Goal: Task Accomplishment & Management: Manage account settings

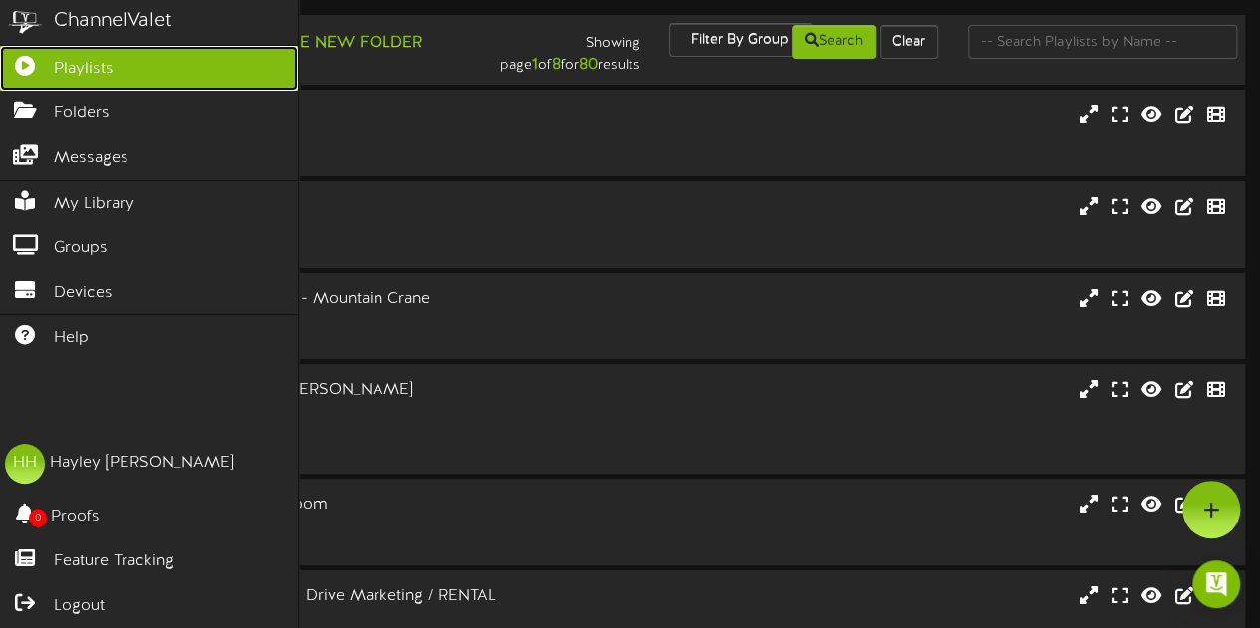
click at [88, 64] on span "Playlists" at bounding box center [84, 69] width 60 height 23
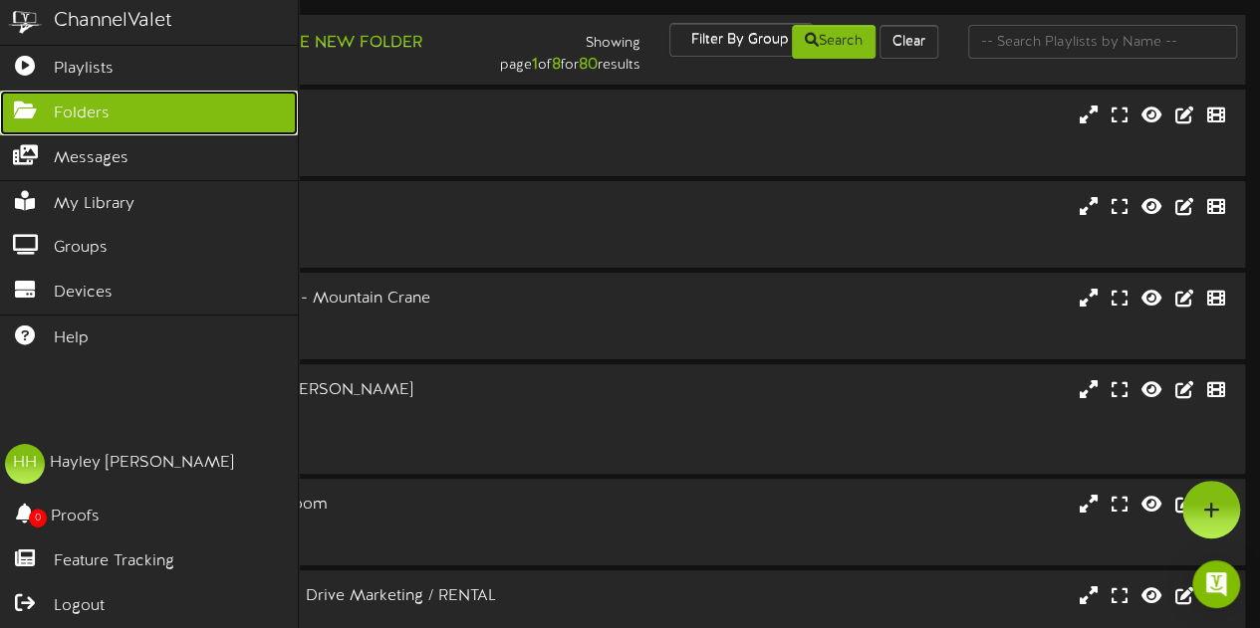
click at [142, 102] on link "Folders" at bounding box center [149, 113] width 298 height 45
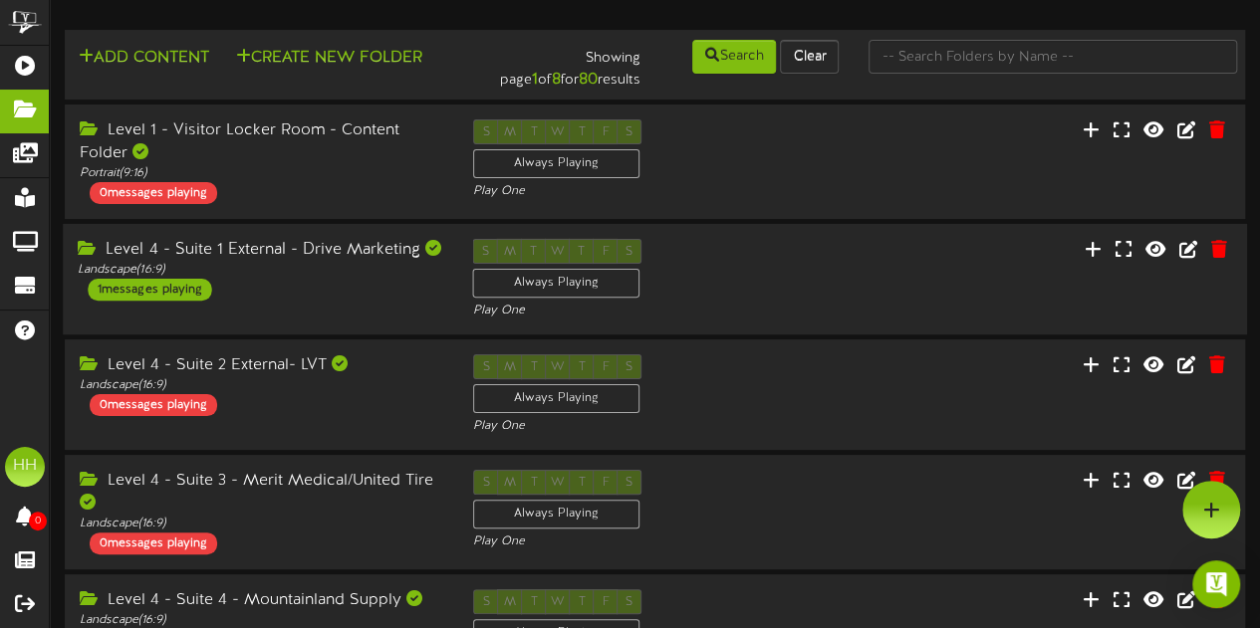
click at [345, 301] on div "Level 4 - Suite 1 External - Drive Marketing Landscape ( 16:9 ) 1 messages play…" at bounding box center [260, 270] width 394 height 62
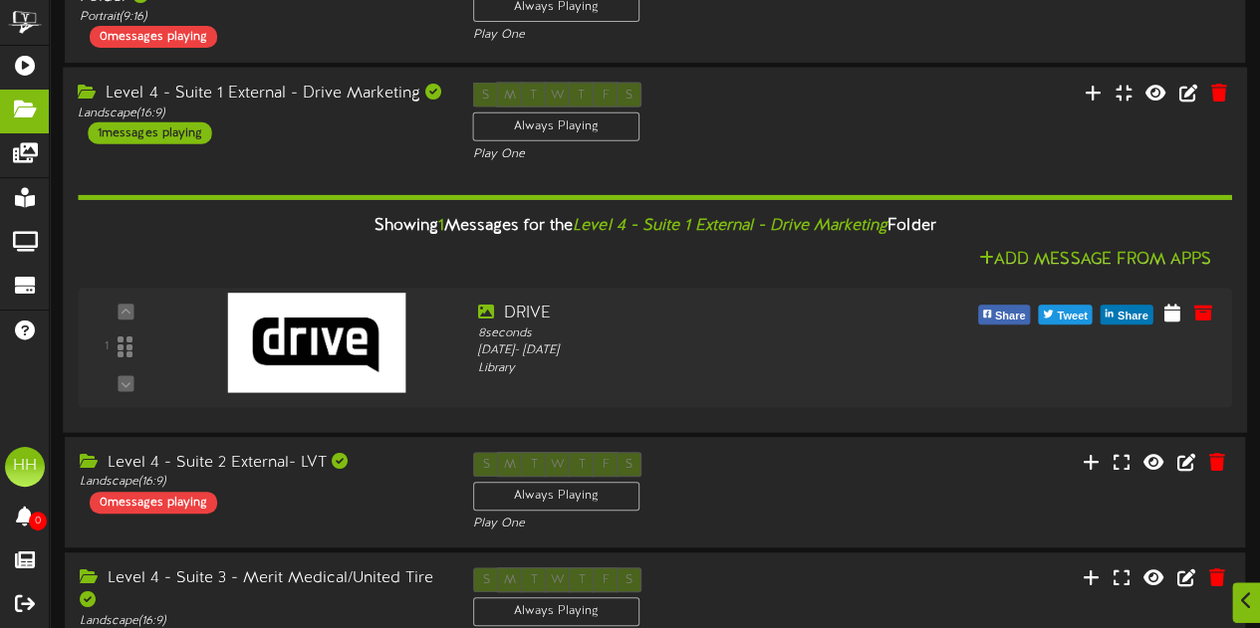
scroll to position [53, 0]
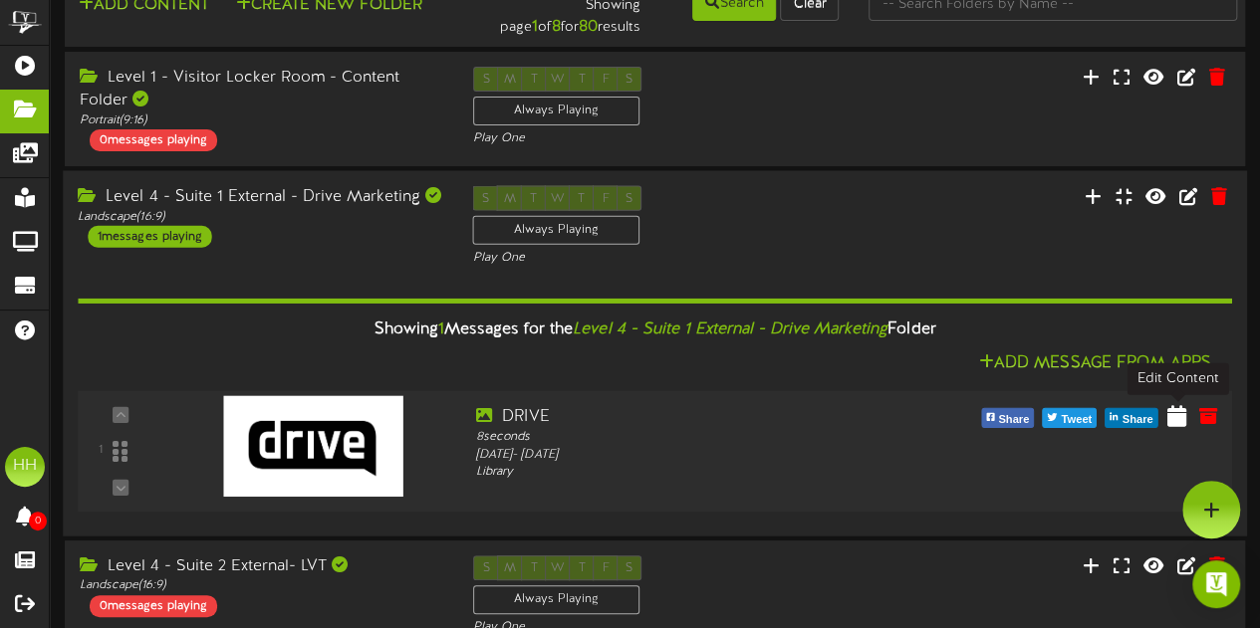
click at [1173, 415] on icon at bounding box center [1176, 415] width 19 height 22
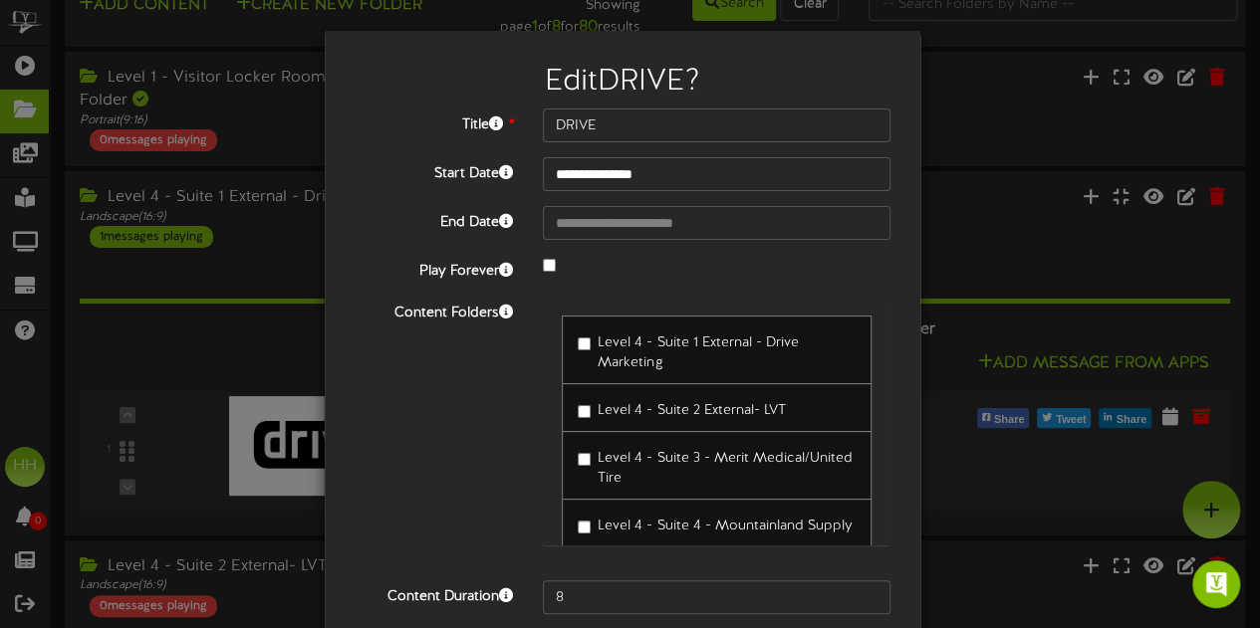
click at [959, 162] on div "**********" at bounding box center [630, 314] width 1260 height 628
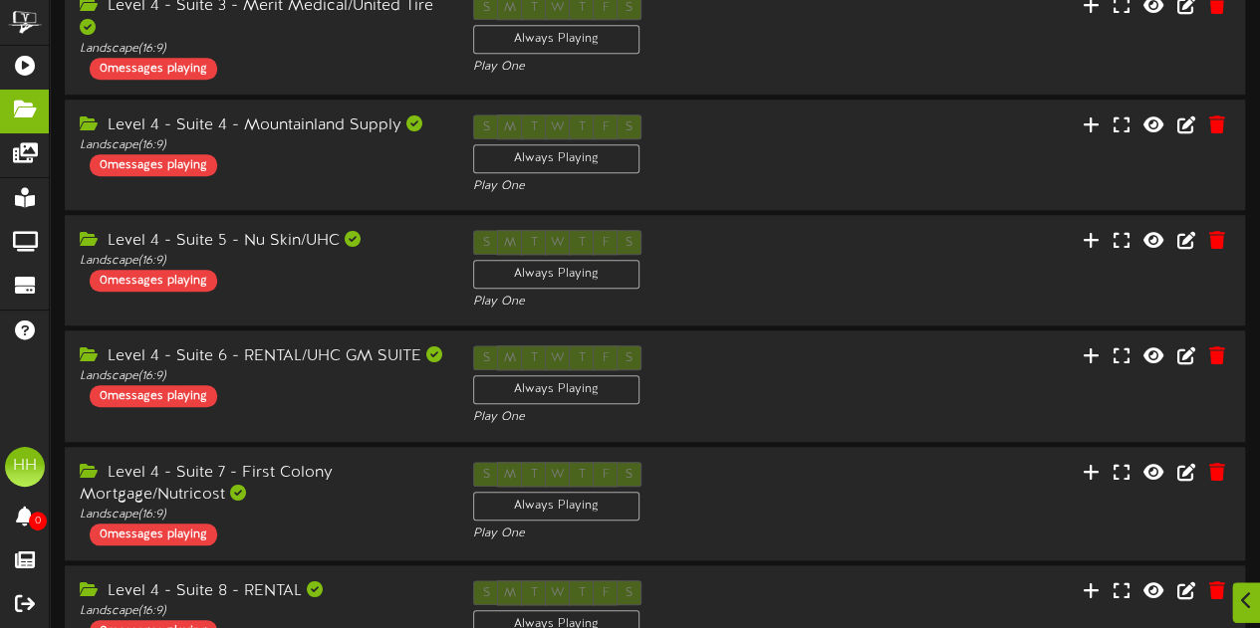
scroll to position [977, 0]
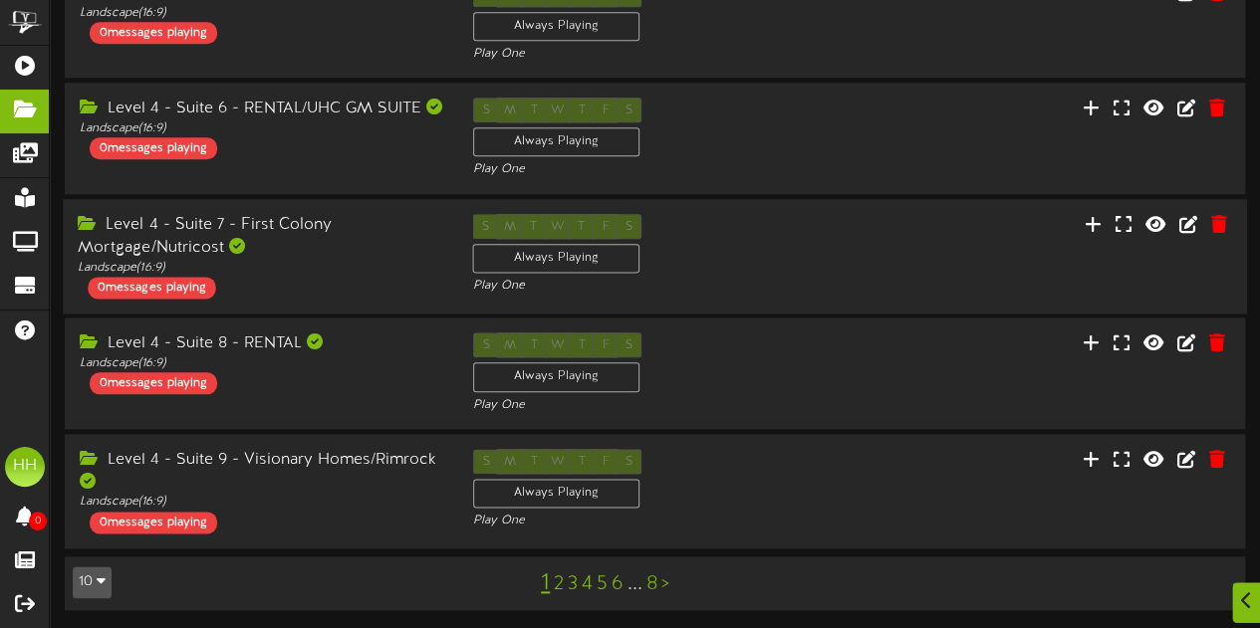
click at [354, 280] on div "Level 4 - Suite 7 - First Colony Mortgage/Nutricost Landscape ( 16:9 ) 0 messag…" at bounding box center [260, 255] width 394 height 85
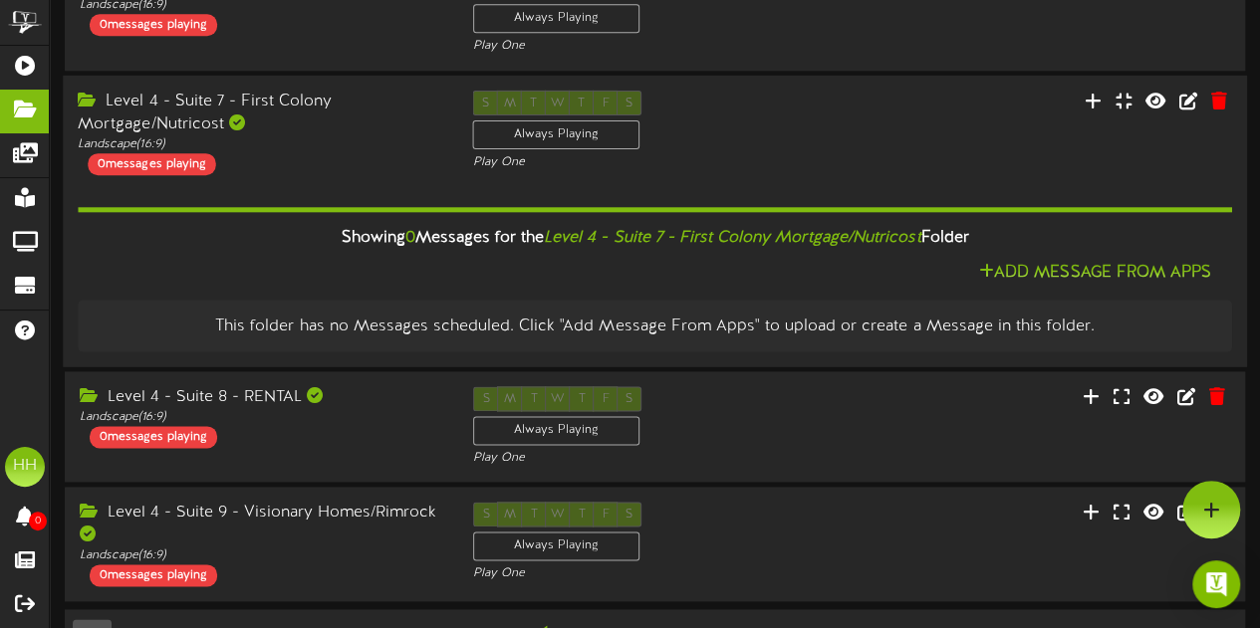
scroll to position [1072, 0]
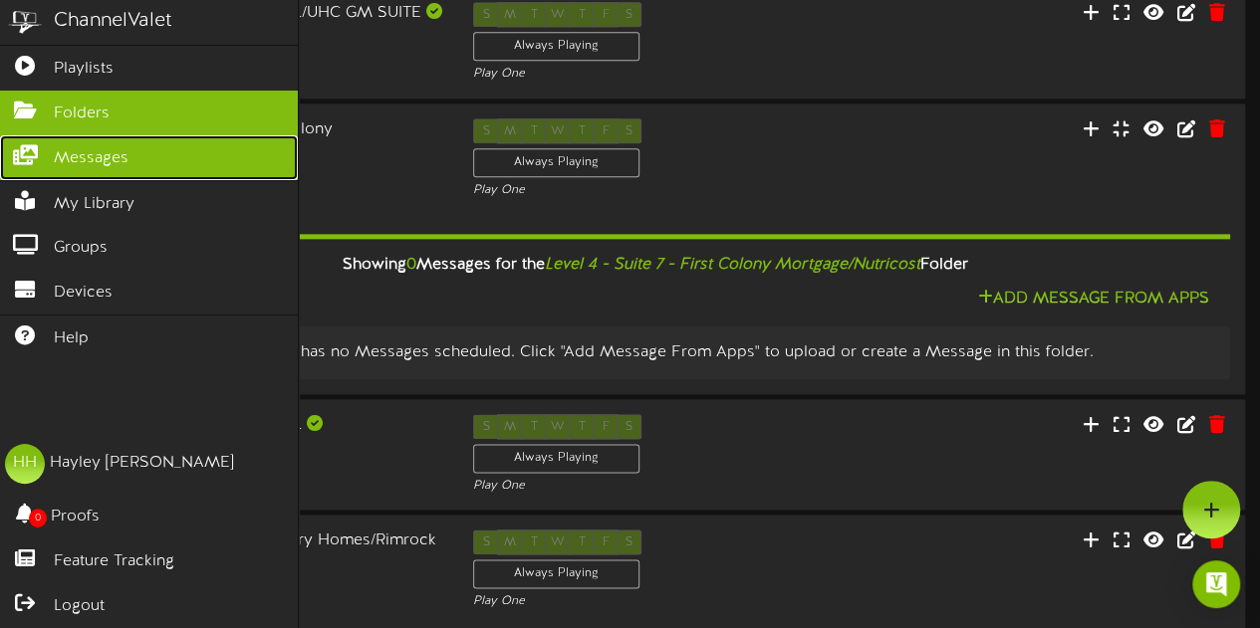
click at [88, 157] on span "Messages" at bounding box center [91, 158] width 75 height 23
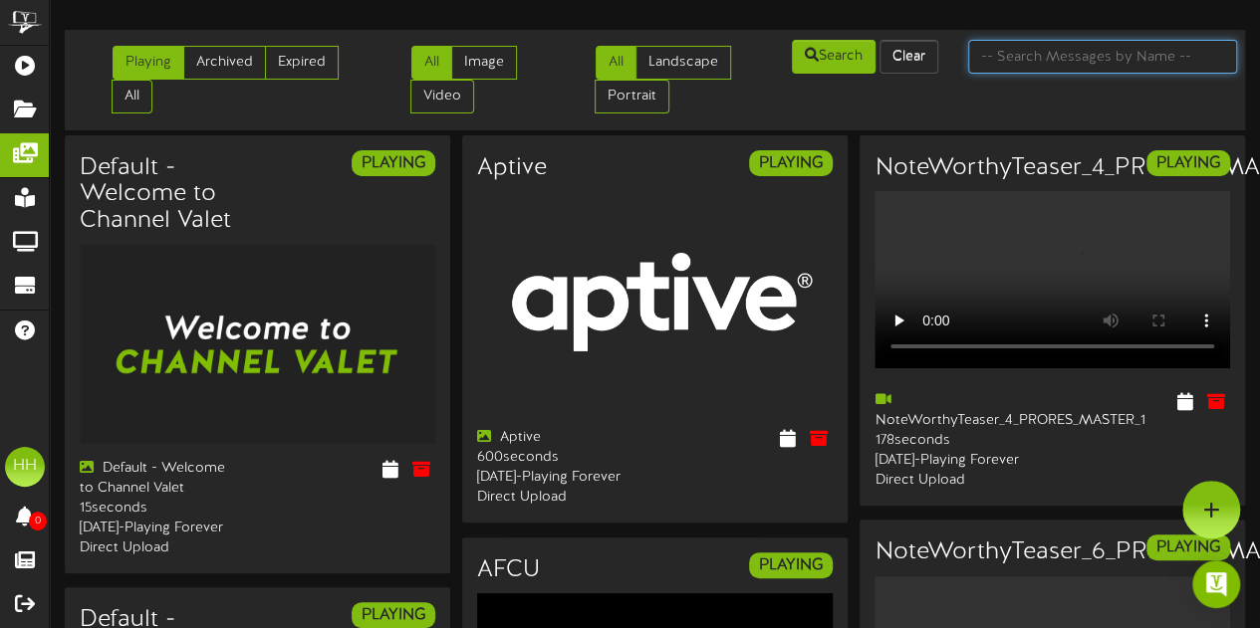
click at [1050, 53] on input "text" at bounding box center [1102, 57] width 269 height 34
type input "s"
type input "nutricost"
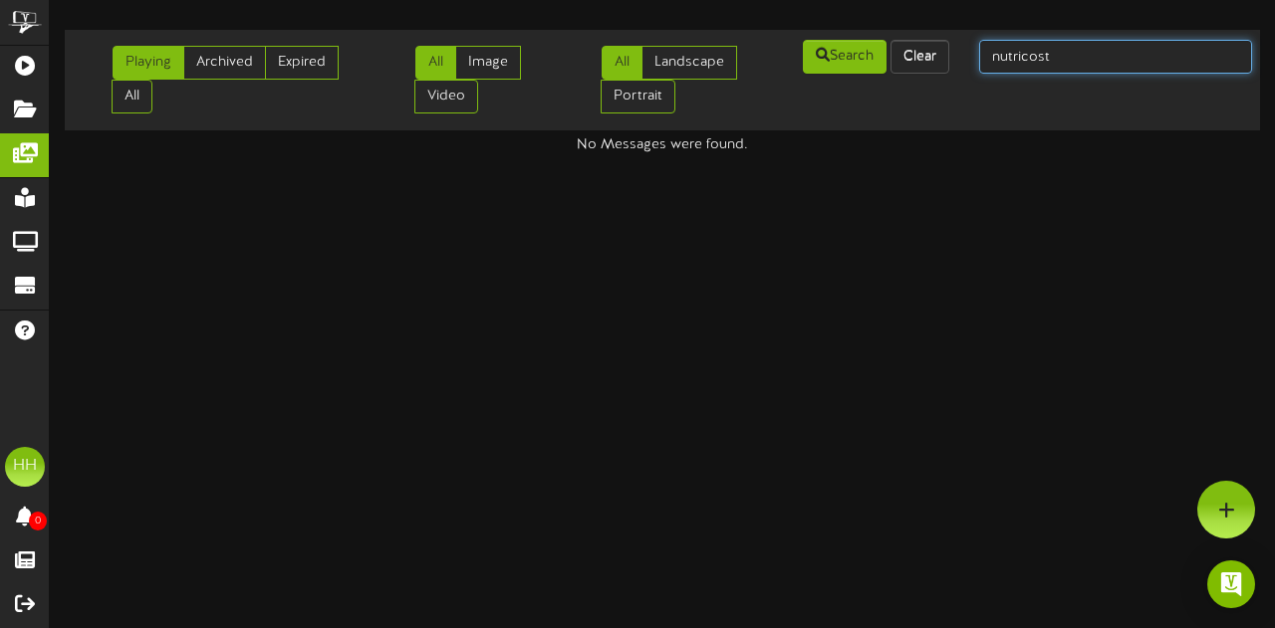
click at [1068, 44] on input "nutricost" at bounding box center [1115, 57] width 273 height 34
type input "n"
type input "s"
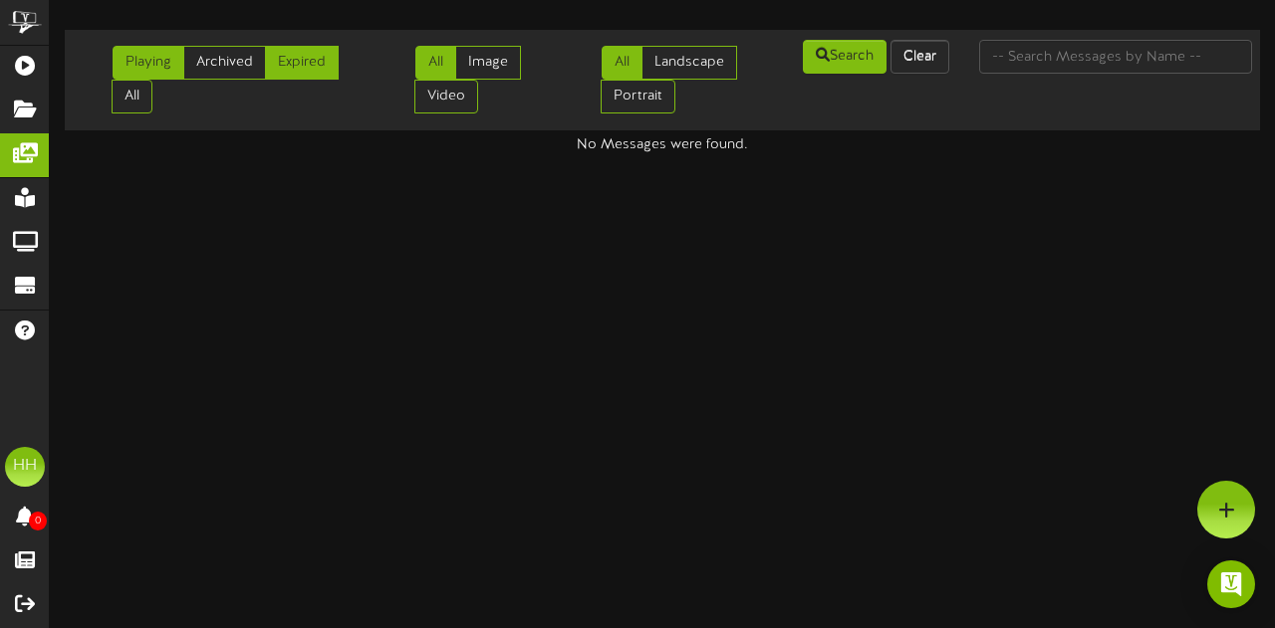
click at [283, 73] on link "Expired" at bounding box center [302, 63] width 74 height 34
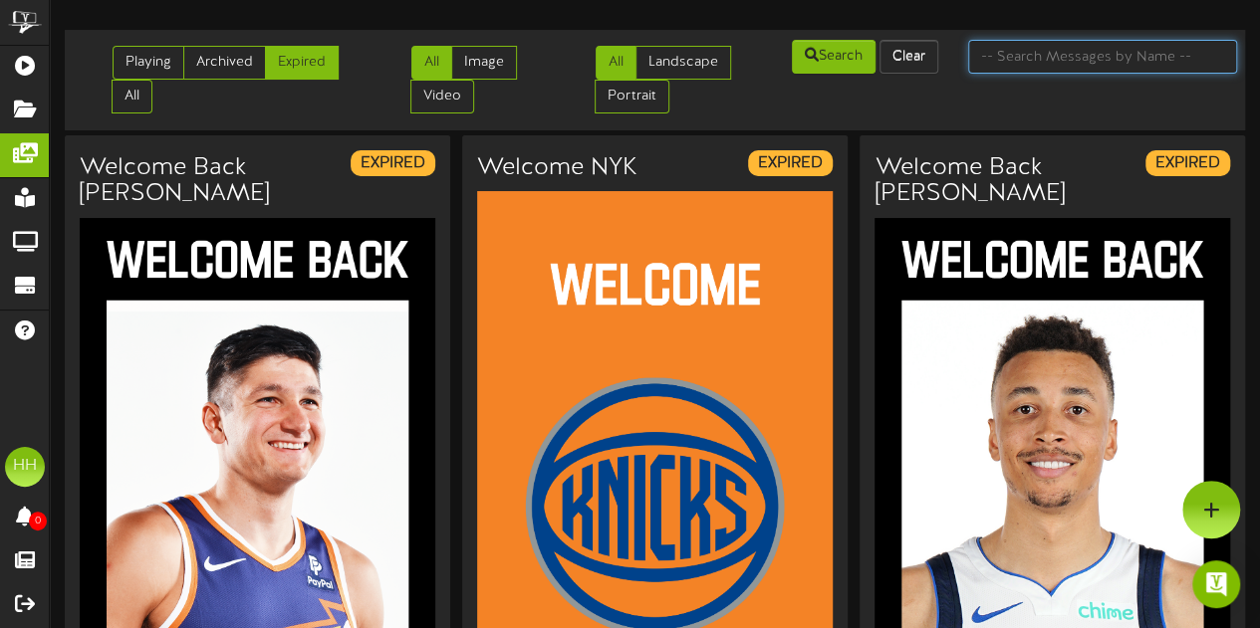
click at [1113, 63] on input "text" at bounding box center [1102, 57] width 269 height 34
type input "nutricost"
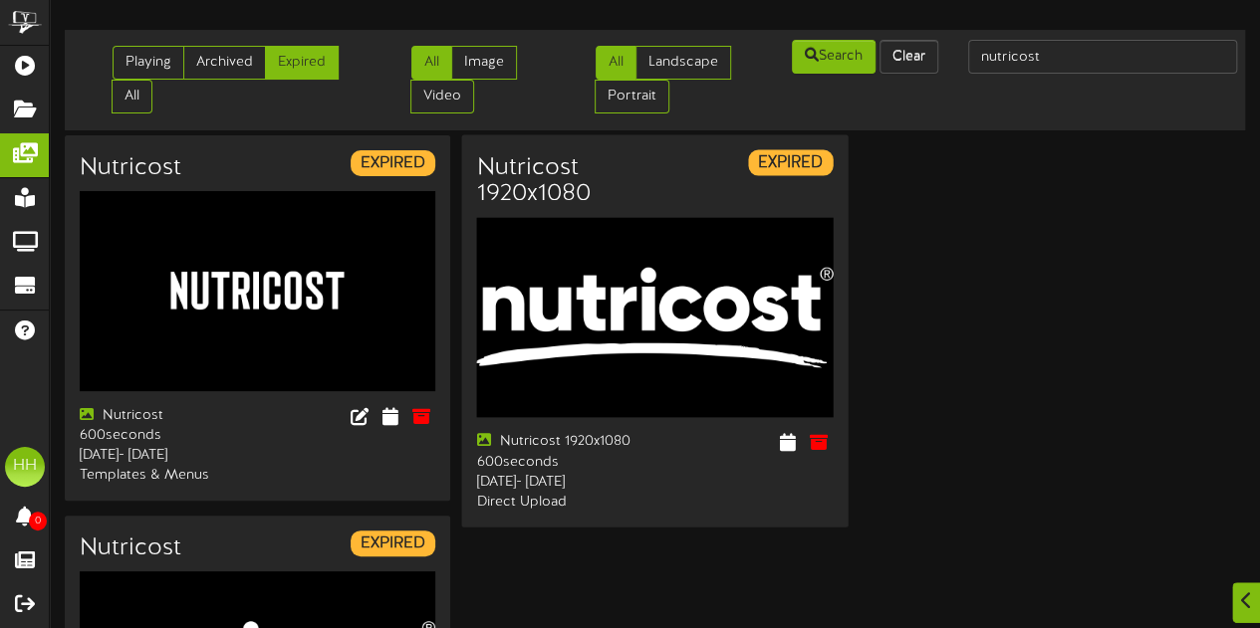
scroll to position [52, 0]
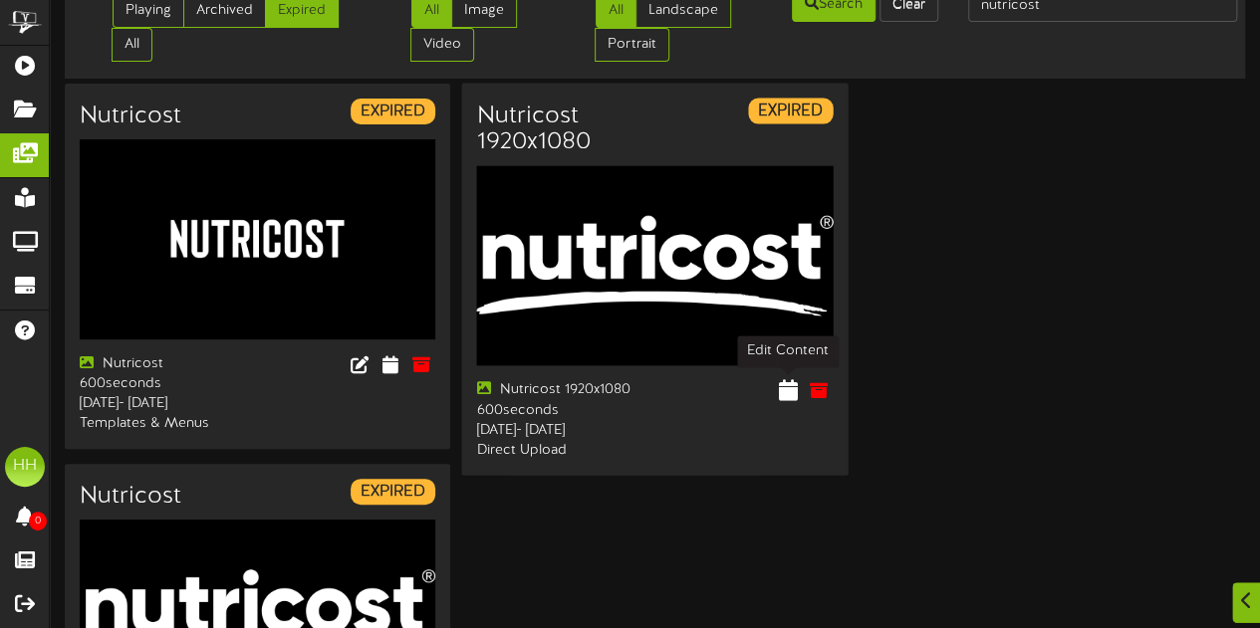
click at [783, 387] on icon at bounding box center [788, 390] width 19 height 22
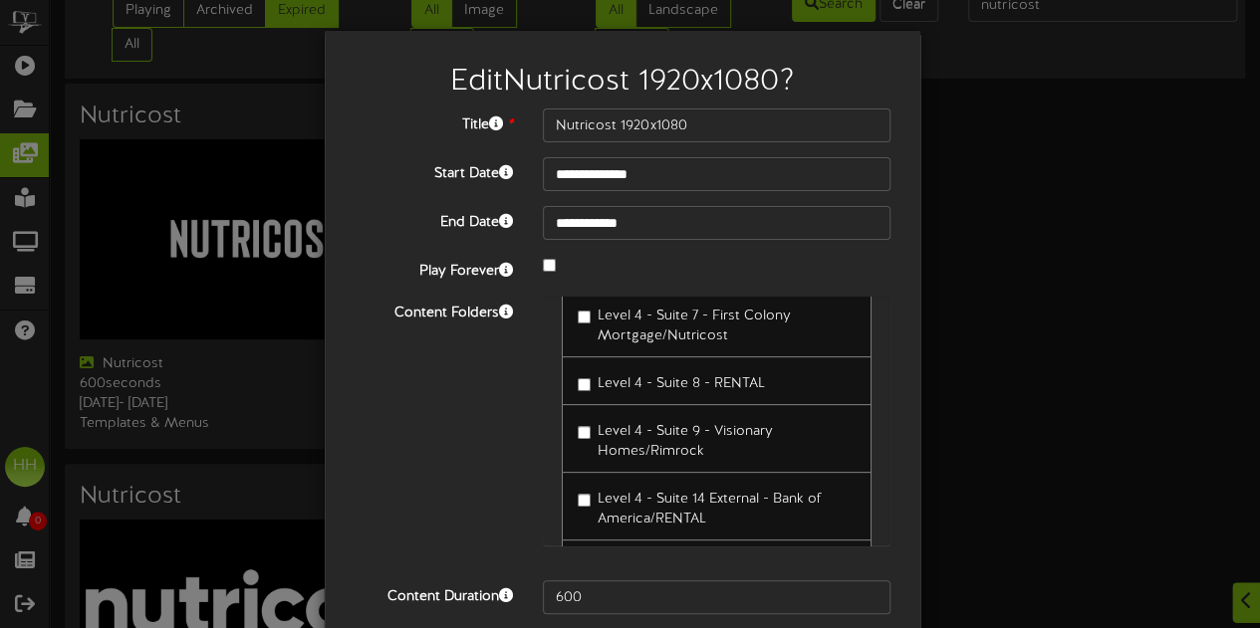
scroll to position [299, 0]
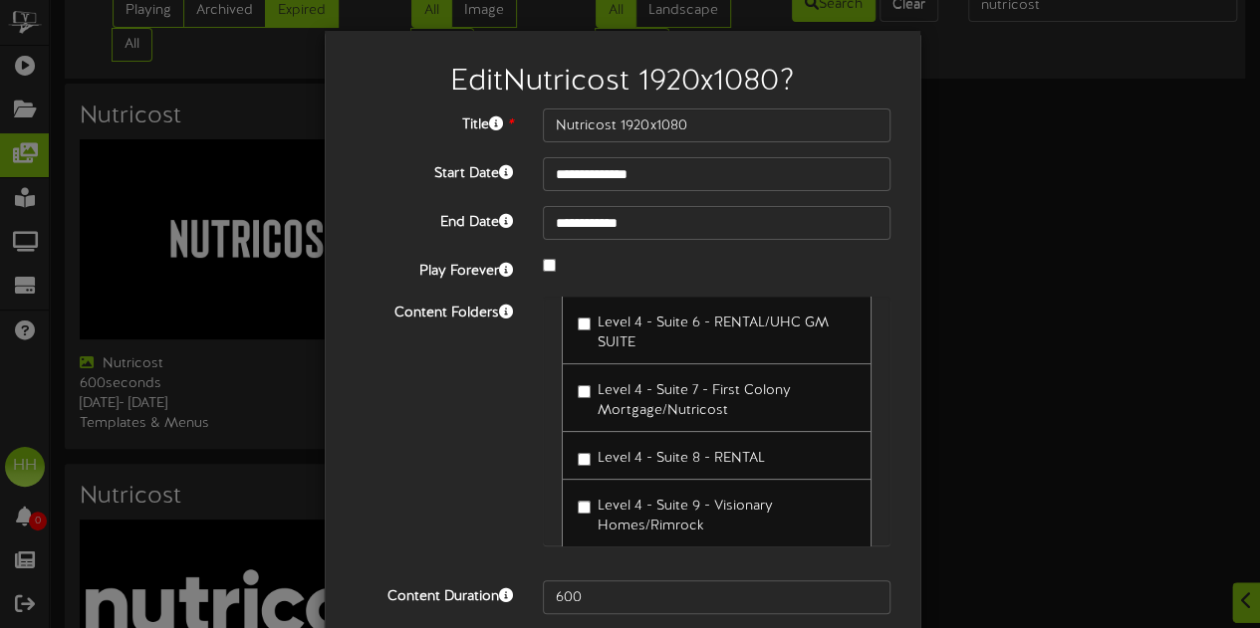
click at [647, 407] on span "Level 4 - Suite 7 - First Colony Mortgage/Nutricost" at bounding box center [693, 400] width 193 height 35
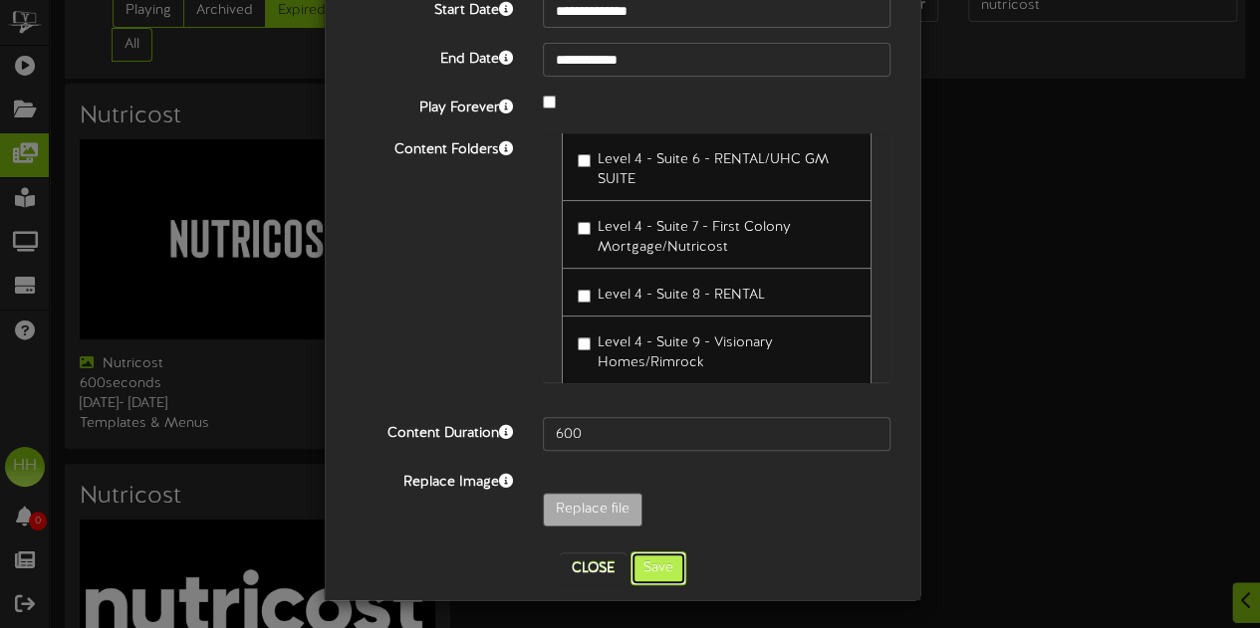
click at [663, 565] on button "Save" at bounding box center [658, 569] width 56 height 34
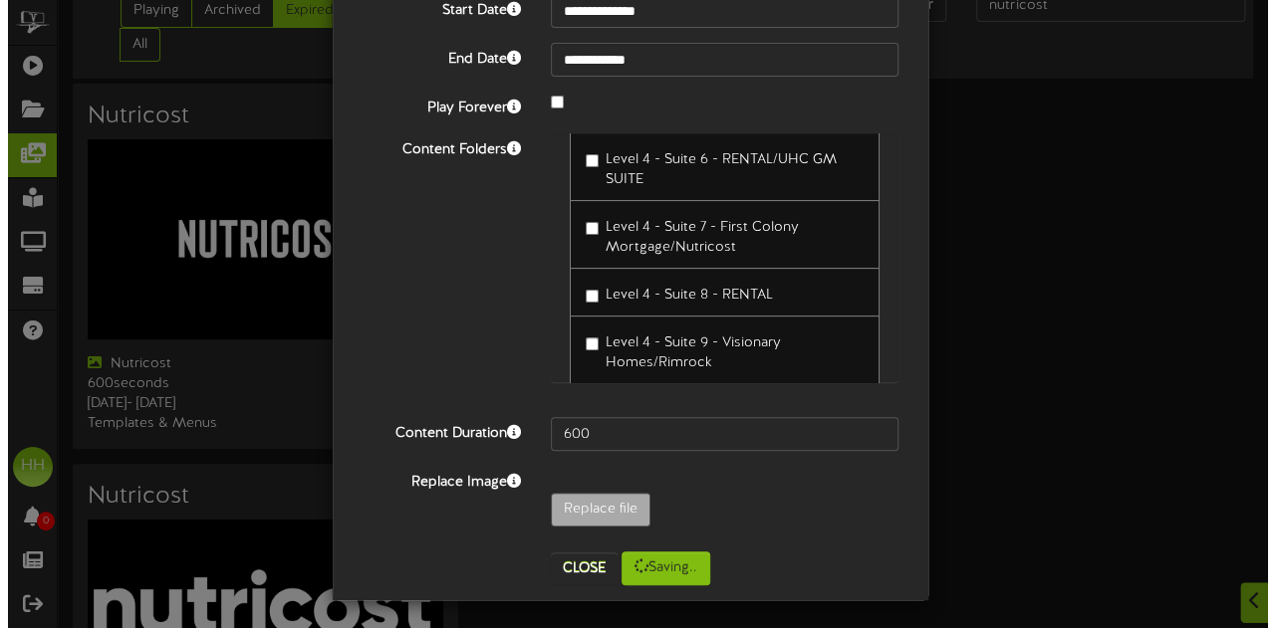
scroll to position [0, 0]
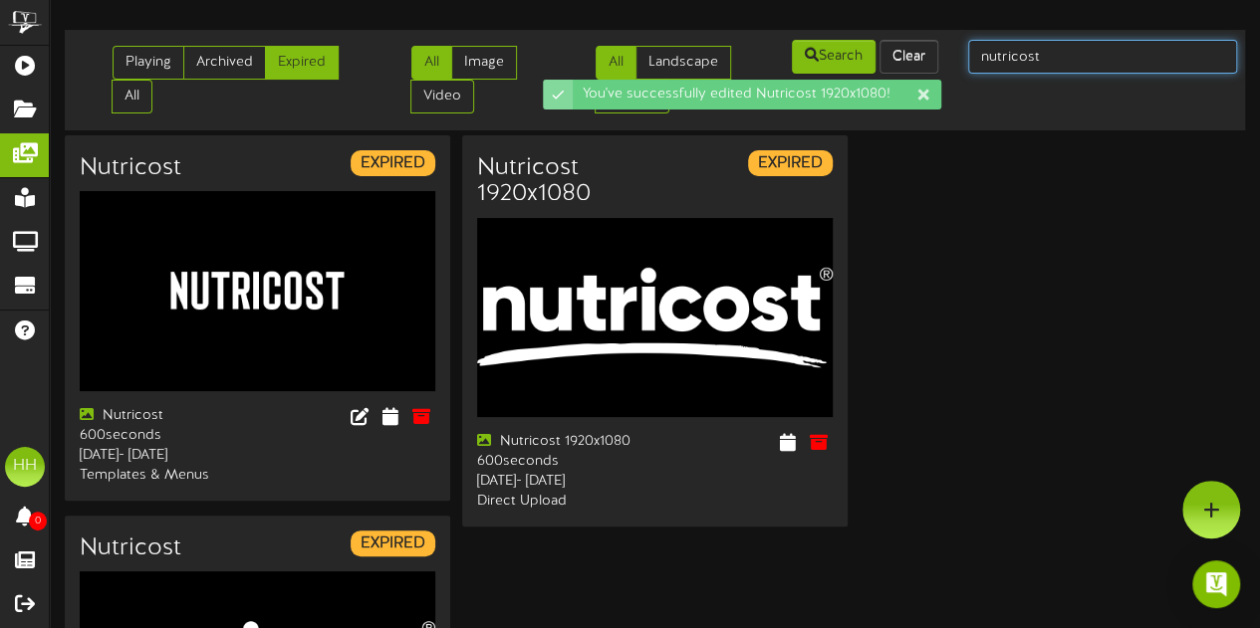
drag, startPoint x: 1067, startPoint y: 70, endPoint x: 735, endPoint y: 81, distance: 331.8
click at [735, 81] on div "You've successfully edited Nutricost 1920x1080! ChannelValet Playlists Folders …" at bounding box center [630, 486] width 1260 height 972
type input "fcm"
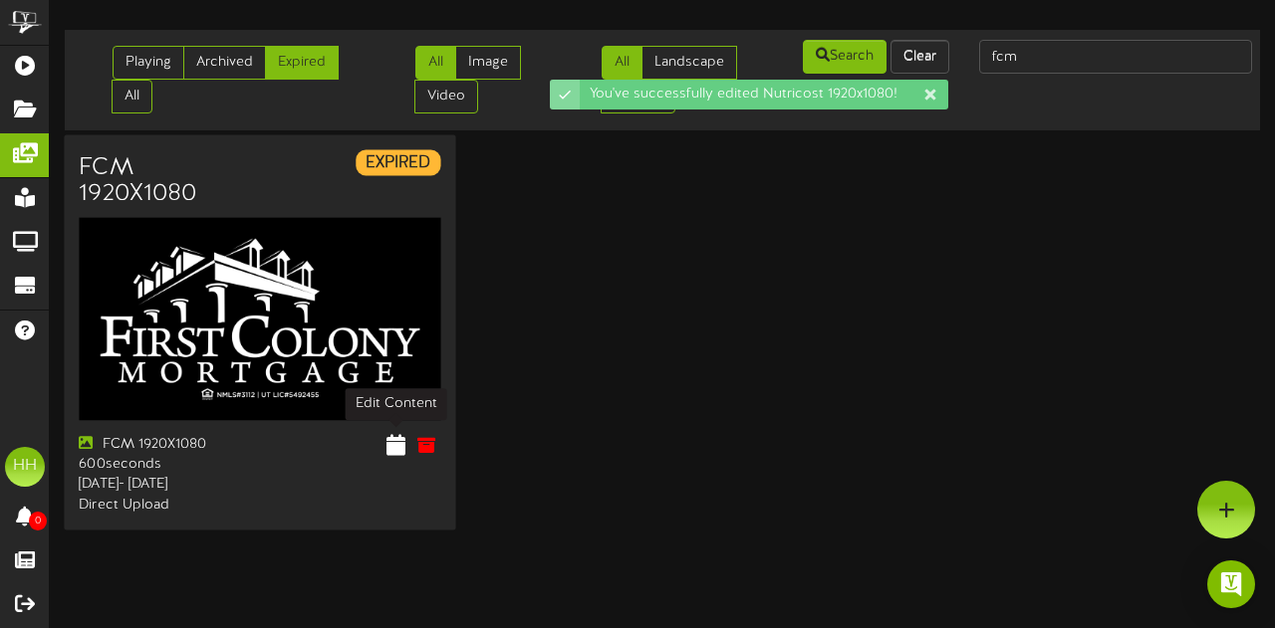
click at [386, 434] on icon at bounding box center [394, 445] width 19 height 22
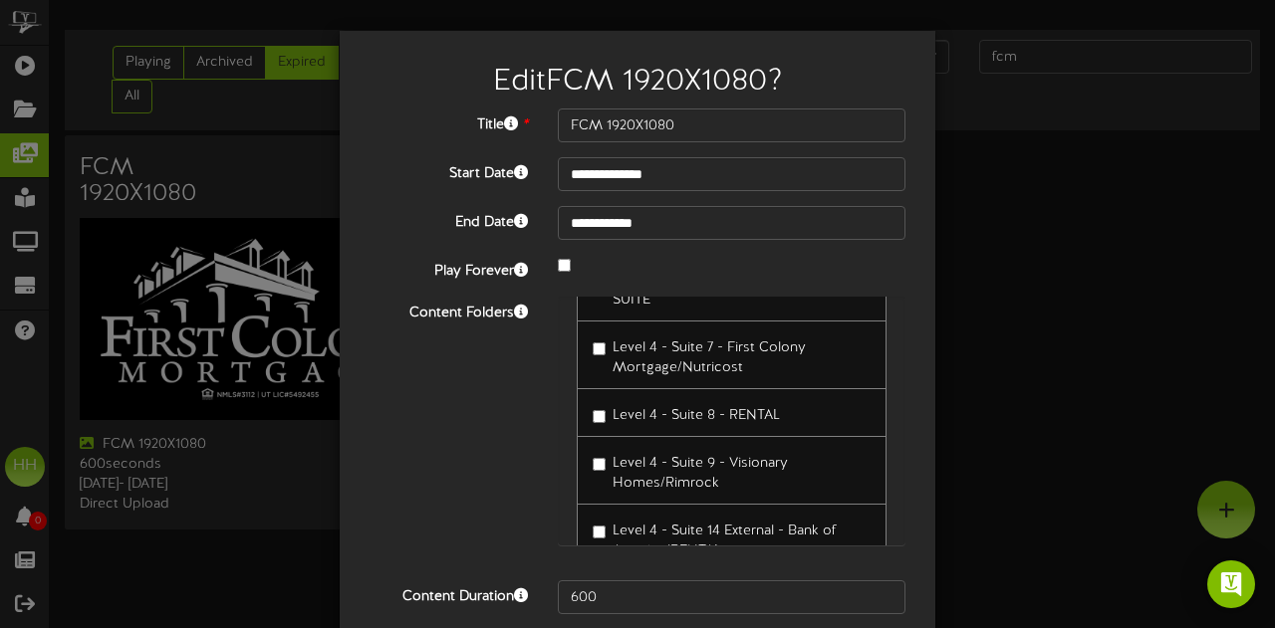
scroll to position [163, 0]
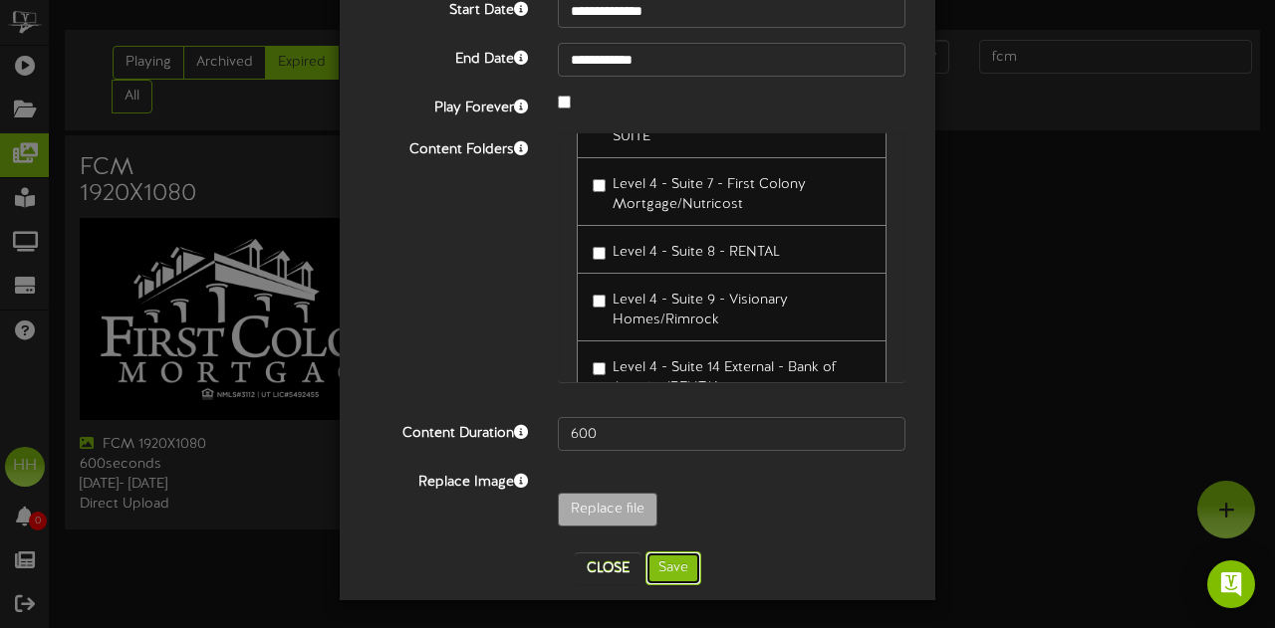
drag, startPoint x: 669, startPoint y: 569, endPoint x: 842, endPoint y: 324, distance: 300.1
click at [842, 324] on div "**********" at bounding box center [638, 233] width 566 height 703
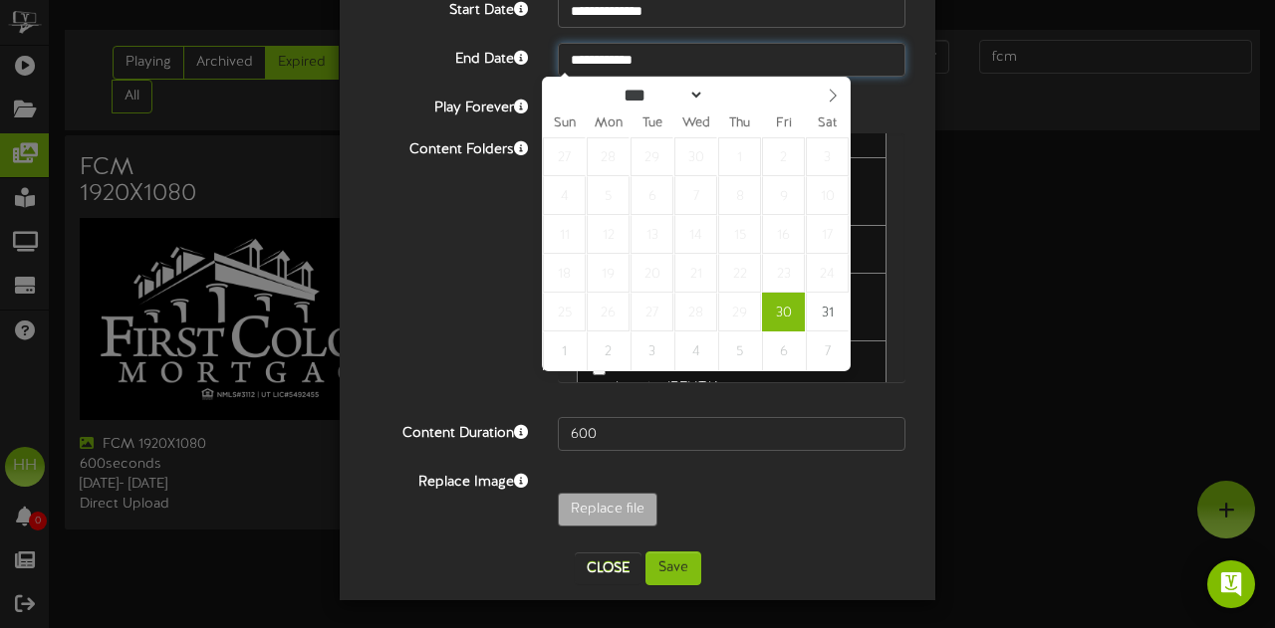
click at [664, 60] on input "**********" at bounding box center [732, 60] width 348 height 34
select select "*"
click at [826, 101] on icon at bounding box center [833, 96] width 14 height 14
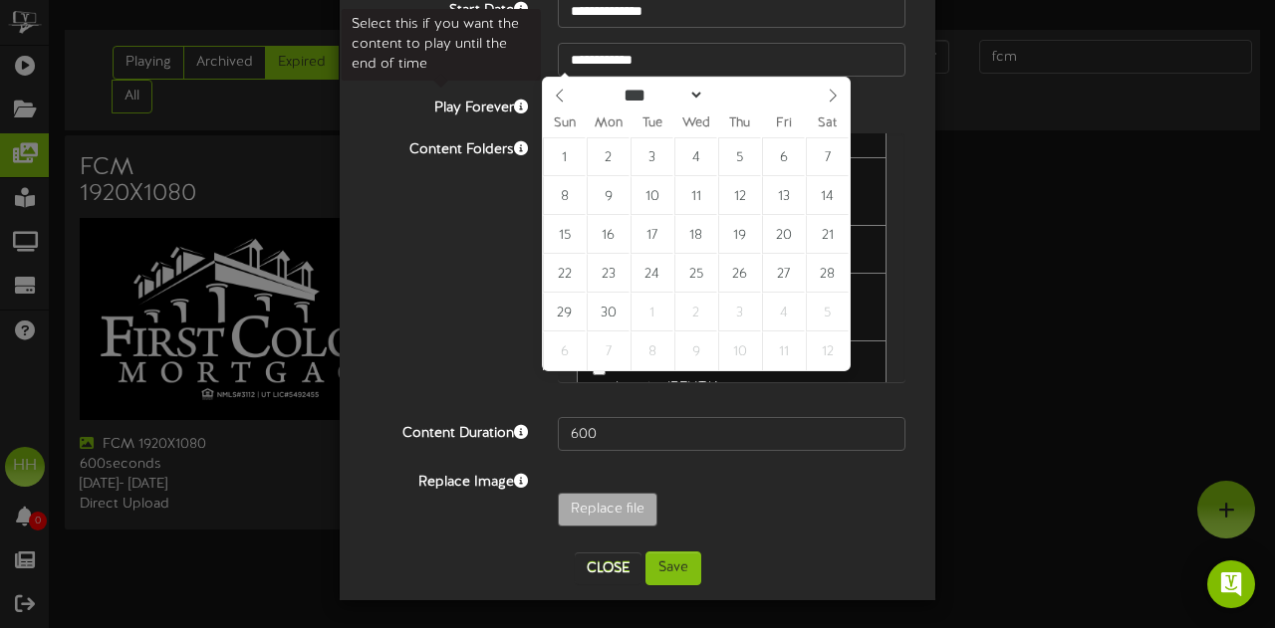
click at [488, 105] on label "Play Forever" at bounding box center [449, 105] width 188 height 27
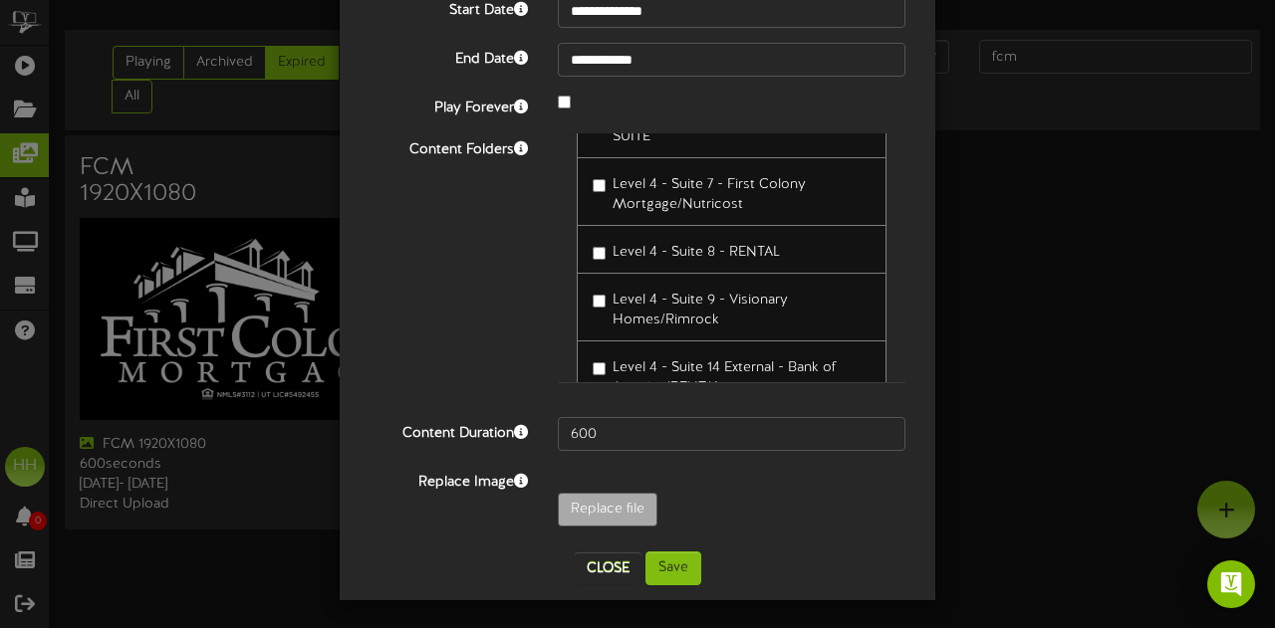
scroll to position [0, 0]
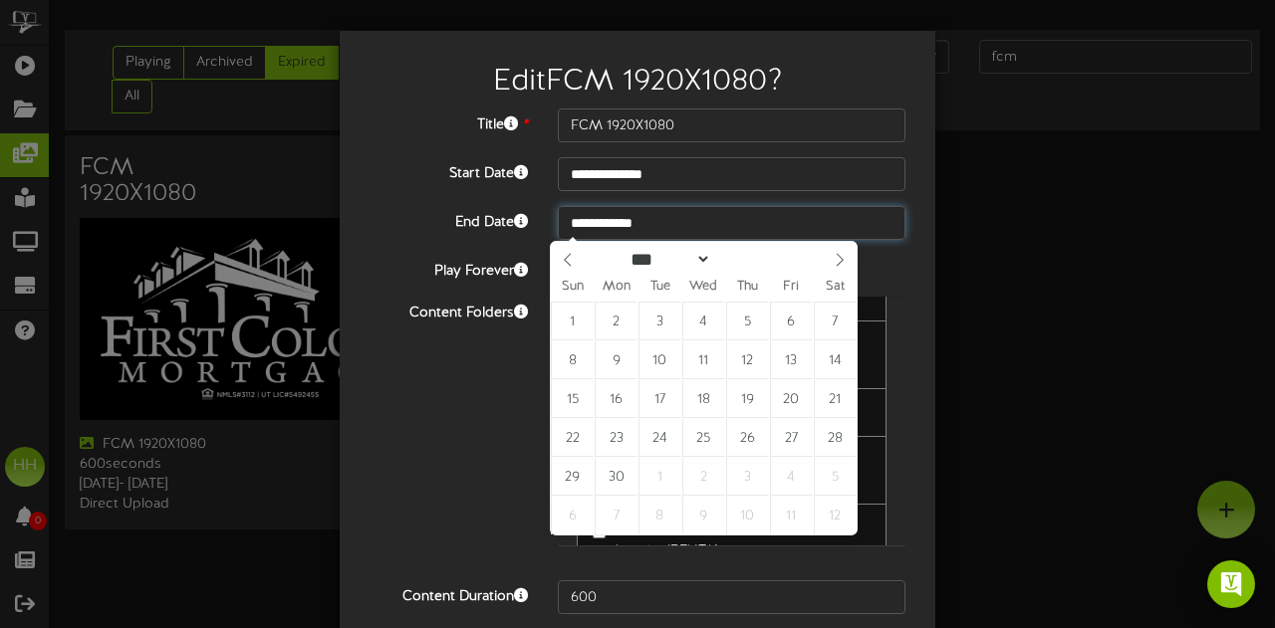
click at [657, 218] on input "**********" at bounding box center [732, 223] width 348 height 34
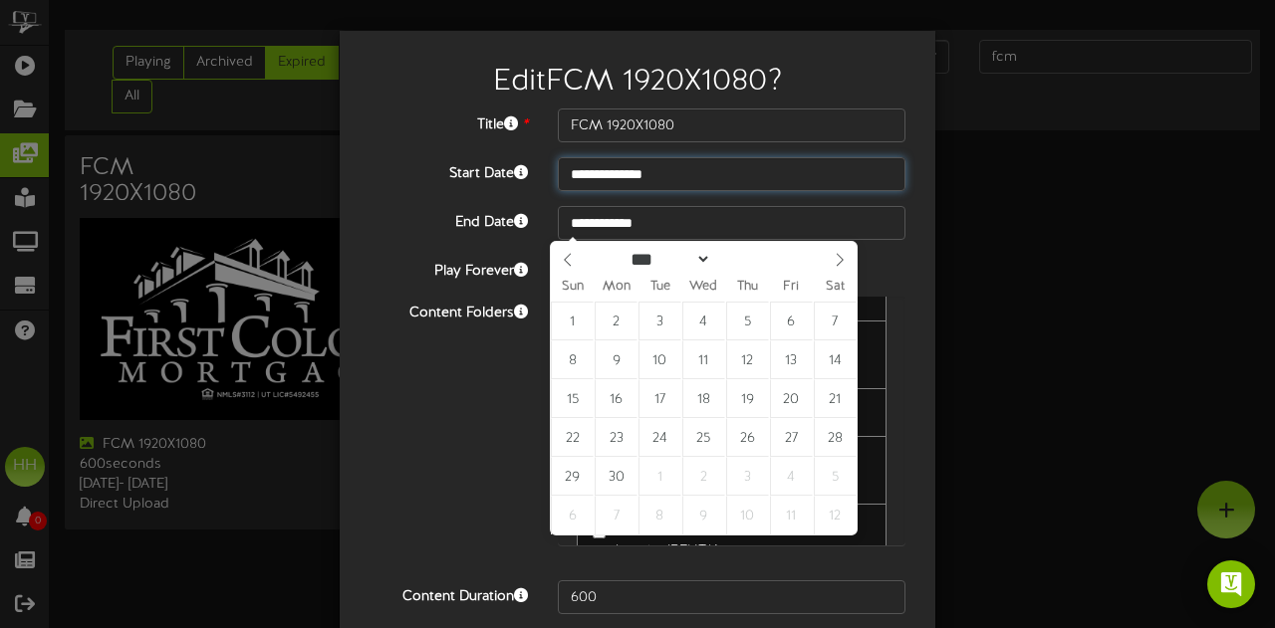
click at [625, 173] on input "**********" at bounding box center [732, 174] width 348 height 34
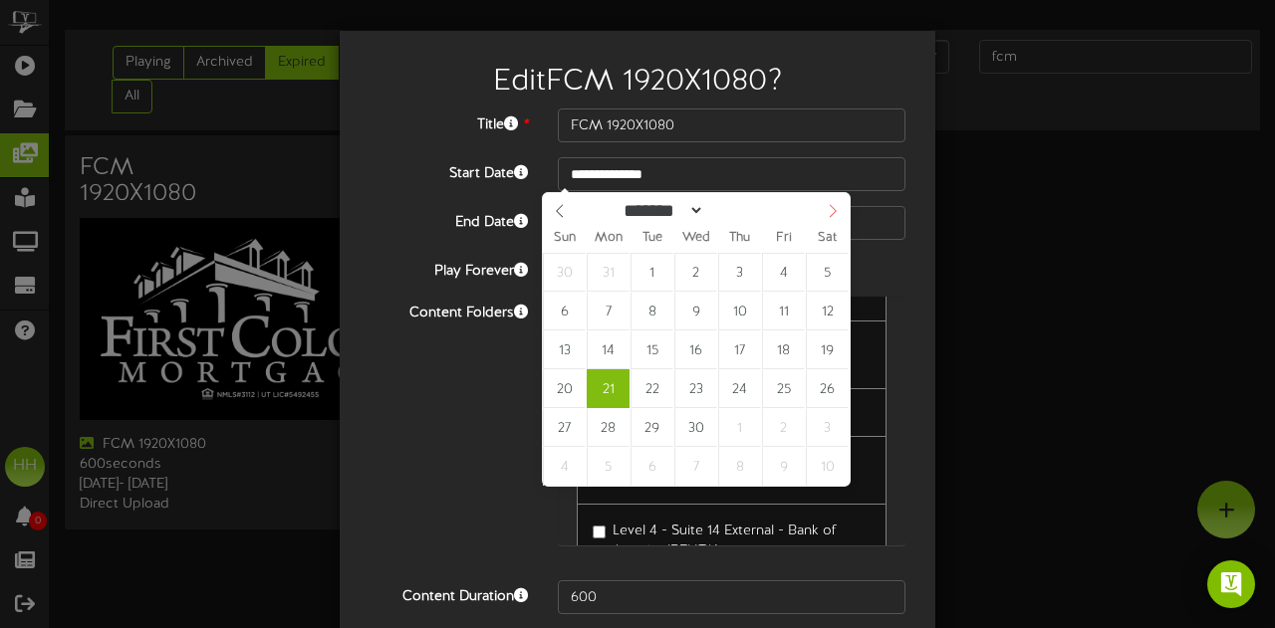
click at [831, 214] on icon at bounding box center [833, 211] width 14 height 14
select select "*"
click at [831, 214] on icon at bounding box center [833, 211] width 14 height 14
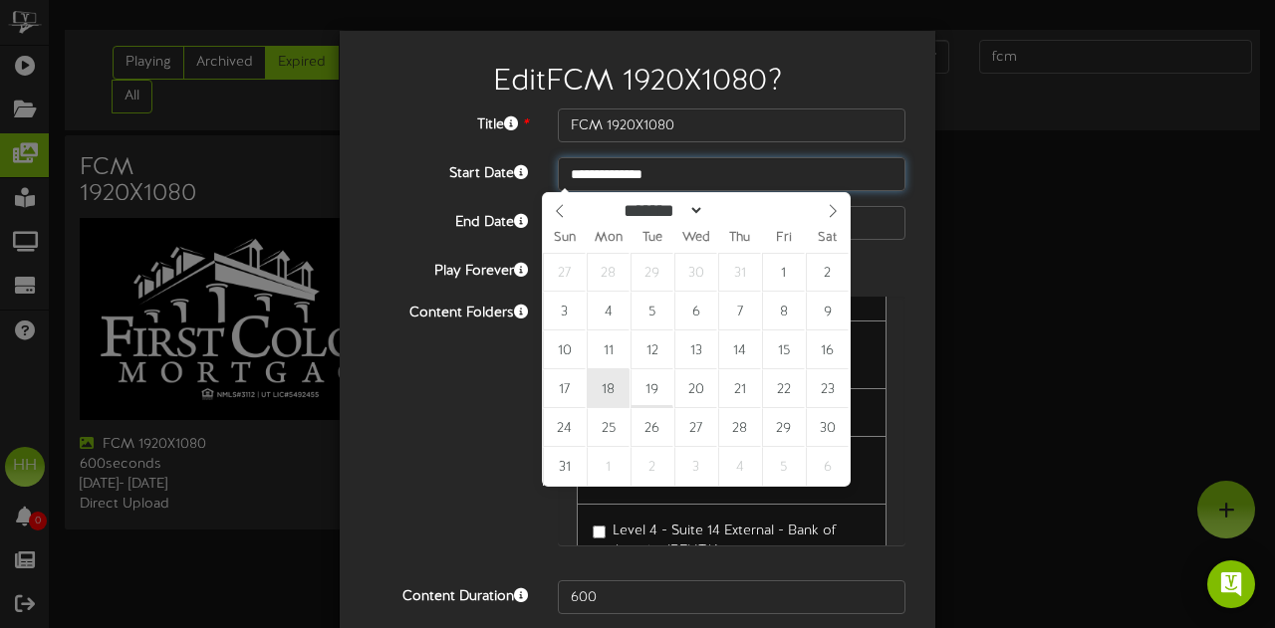
type input "**********"
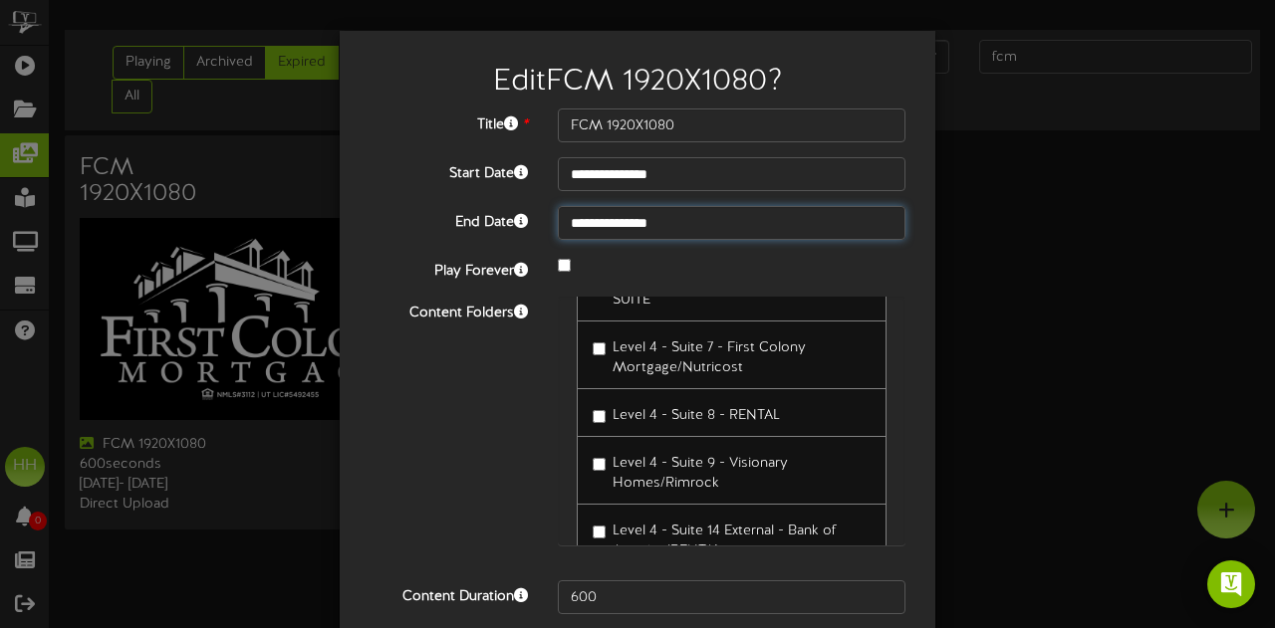
click at [594, 216] on input "**********" at bounding box center [732, 223] width 348 height 34
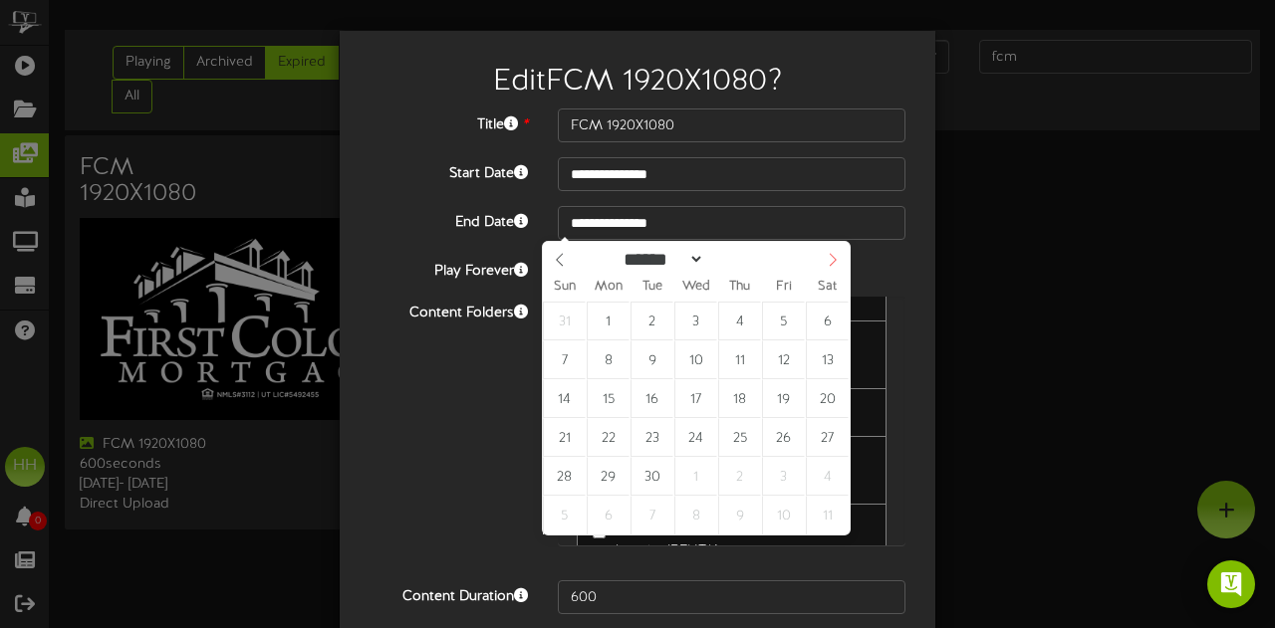
click at [826, 261] on icon at bounding box center [833, 260] width 14 height 14
select select "**"
click at [826, 261] on icon at bounding box center [833, 260] width 14 height 14
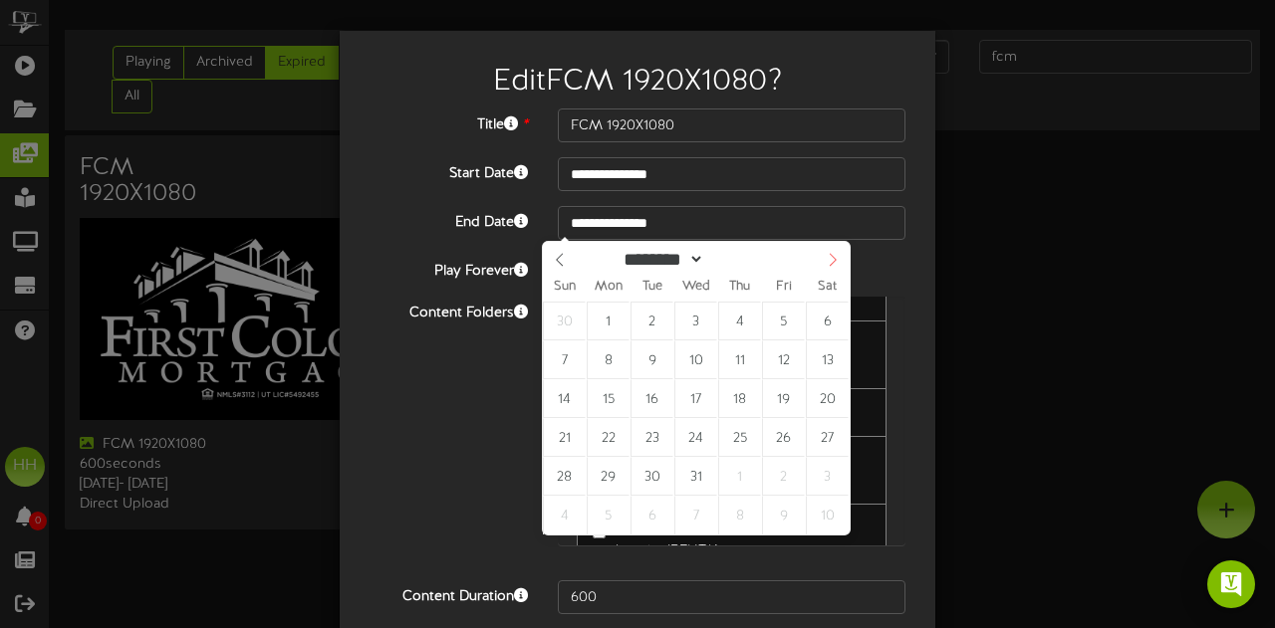
type input "****"
click at [826, 261] on icon at bounding box center [833, 260] width 14 height 14
click at [826, 258] on icon at bounding box center [833, 260] width 14 height 14
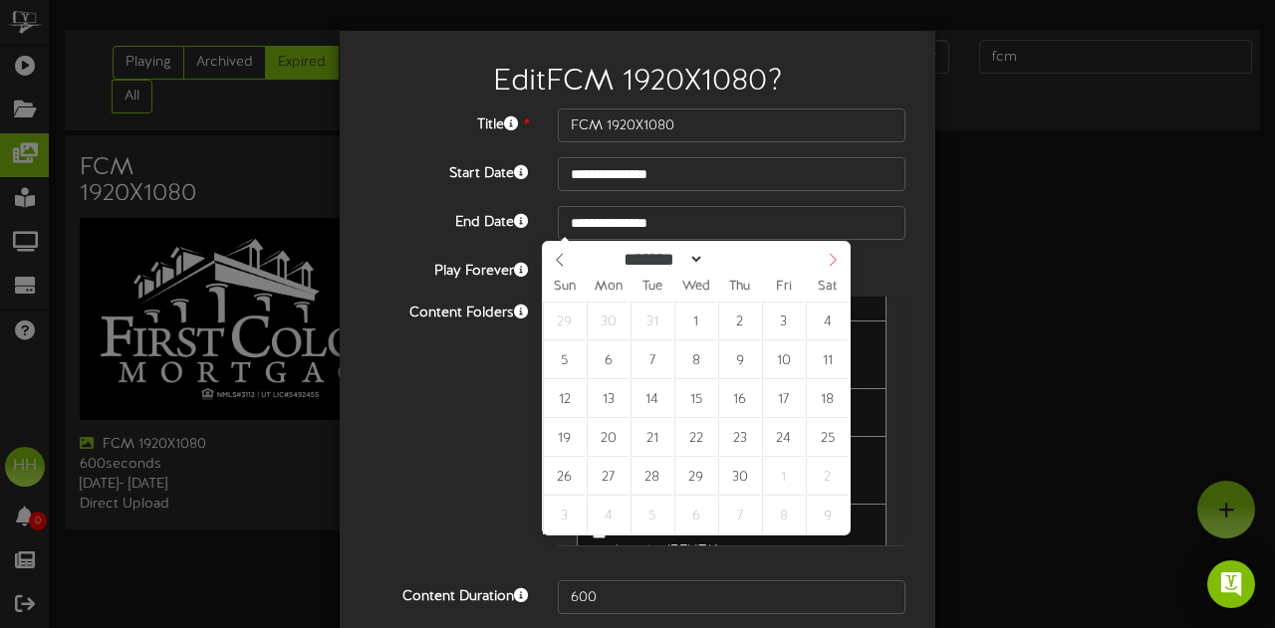
select select "*"
click at [833, 262] on icon at bounding box center [833, 260] width 14 height 14
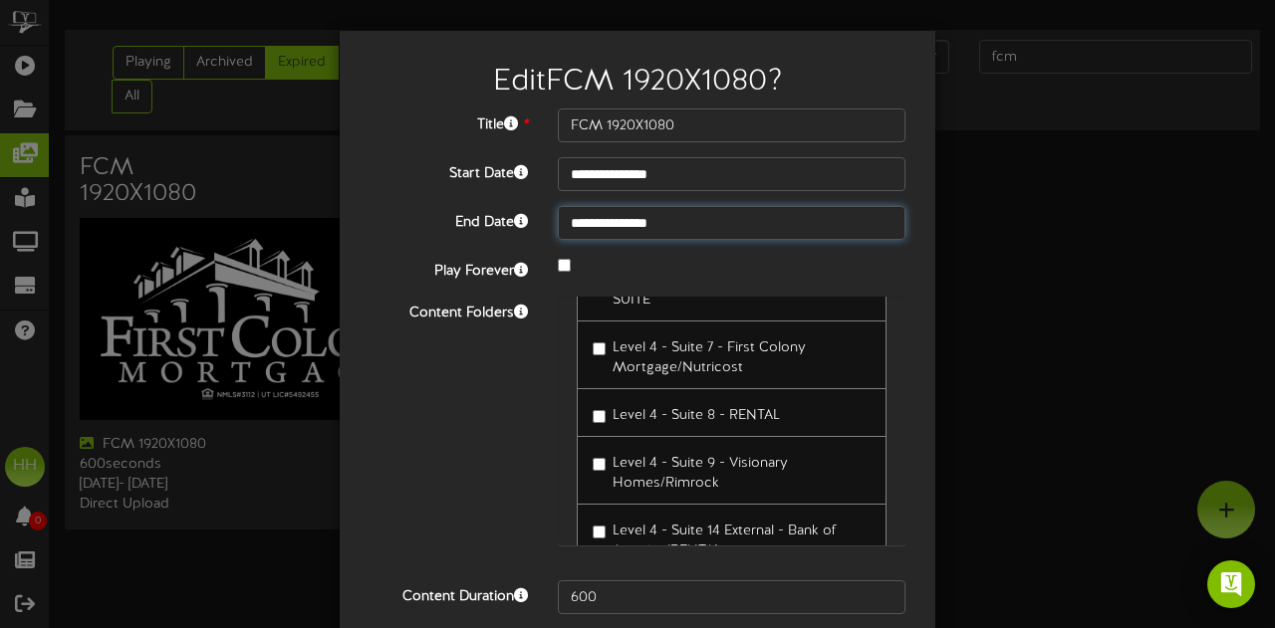
type input "**********"
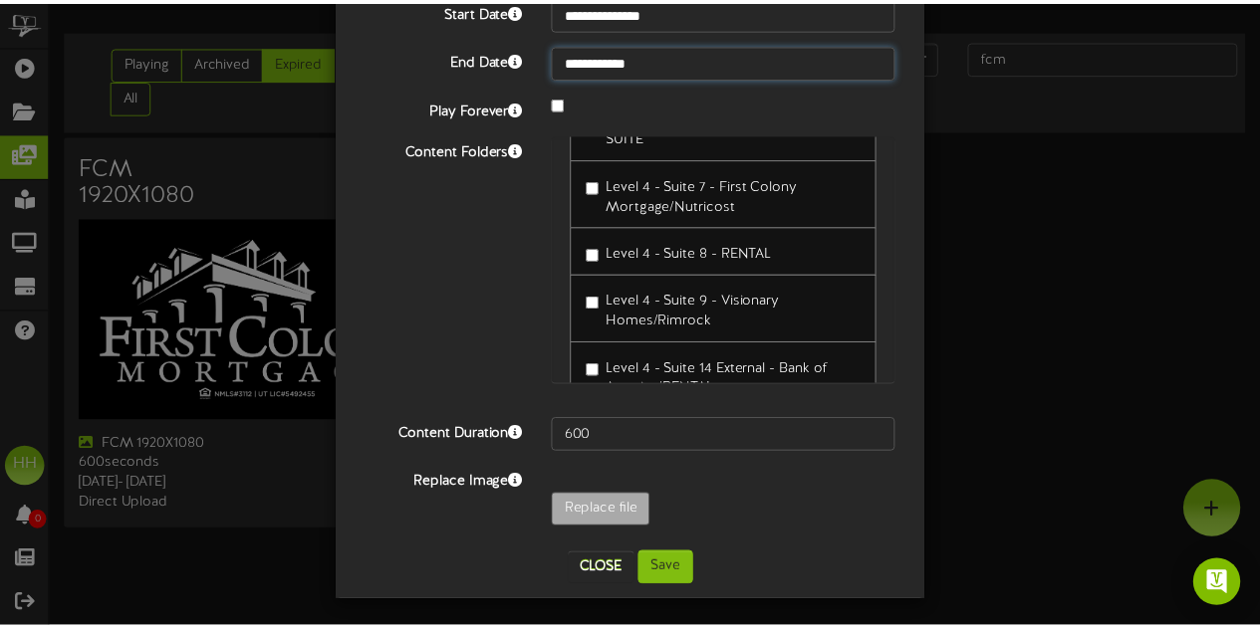
scroll to position [163, 0]
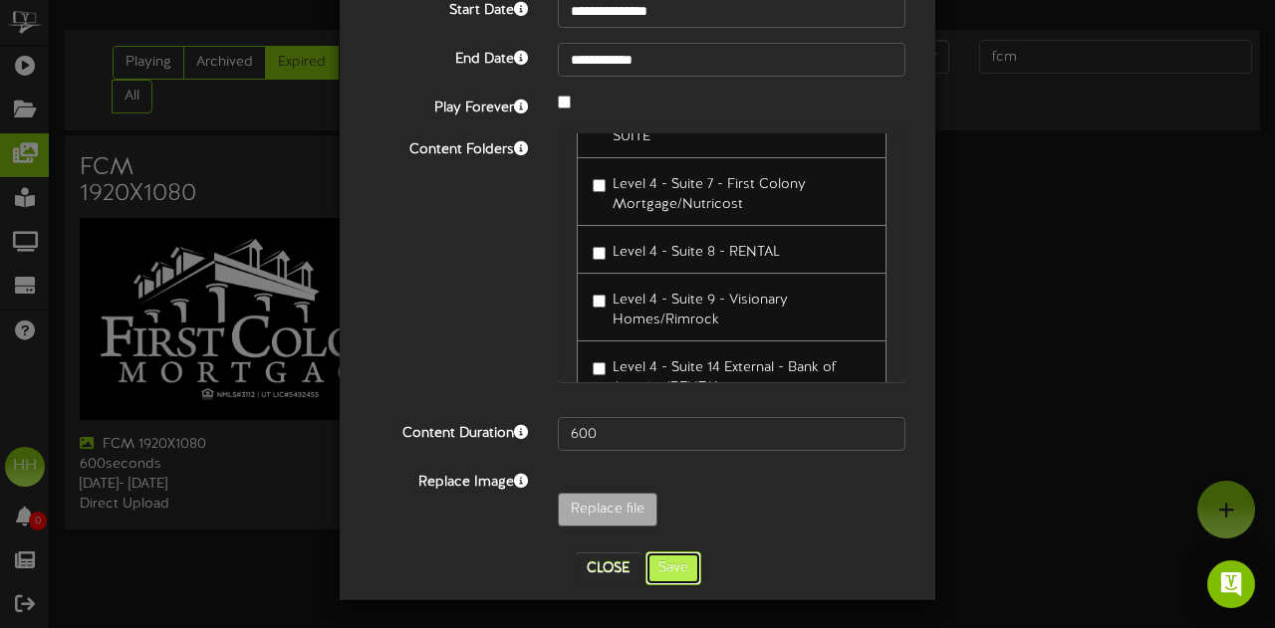
click at [668, 555] on button "Save" at bounding box center [673, 569] width 56 height 34
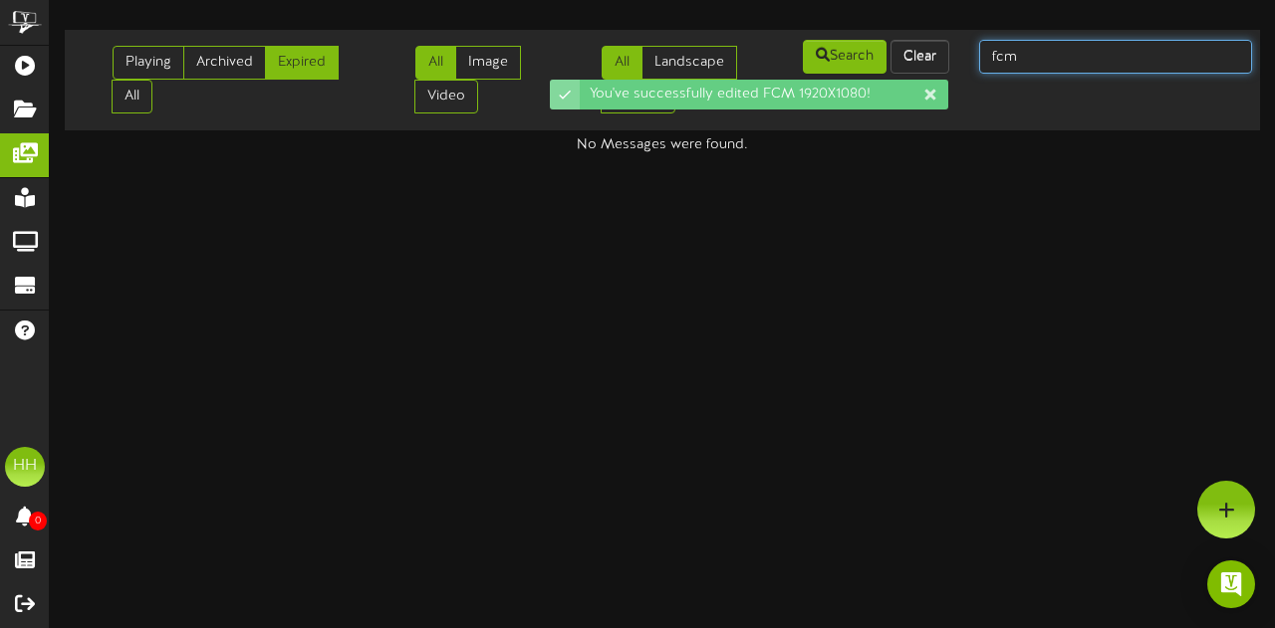
drag, startPoint x: 842, startPoint y: 23, endPoint x: 723, endPoint y: 16, distance: 119.7
click at [723, 16] on div "You've successfully edited FCM 1920X1080! ChannelValet Playlists Folders Messag…" at bounding box center [637, 77] width 1275 height 155
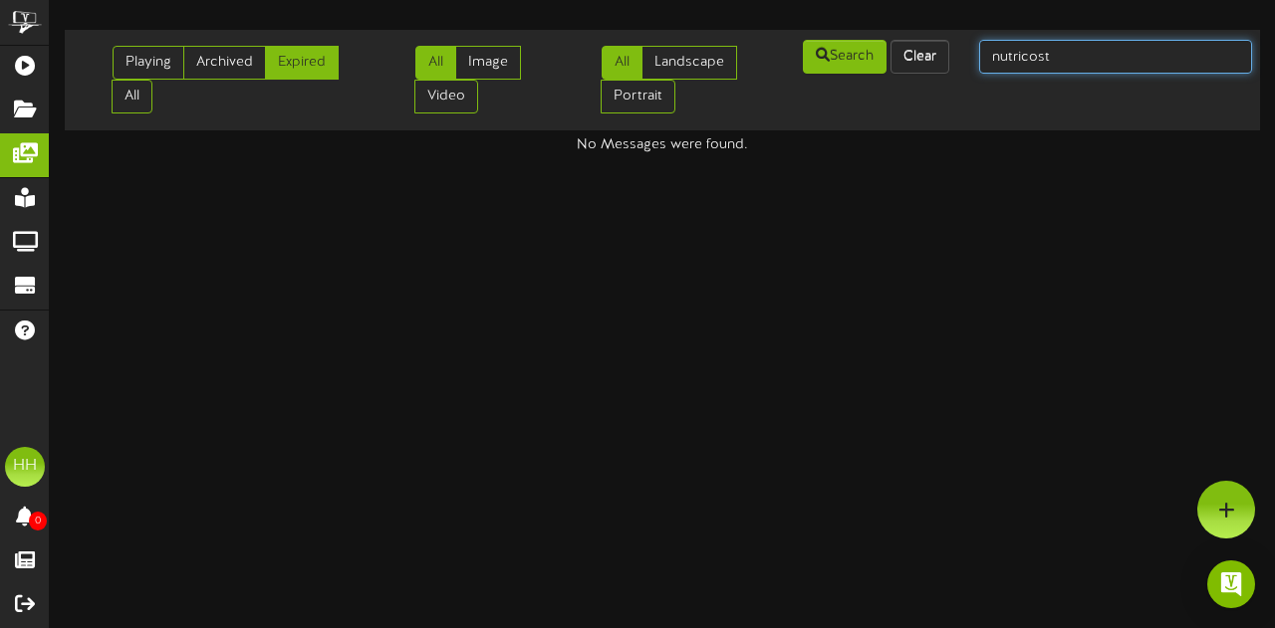
type input "nutricost"
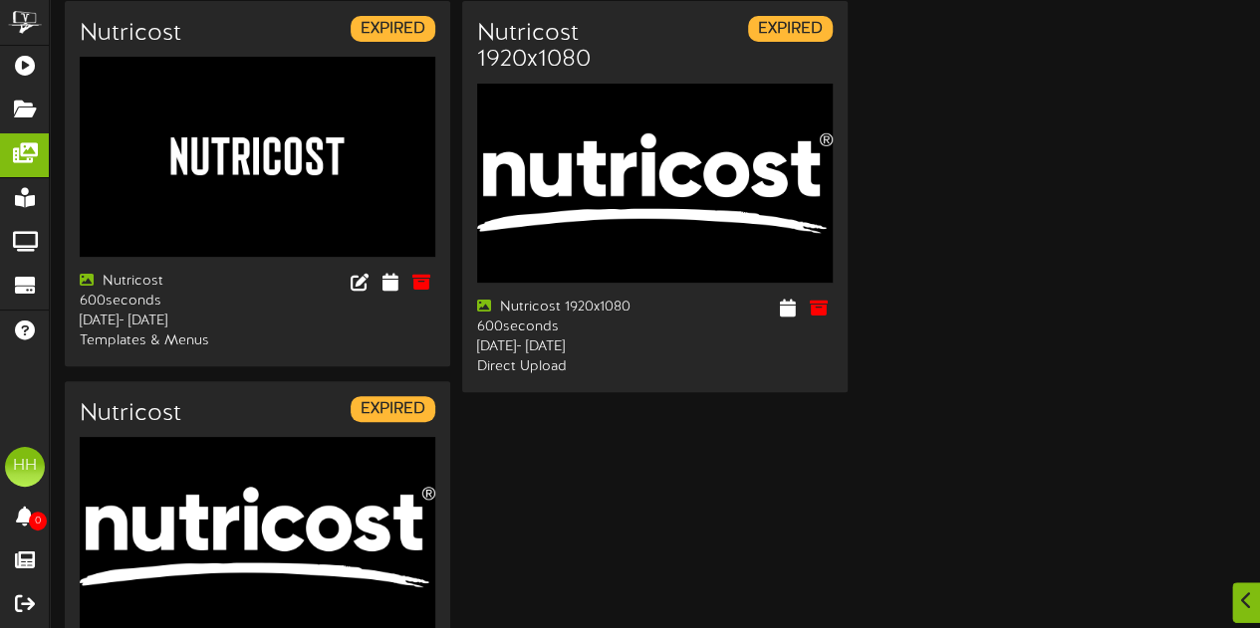
scroll to position [157, 0]
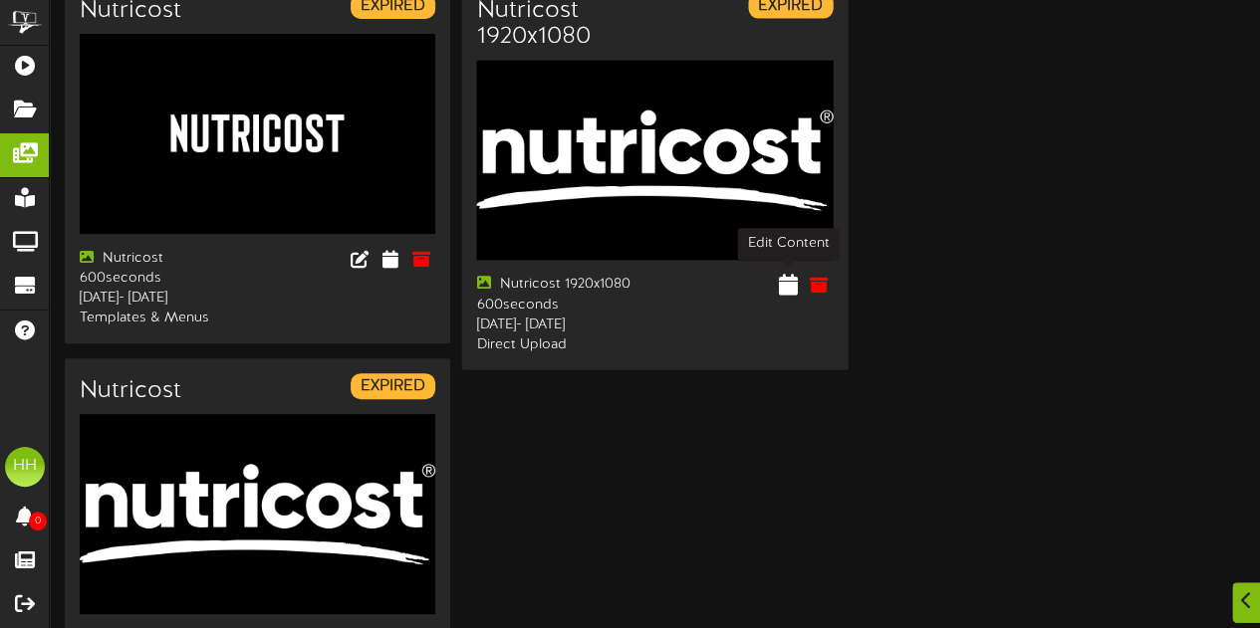
click at [785, 286] on icon at bounding box center [788, 285] width 19 height 22
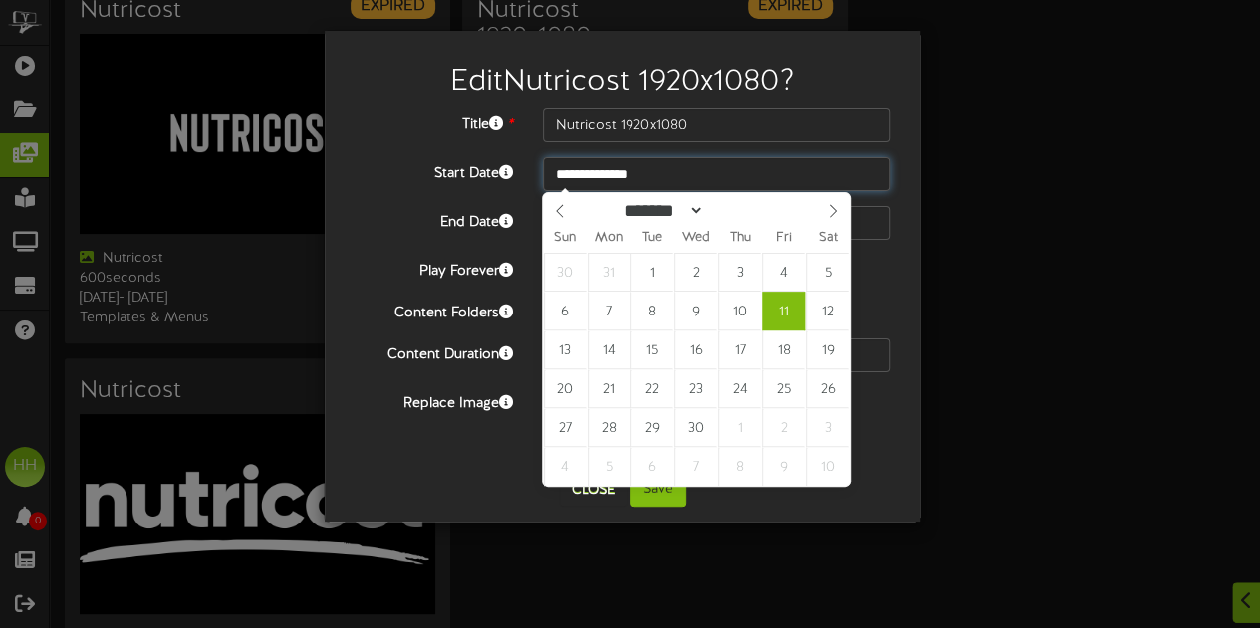
click at [637, 181] on input "**********" at bounding box center [717, 174] width 348 height 34
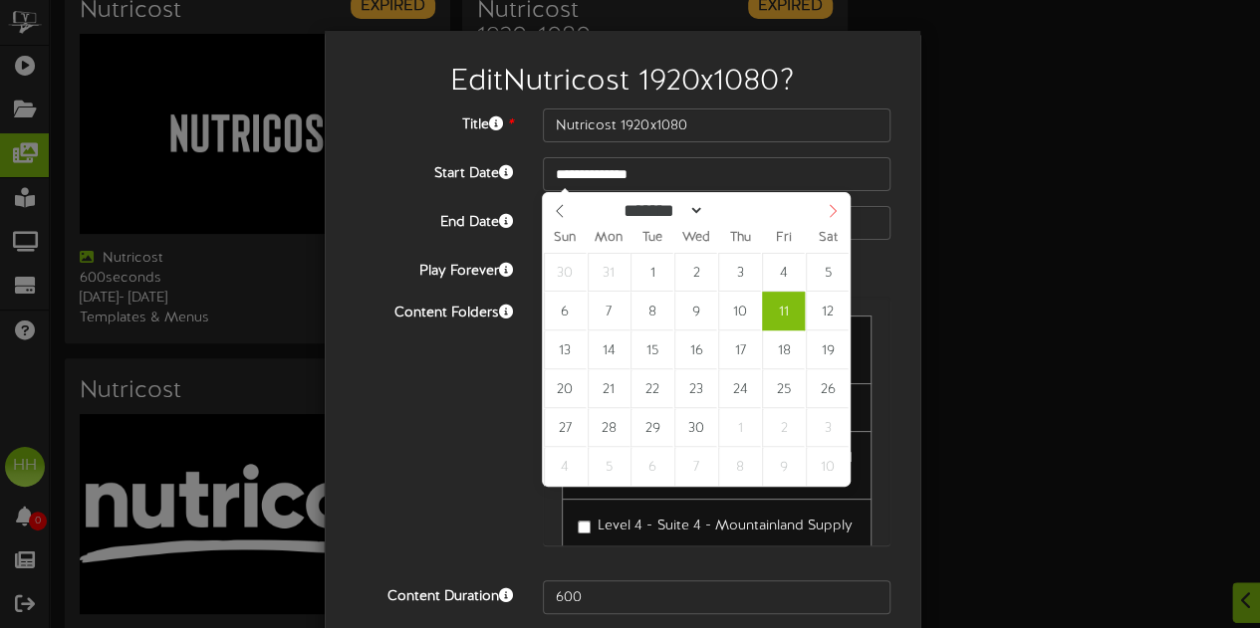
click at [831, 213] on icon at bounding box center [833, 211] width 14 height 14
select select "*"
click at [831, 213] on icon at bounding box center [833, 211] width 14 height 14
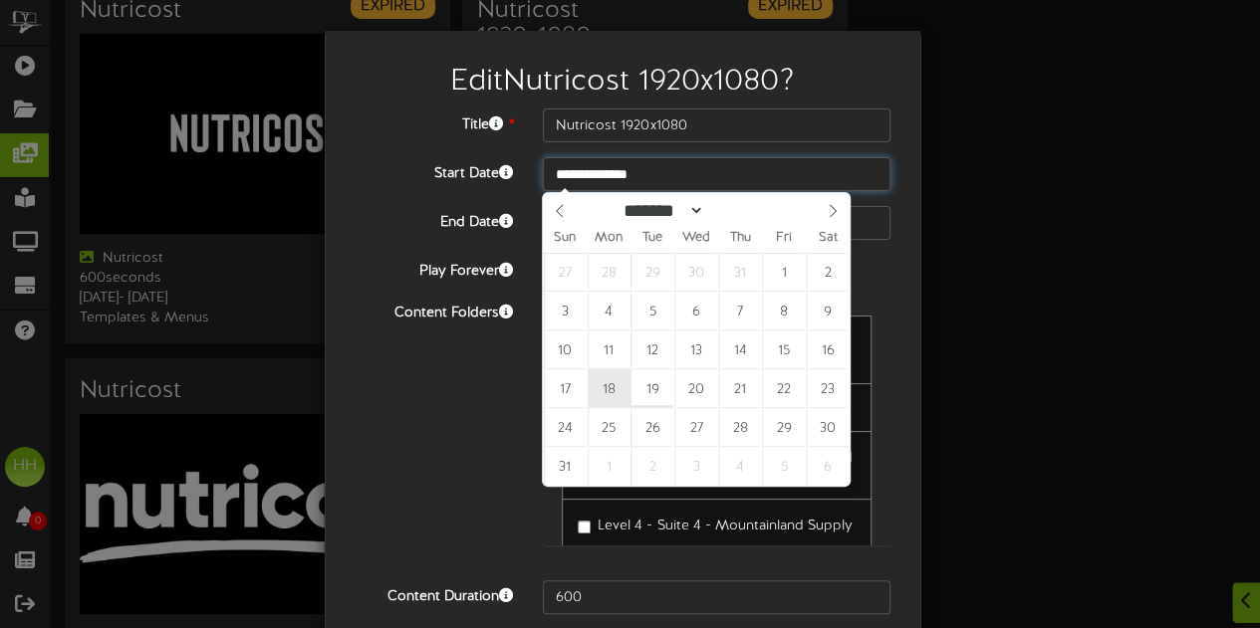
type input "**********"
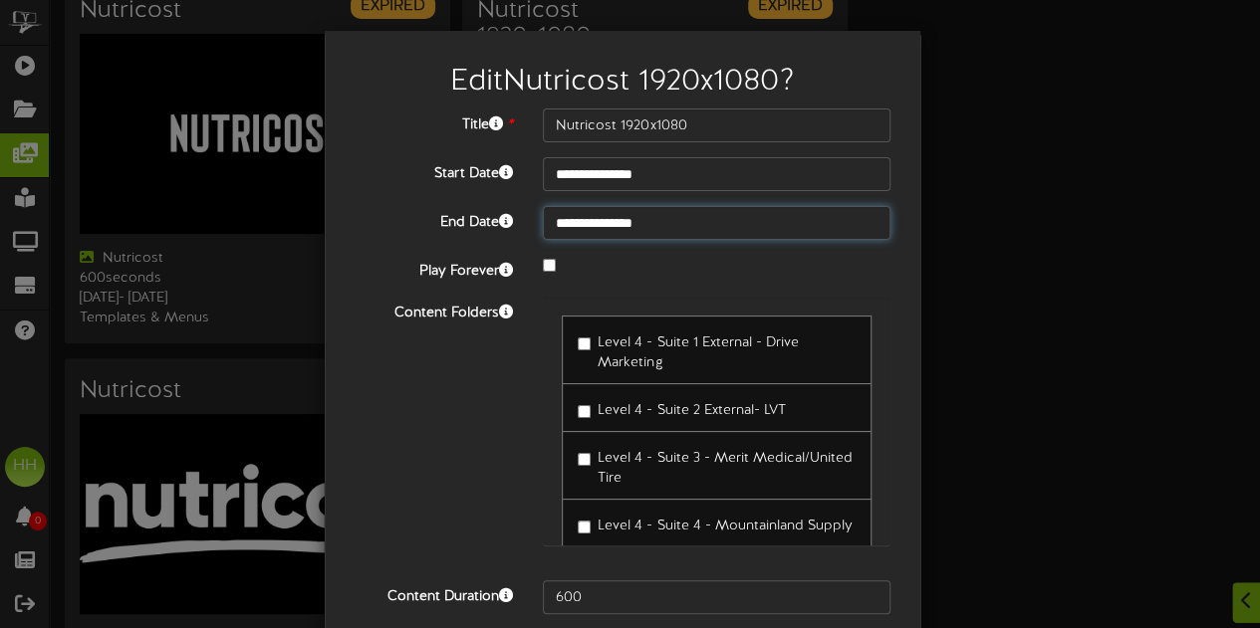
click at [727, 216] on input "**********" at bounding box center [717, 223] width 348 height 34
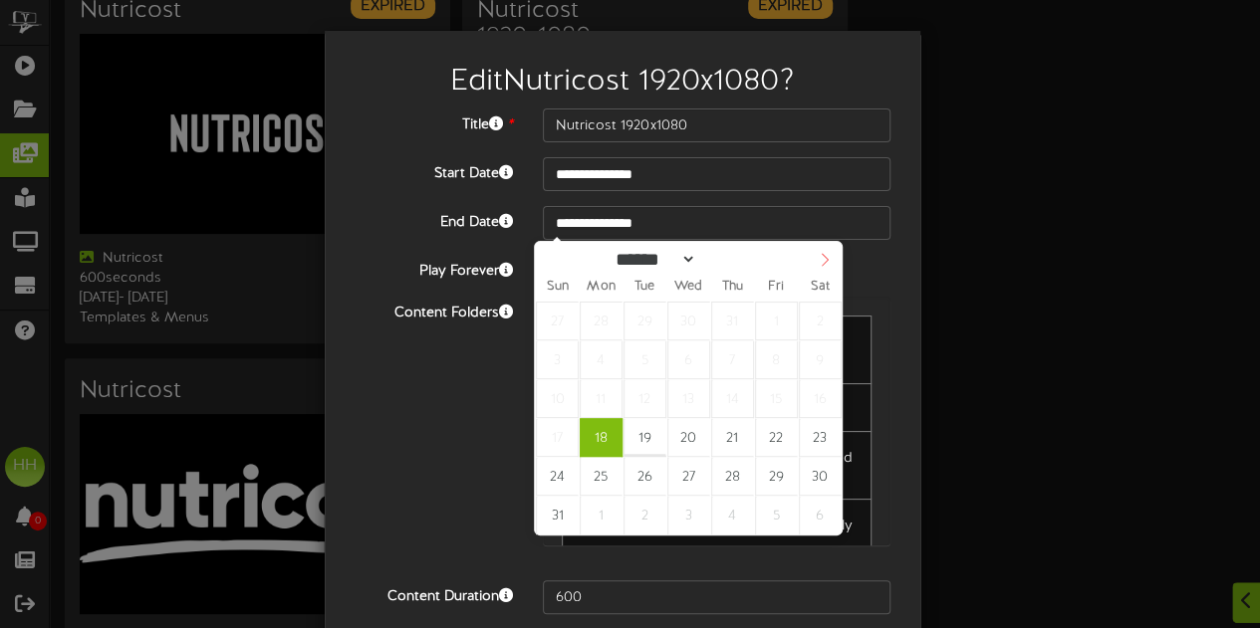
click at [827, 264] on icon at bounding box center [825, 260] width 14 height 14
select select "**"
click at [827, 264] on icon at bounding box center [825, 260] width 14 height 14
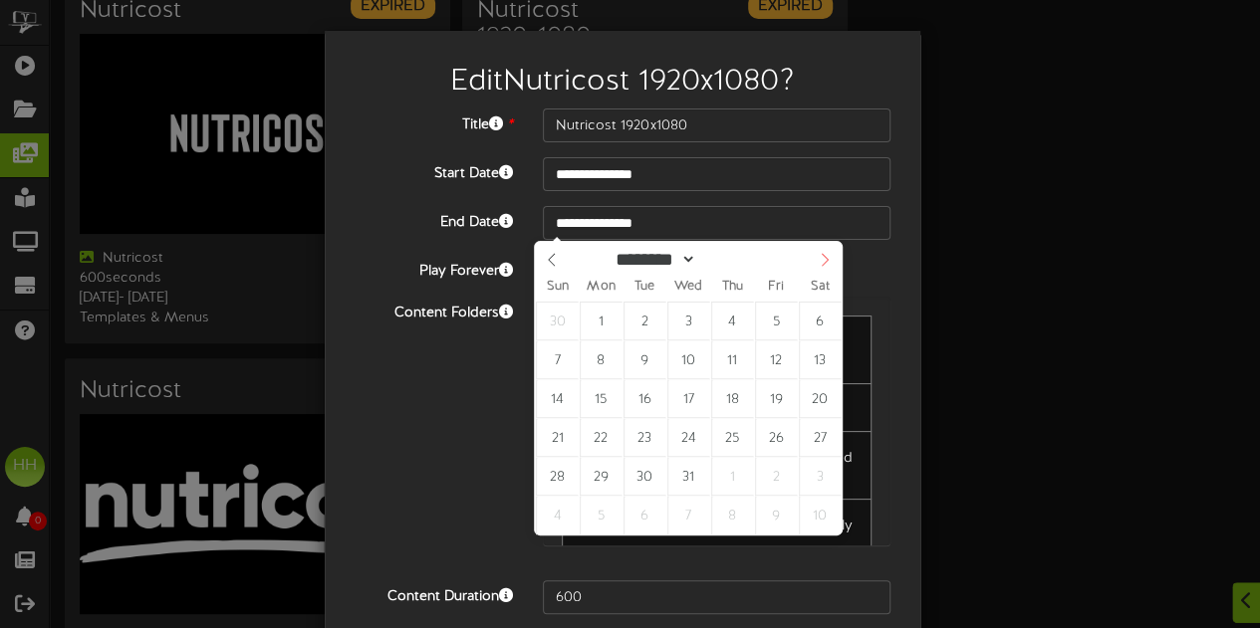
type input "****"
click at [827, 264] on icon at bounding box center [825, 260] width 14 height 14
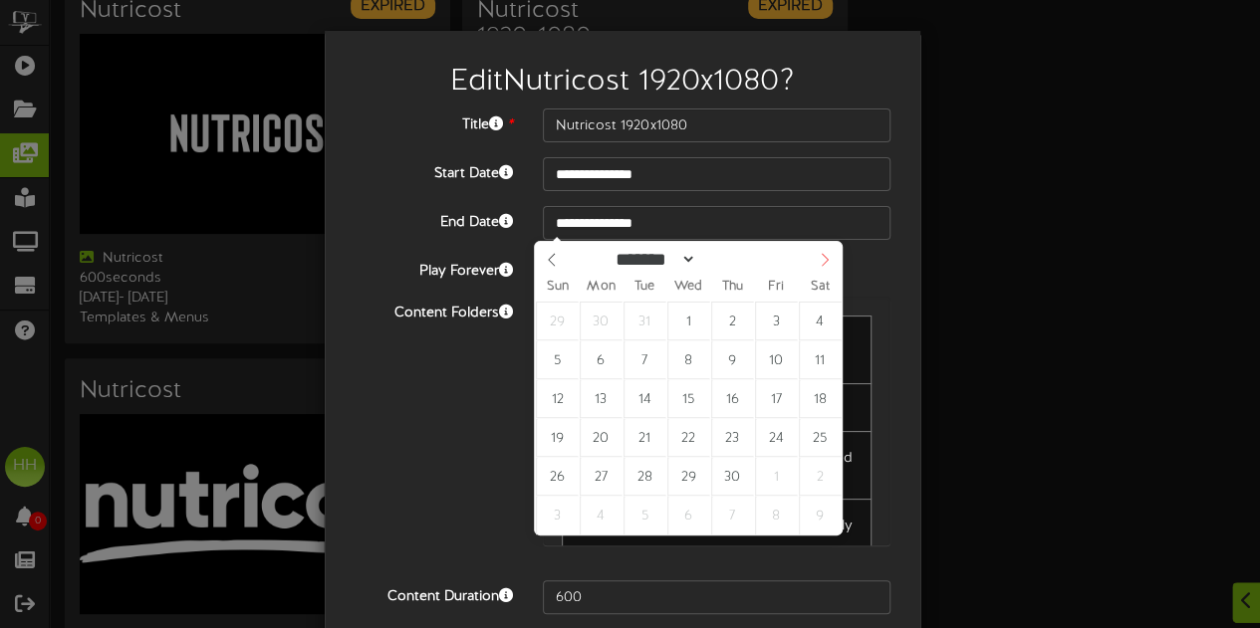
select select "*"
click at [827, 264] on icon at bounding box center [825, 260] width 14 height 14
type input "**********"
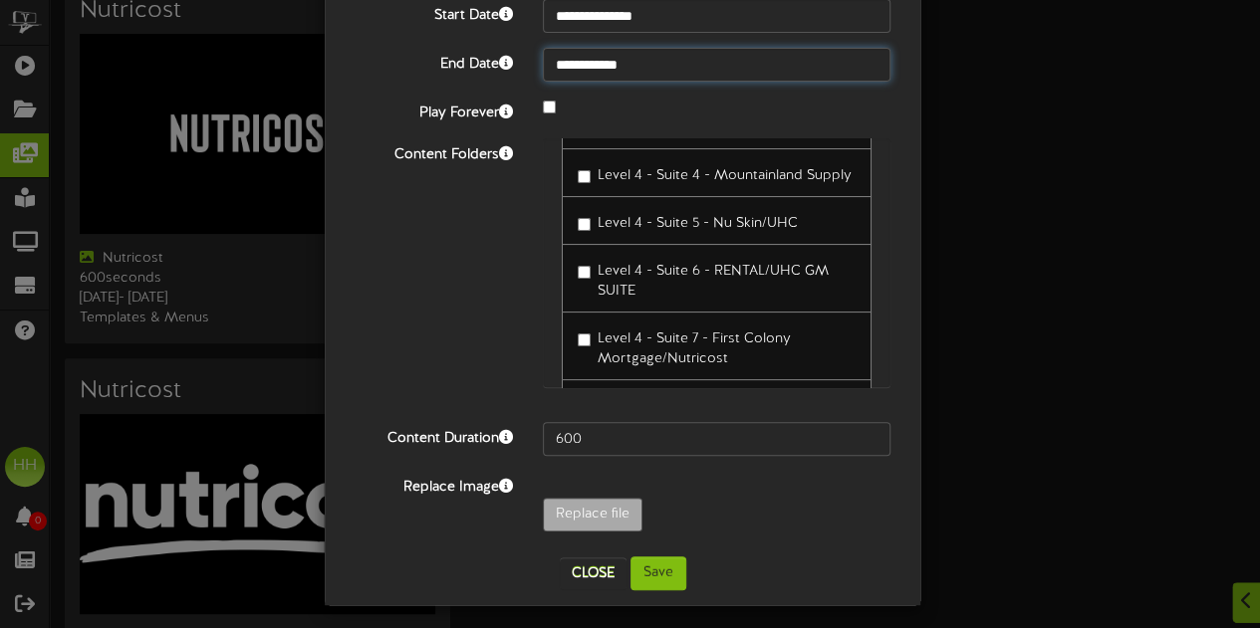
scroll to position [193, 0]
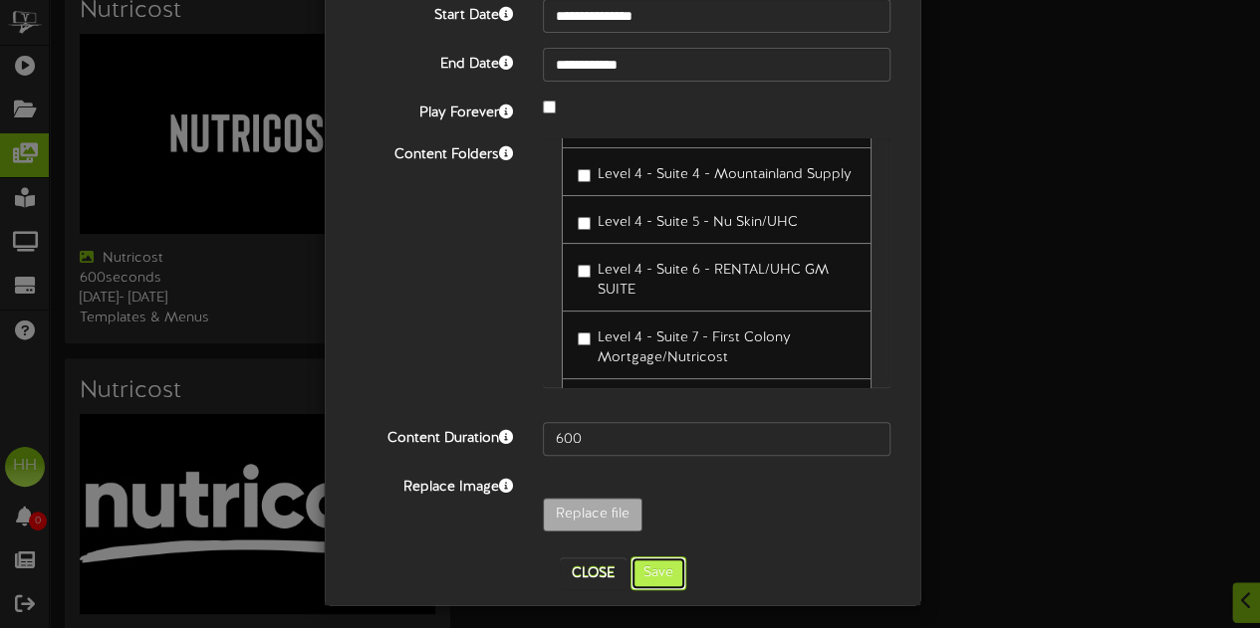
click at [661, 563] on button "Save" at bounding box center [658, 574] width 56 height 34
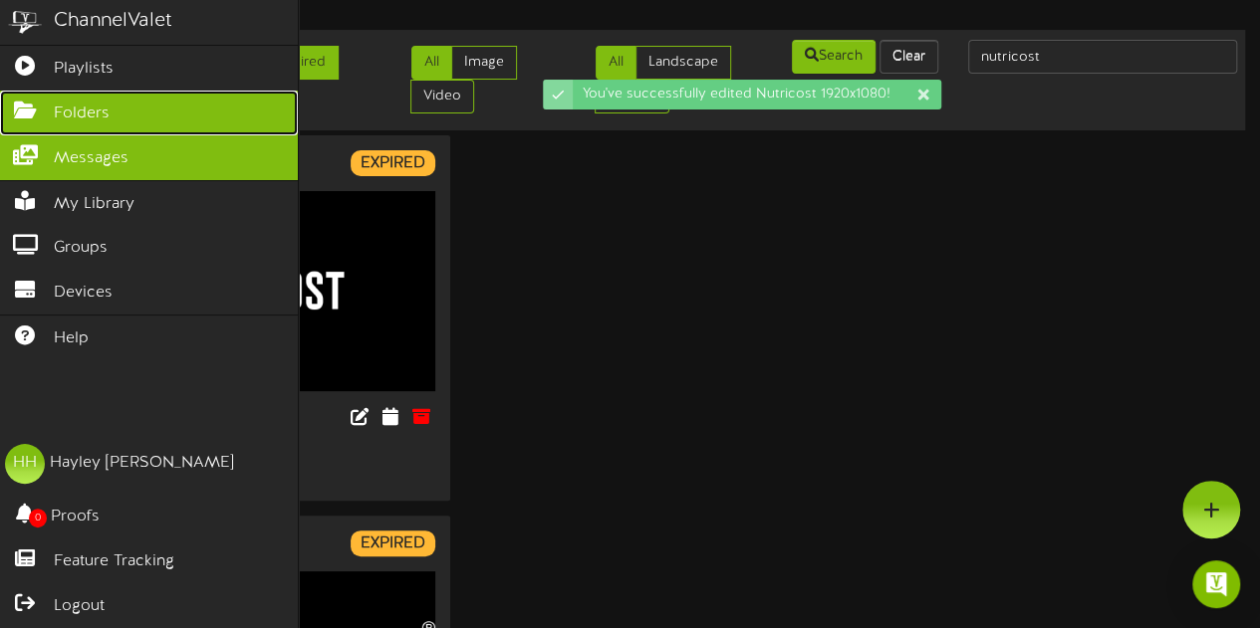
click at [27, 130] on link "Folders" at bounding box center [149, 113] width 298 height 45
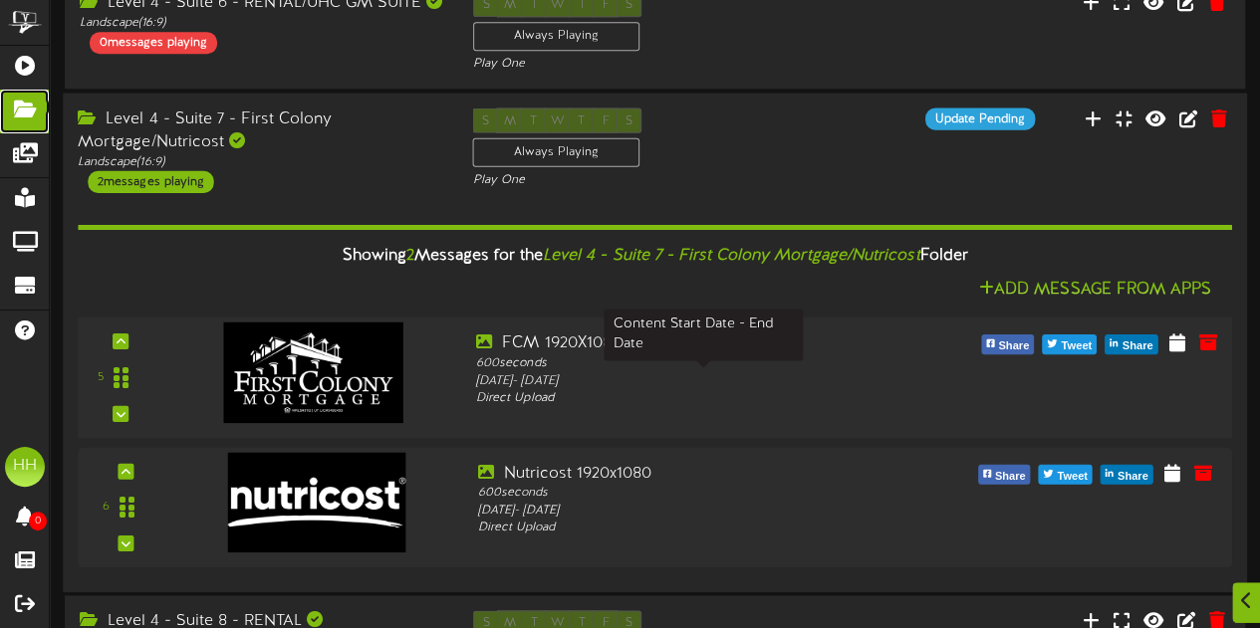
scroll to position [1112, 0]
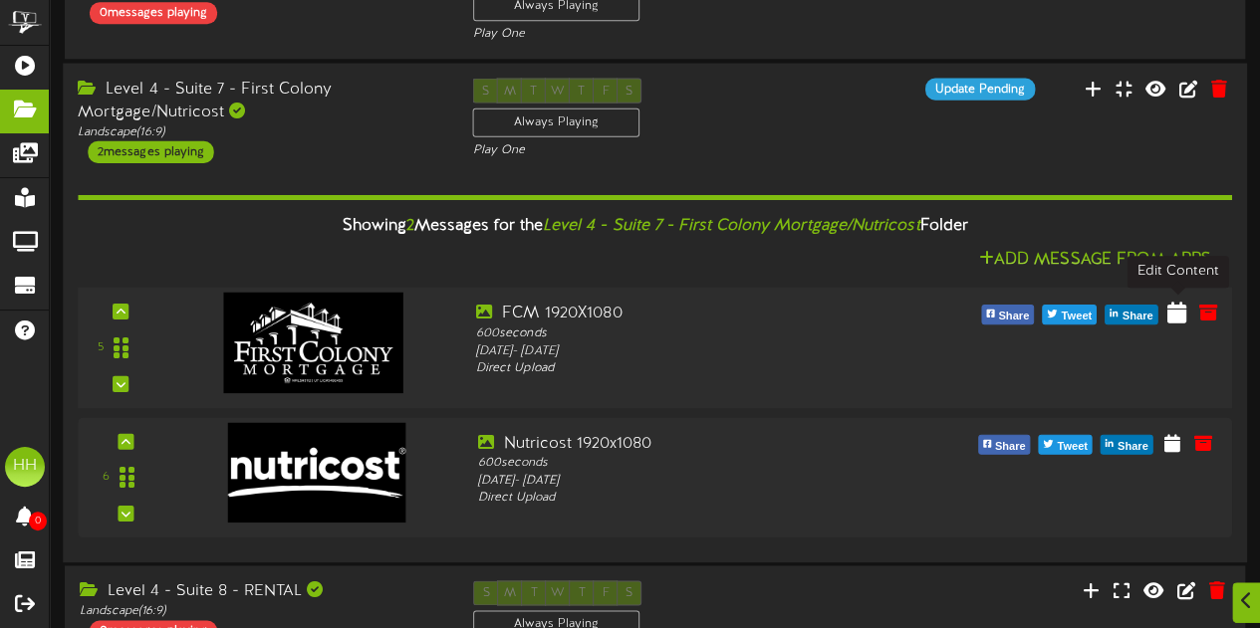
click at [1175, 316] on icon at bounding box center [1176, 311] width 19 height 22
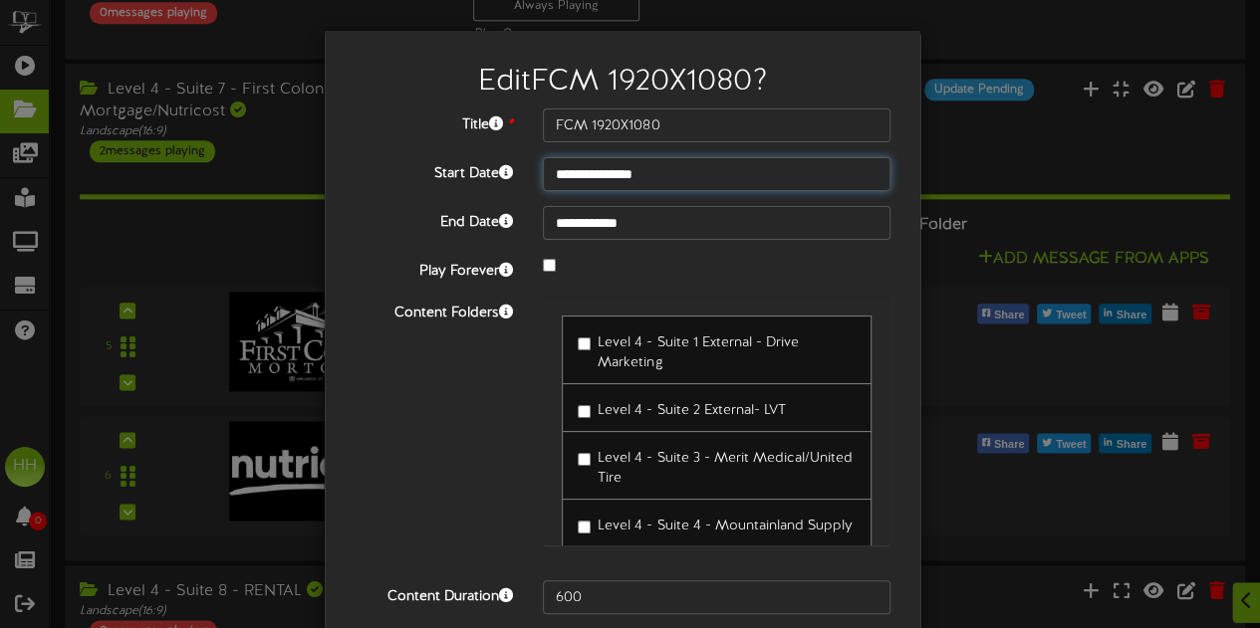
click at [581, 174] on input "**********" at bounding box center [717, 174] width 348 height 34
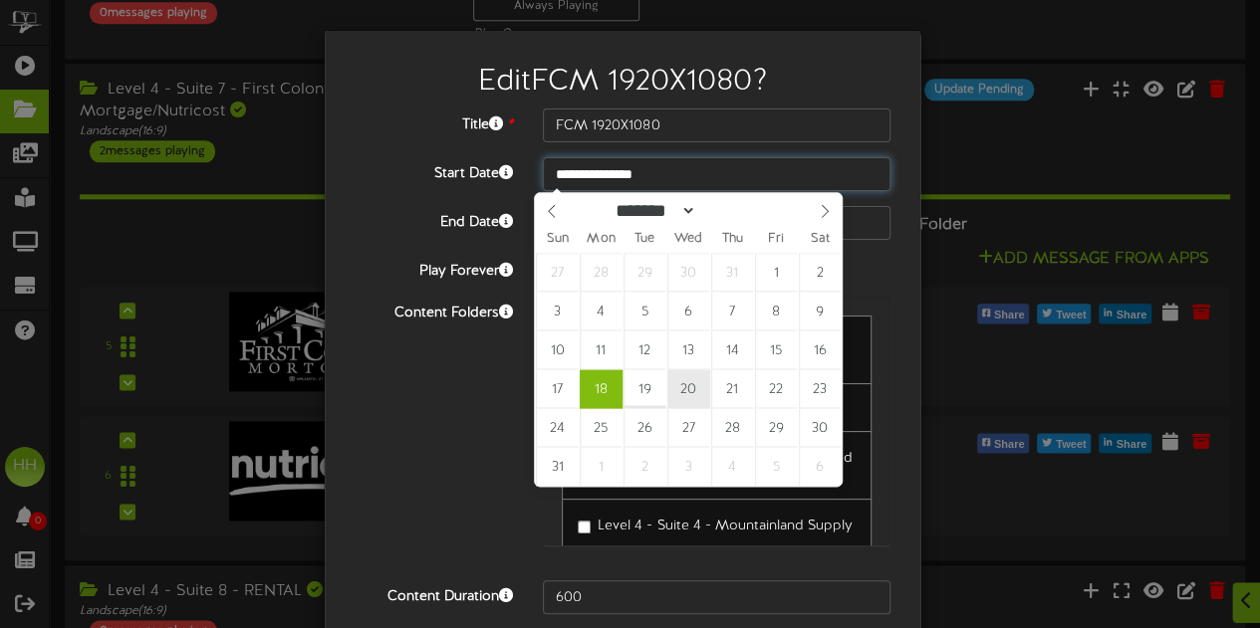
type input "**********"
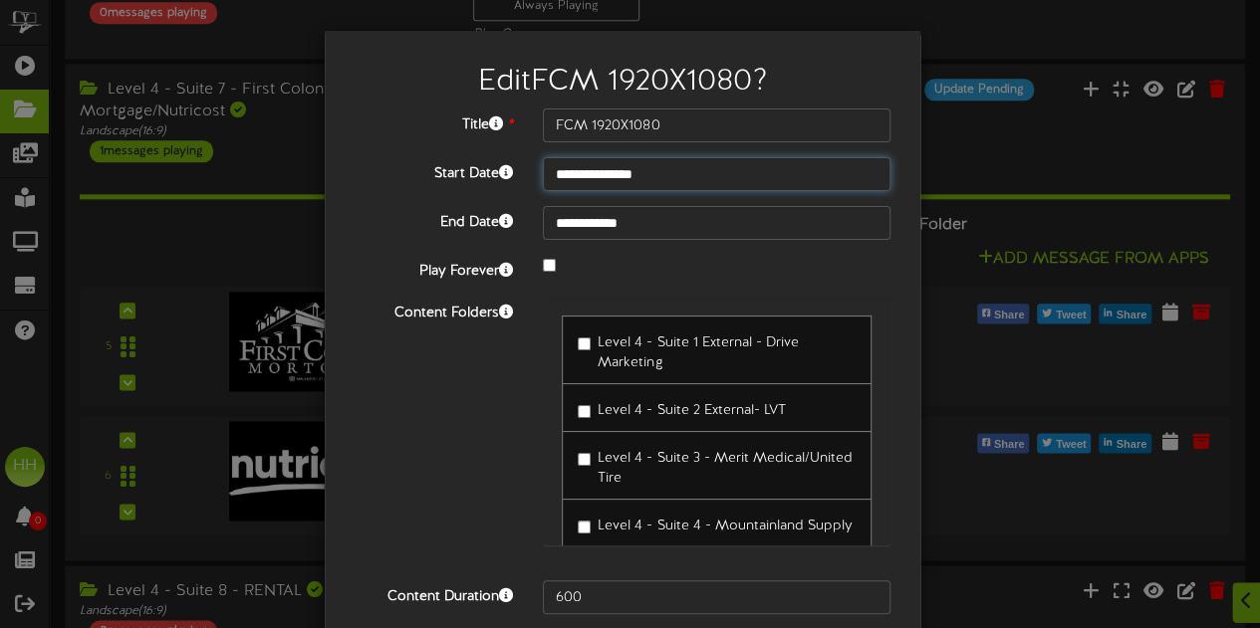
scroll to position [163, 0]
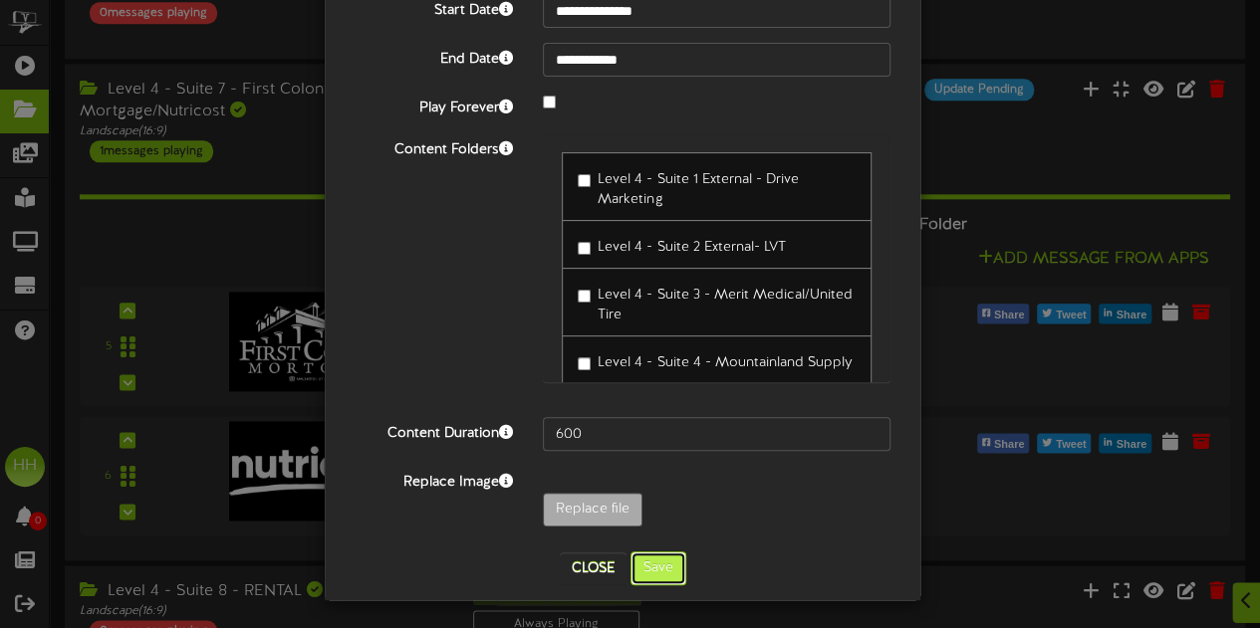
click at [653, 566] on button "Save" at bounding box center [658, 569] width 56 height 34
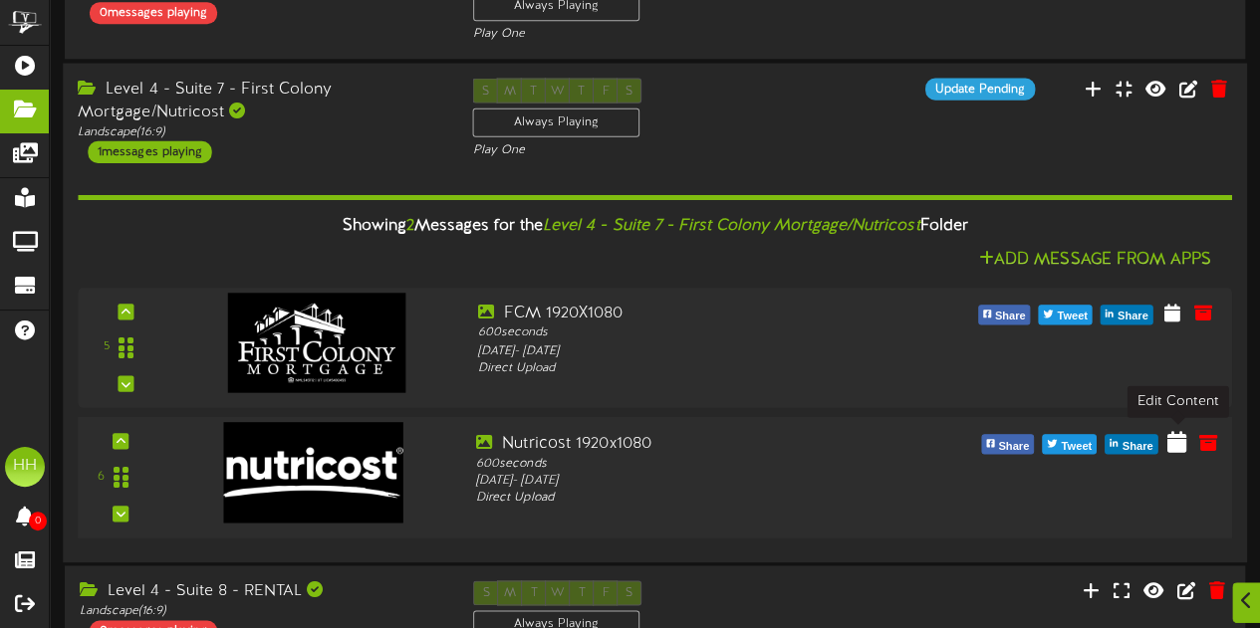
click at [1181, 441] on icon at bounding box center [1176, 441] width 19 height 22
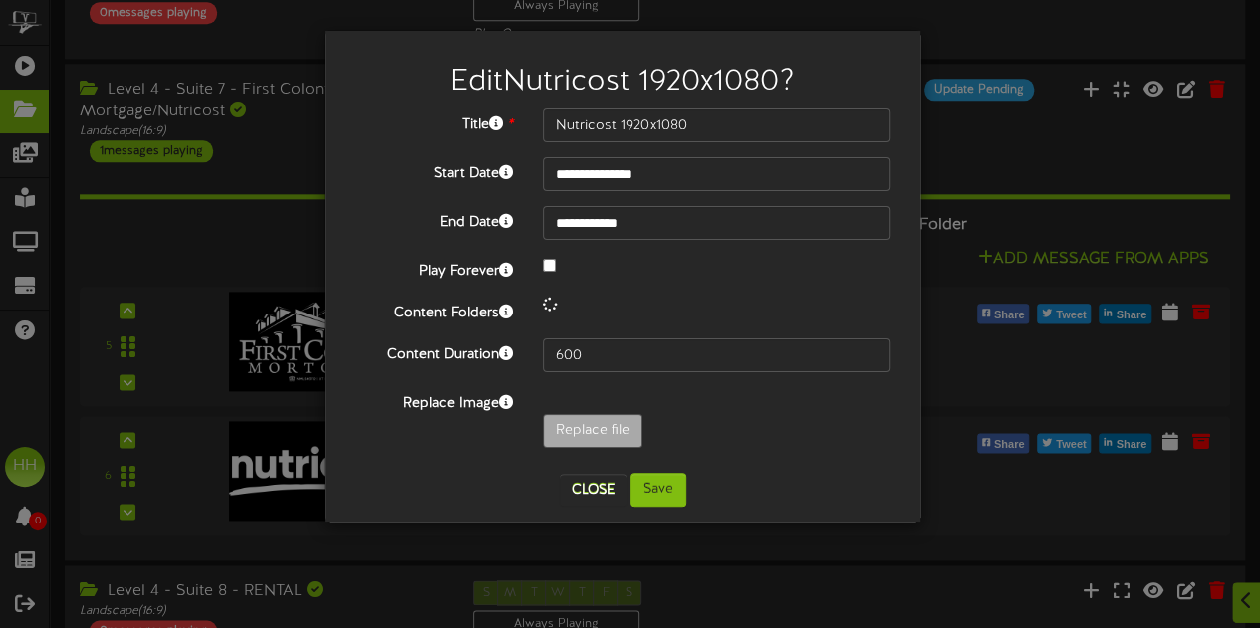
click at [590, 196] on div "**********" at bounding box center [623, 284] width 536 height 350
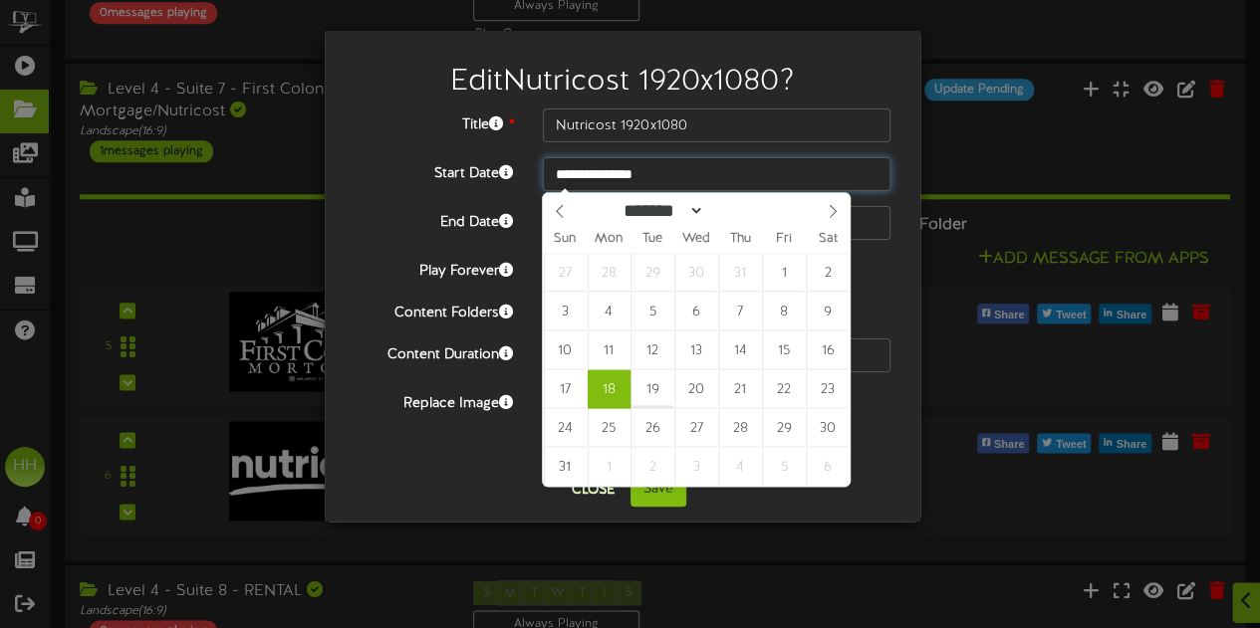
click at [591, 179] on input "**********" at bounding box center [717, 174] width 348 height 34
type input "**********"
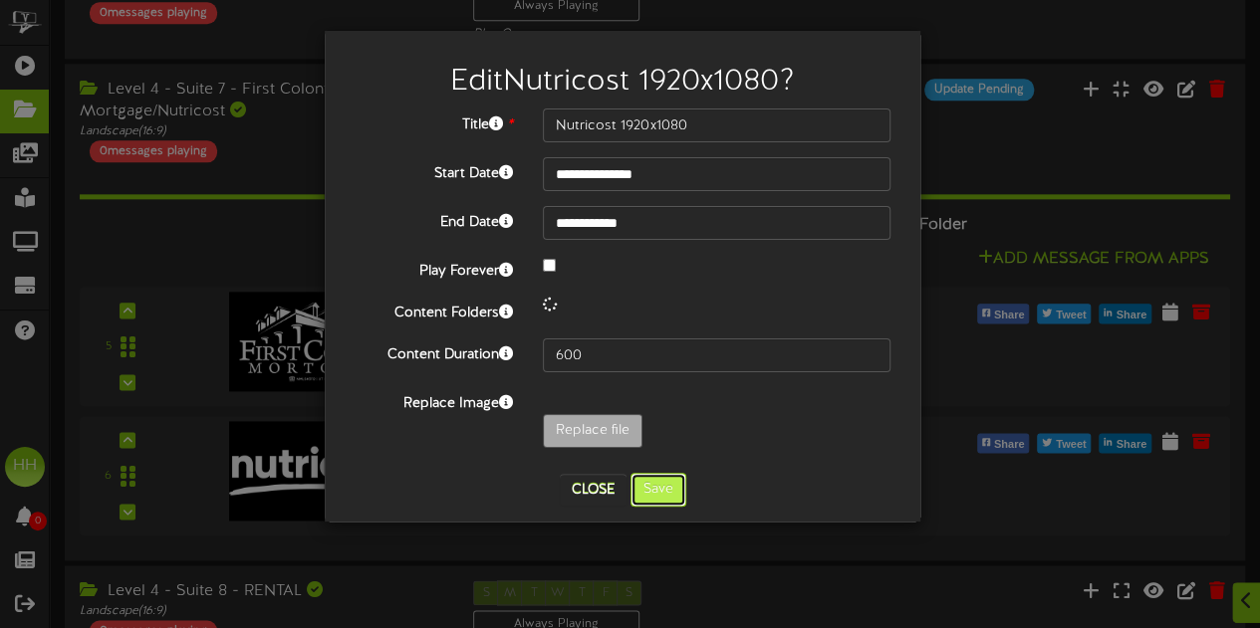
click at [658, 473] on button "Save" at bounding box center [658, 490] width 56 height 34
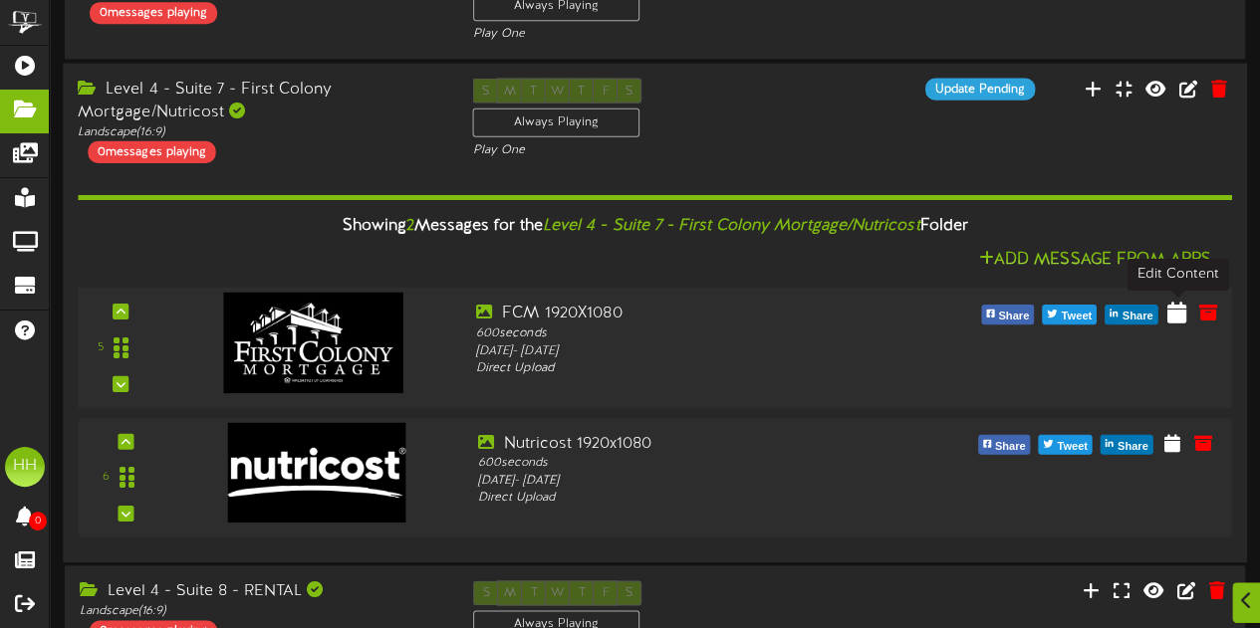
click at [1183, 318] on icon at bounding box center [1176, 311] width 19 height 22
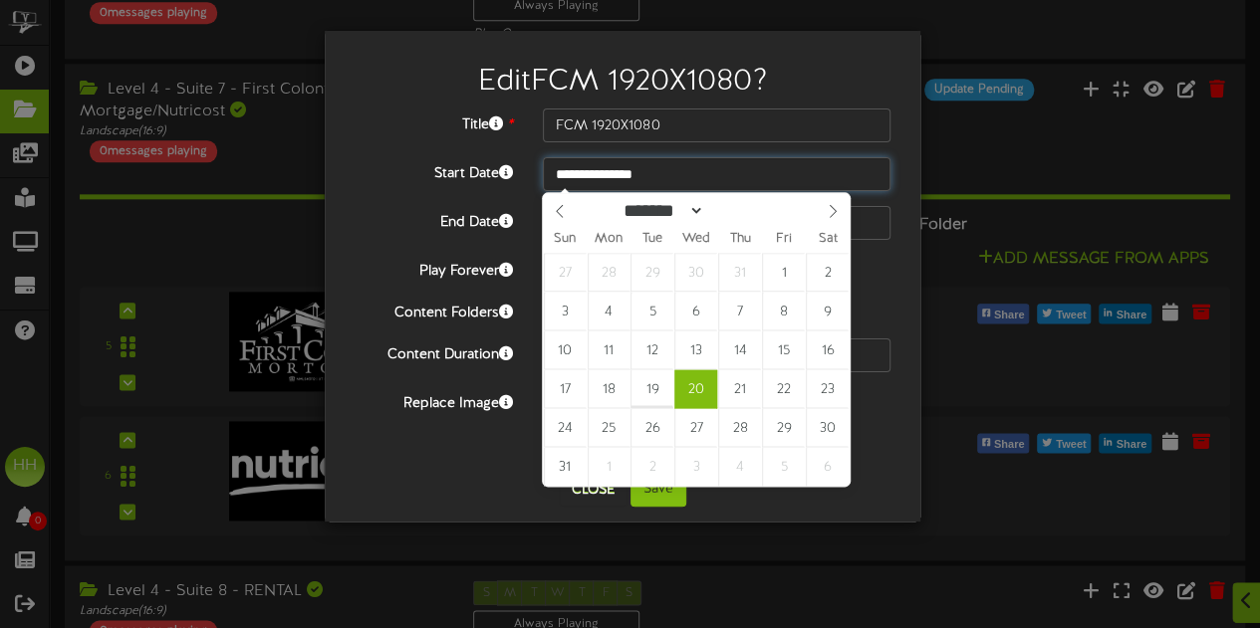
click at [609, 172] on input "**********" at bounding box center [717, 174] width 348 height 34
type input "**********"
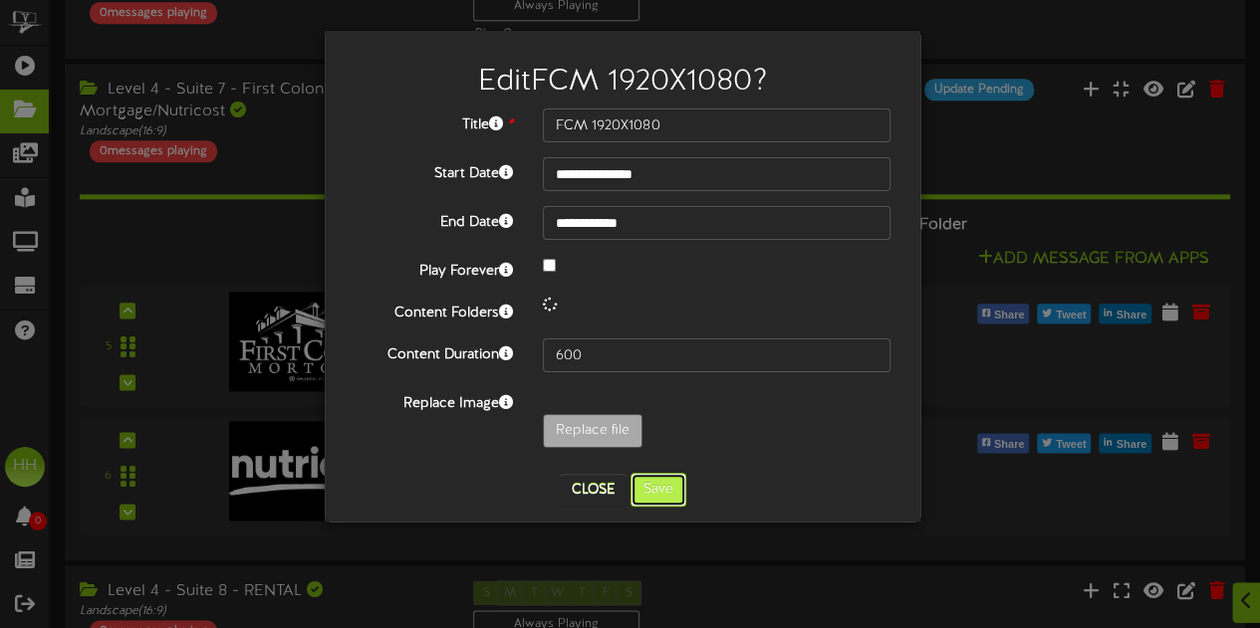
click at [657, 489] on button "Save" at bounding box center [658, 490] width 56 height 34
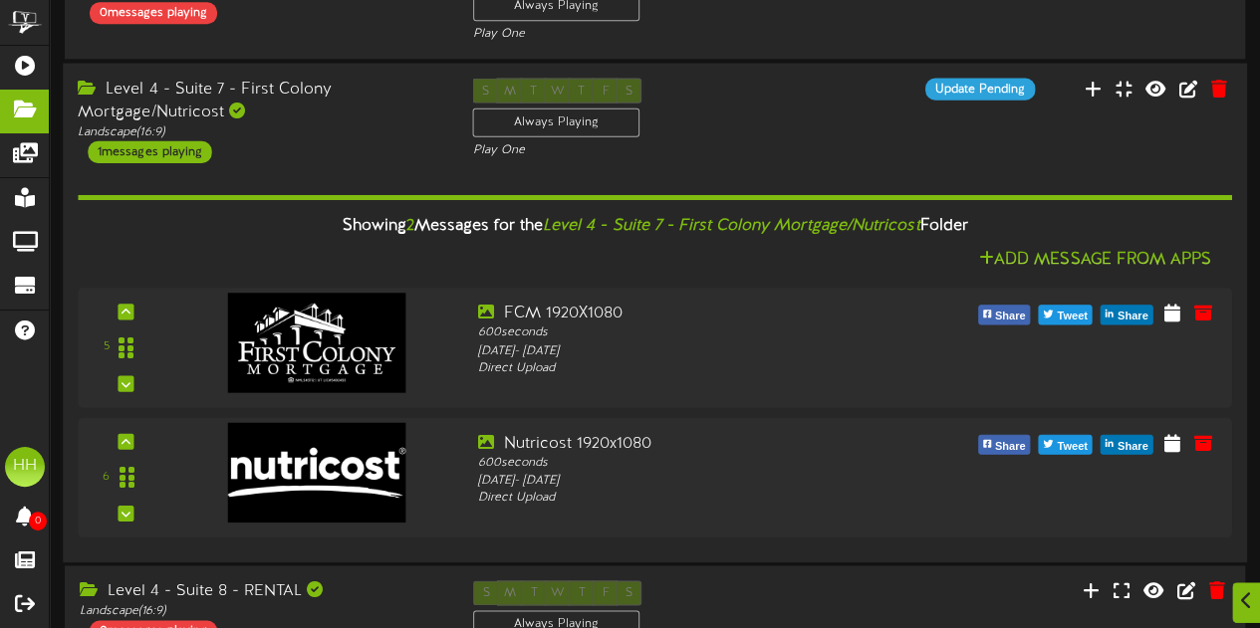
click at [858, 114] on div "Level 4 - Suite 7 - First Colony Mortgage/Nutricost Landscape ( 16:9 ) 1 messag…" at bounding box center [655, 120] width 1184 height 85
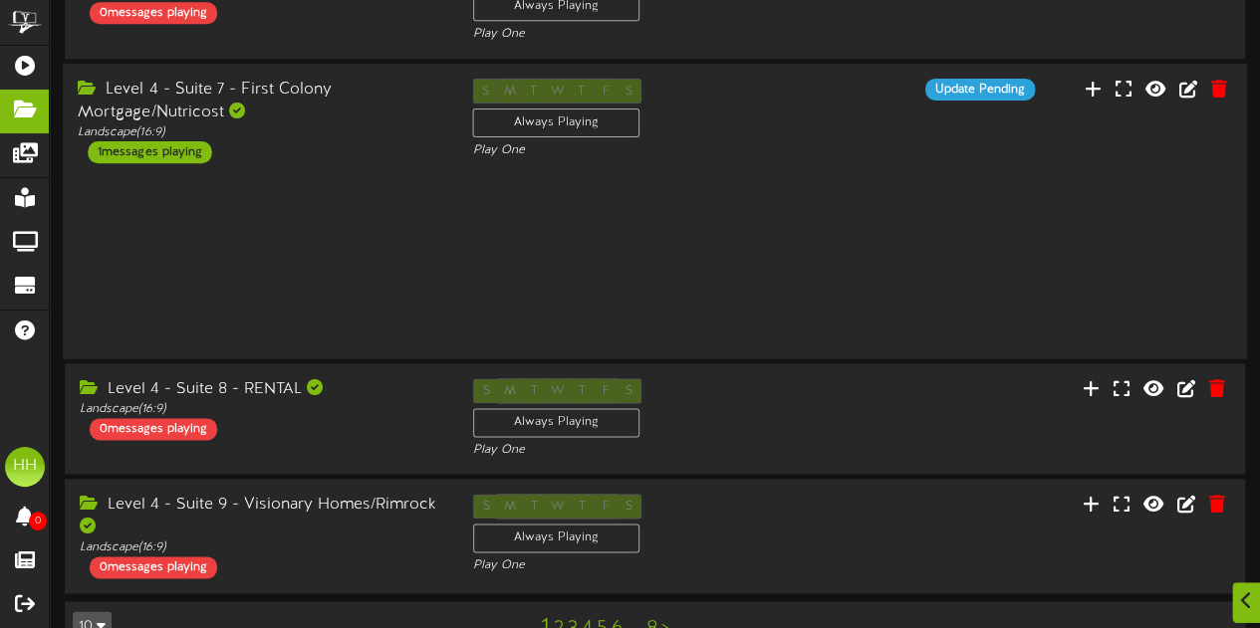
scroll to position [977, 0]
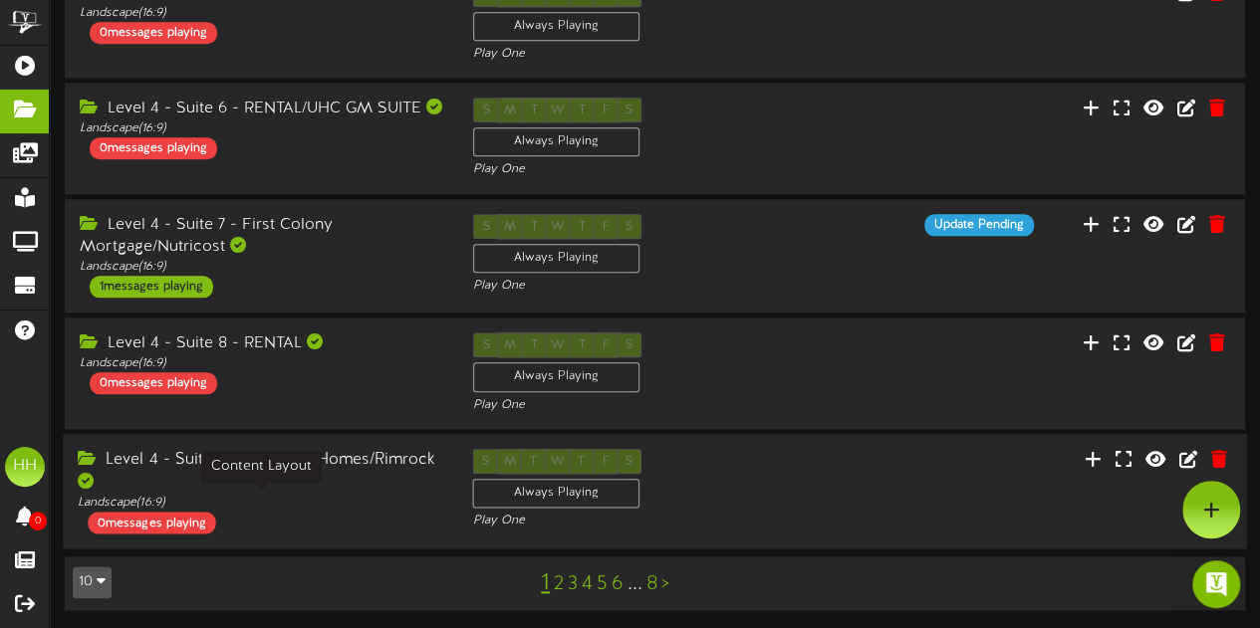
click at [358, 502] on div "Landscape ( 16:9 )" at bounding box center [260, 502] width 364 height 17
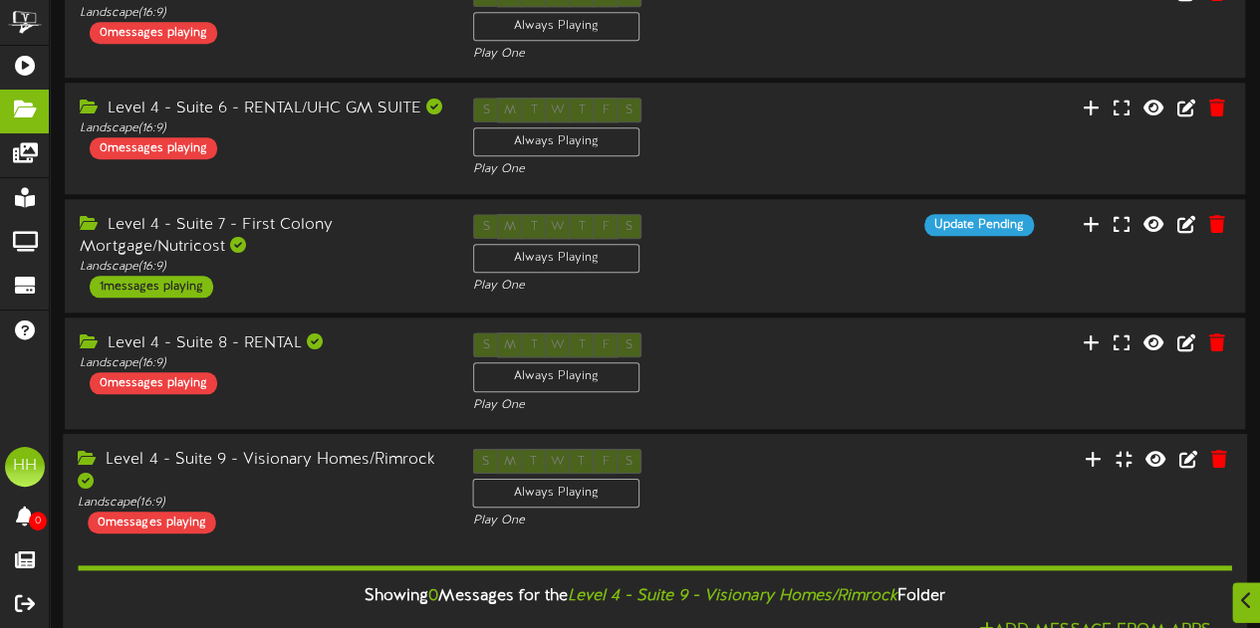
scroll to position [1153, 0]
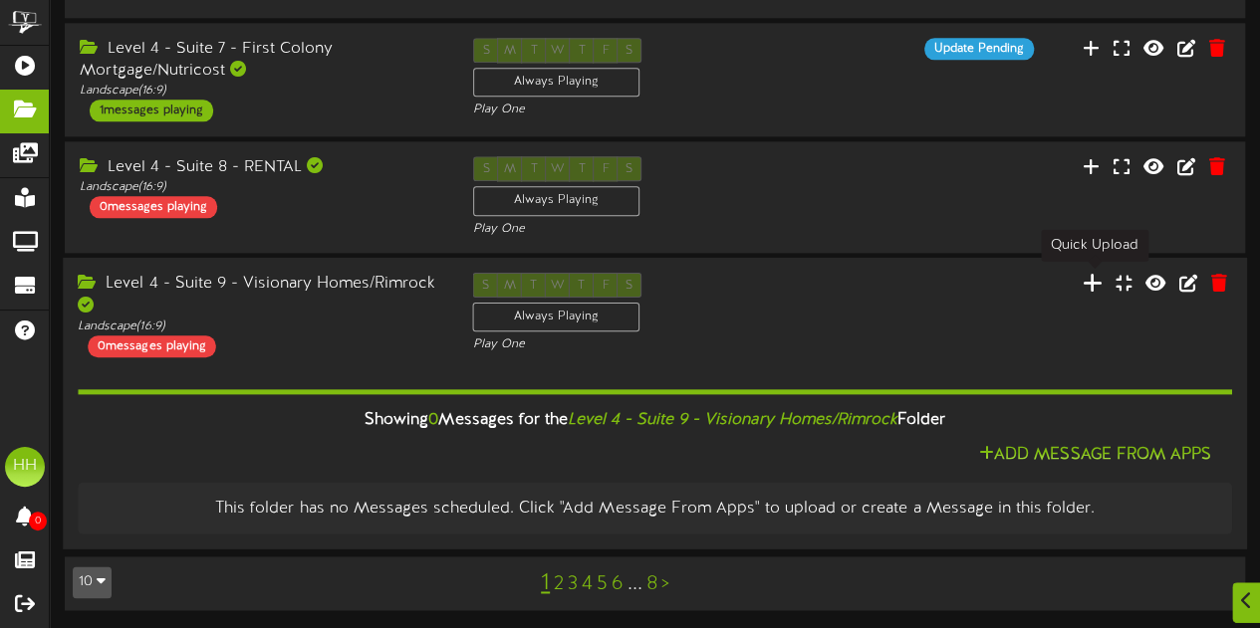
click at [1089, 286] on icon at bounding box center [1092, 282] width 20 height 22
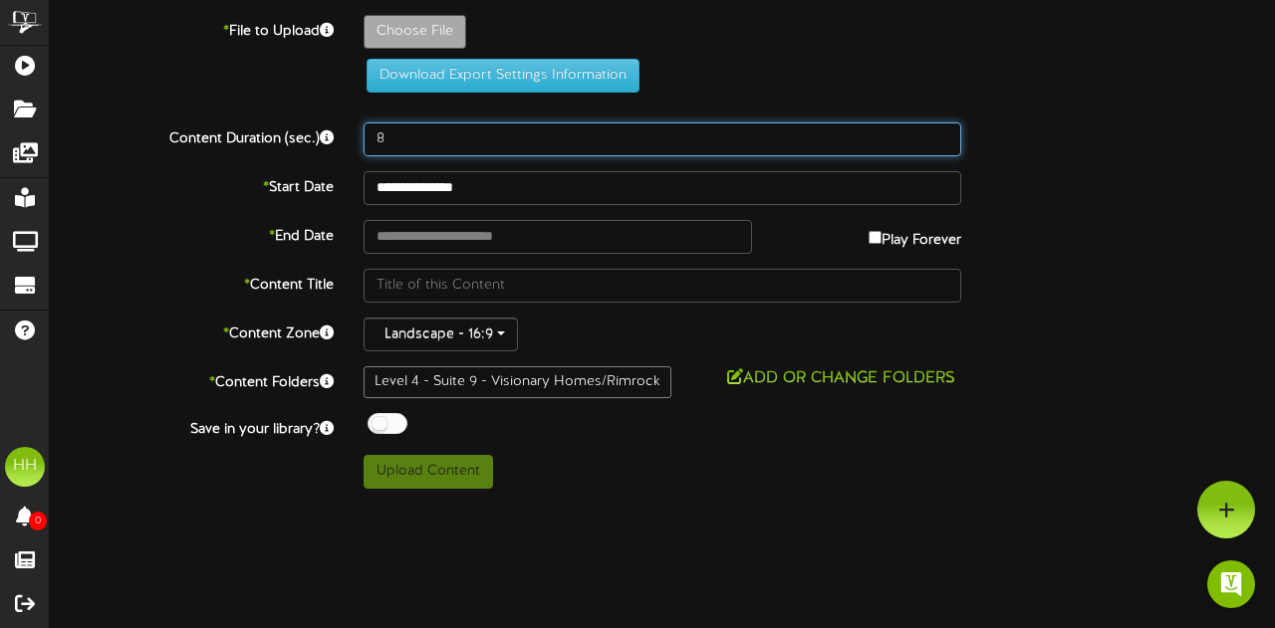
drag, startPoint x: 443, startPoint y: 134, endPoint x: 229, endPoint y: 105, distance: 216.2
click at [229, 105] on div "**********" at bounding box center [662, 252] width 1225 height 474
type input "600"
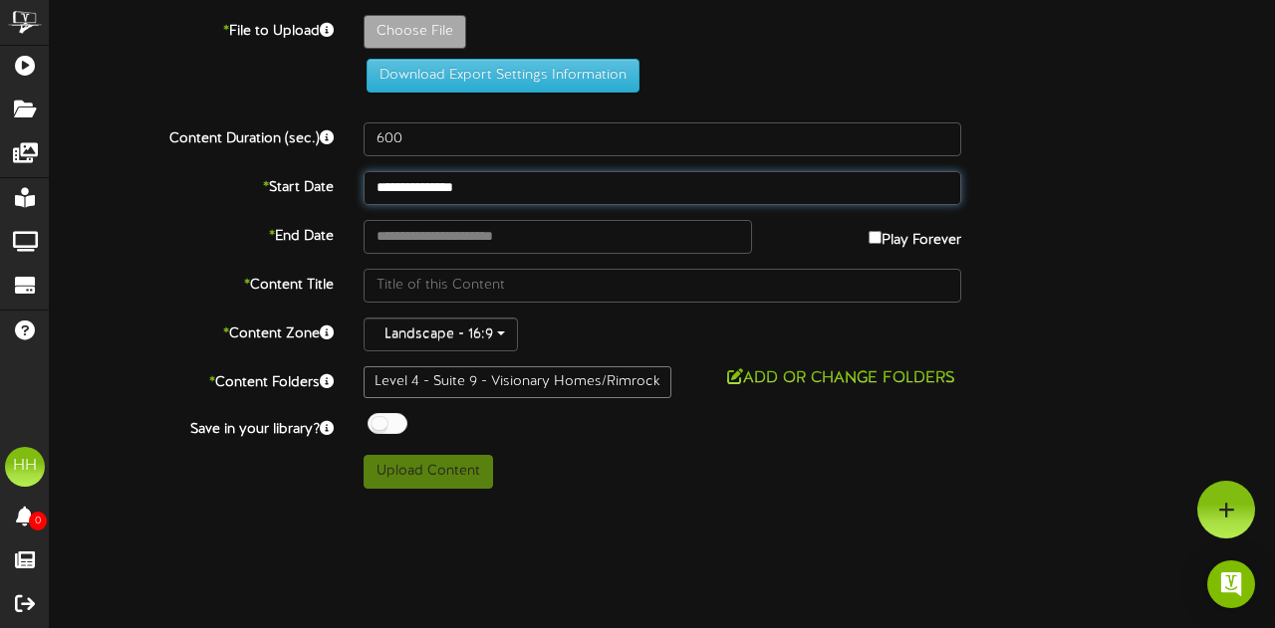
click at [434, 190] on input "**********" at bounding box center [661, 188] width 597 height 34
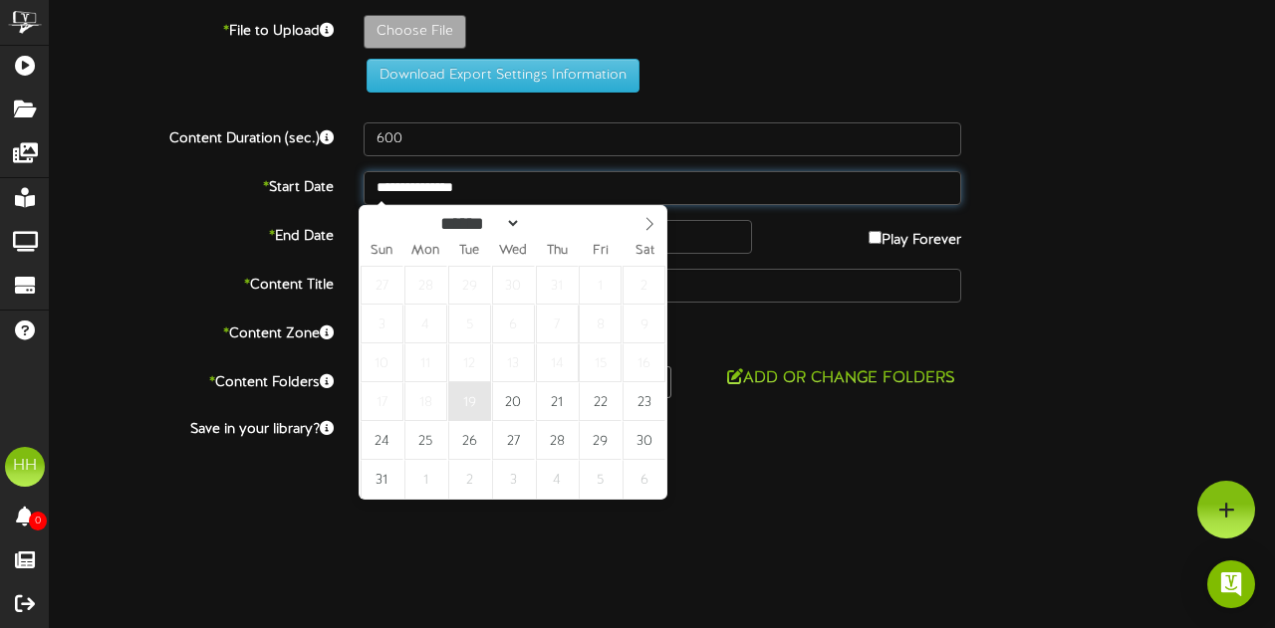
type input "**********"
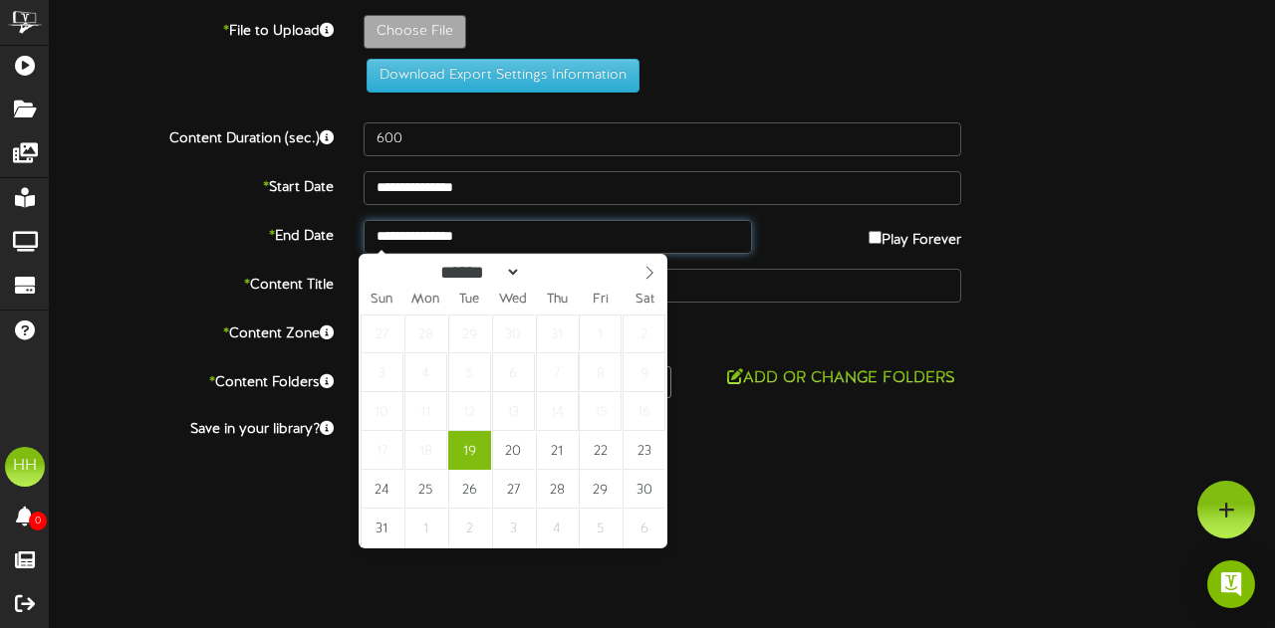
click at [440, 241] on input "**********" at bounding box center [557, 237] width 388 height 34
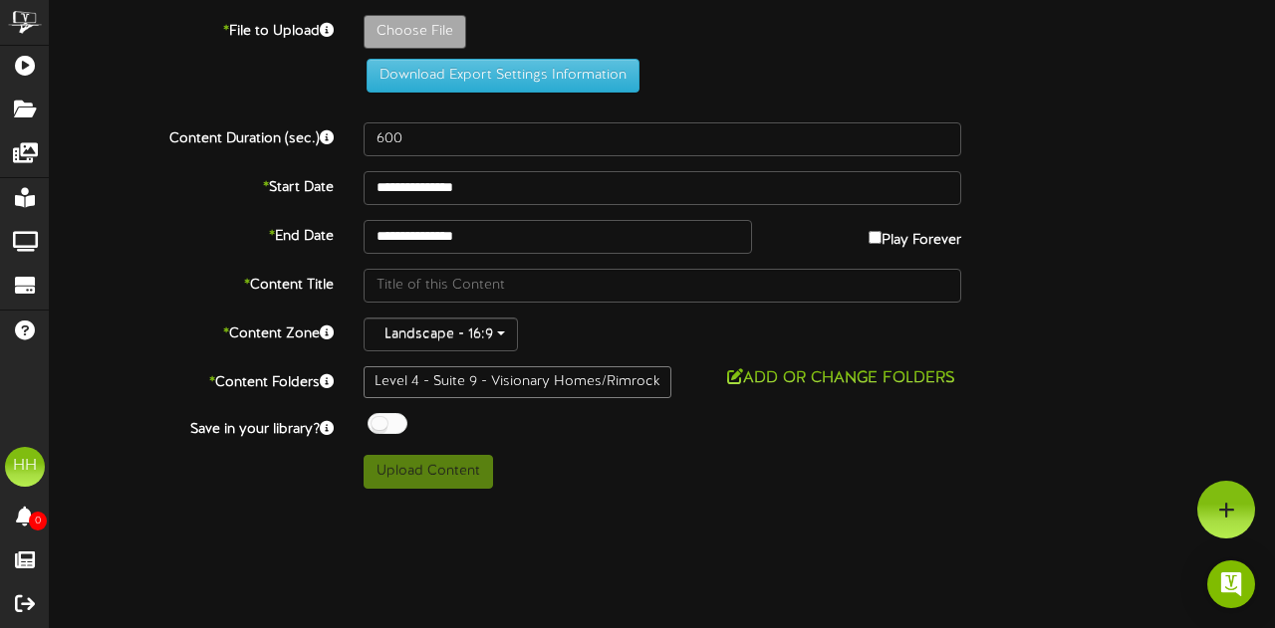
click at [797, 406] on div "**********" at bounding box center [662, 252] width 1225 height 474
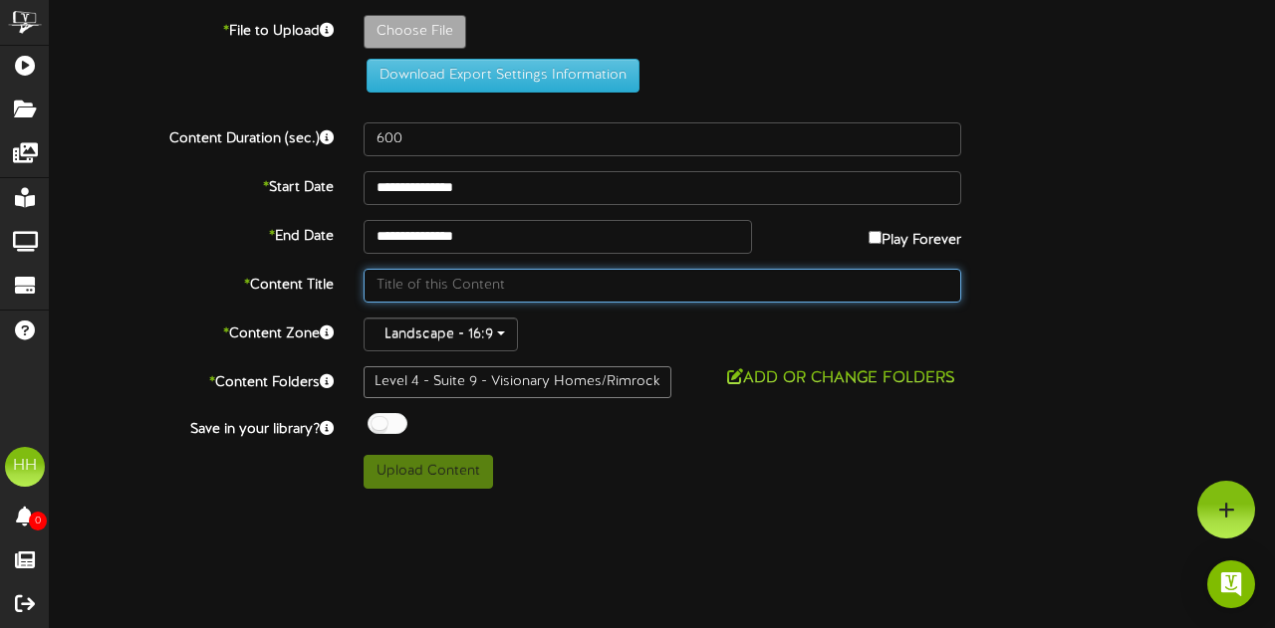
click at [464, 276] on input "text" at bounding box center [661, 286] width 597 height 34
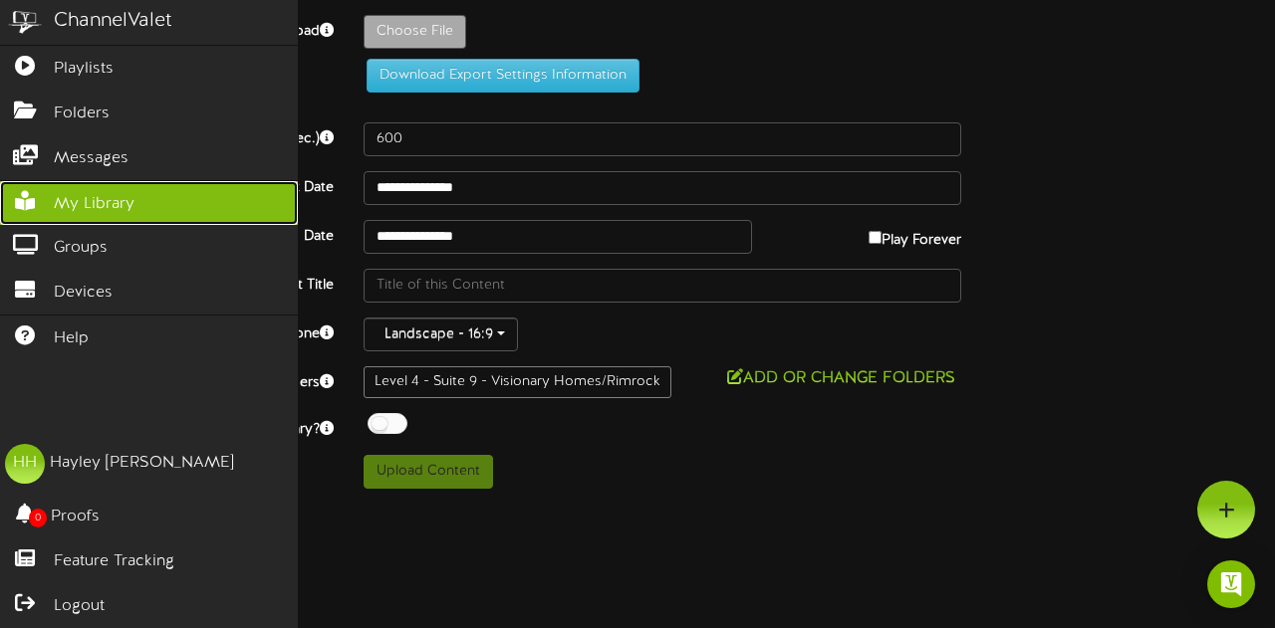
click at [110, 203] on span "My Library" at bounding box center [94, 204] width 81 height 23
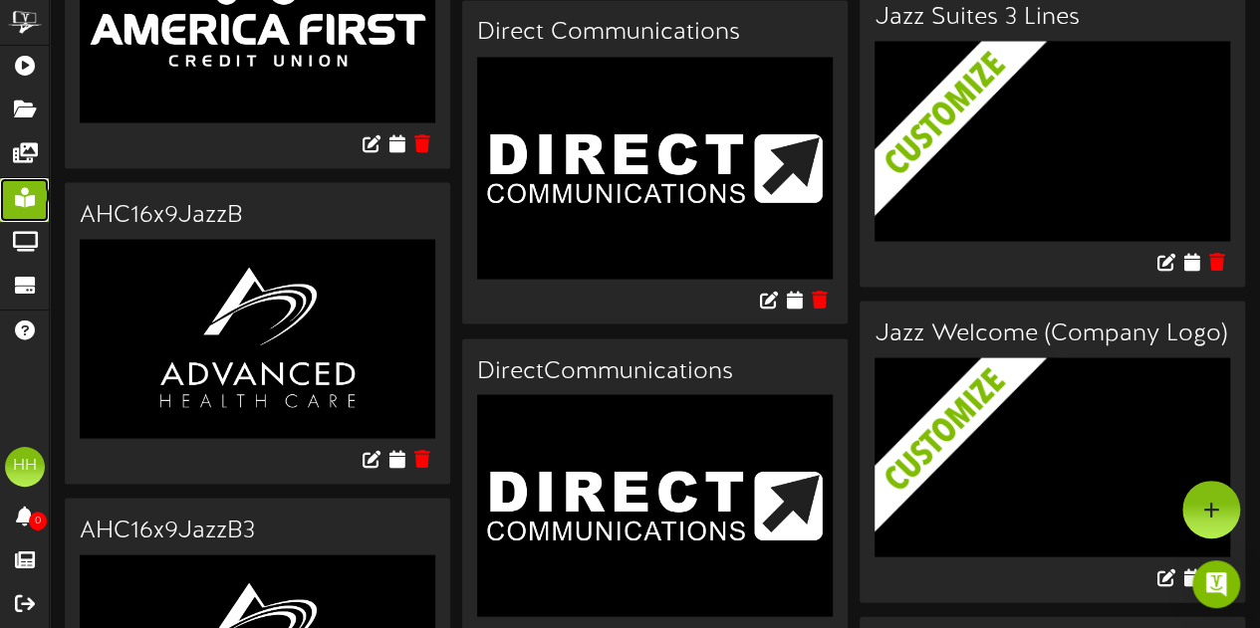
scroll to position [1691, 0]
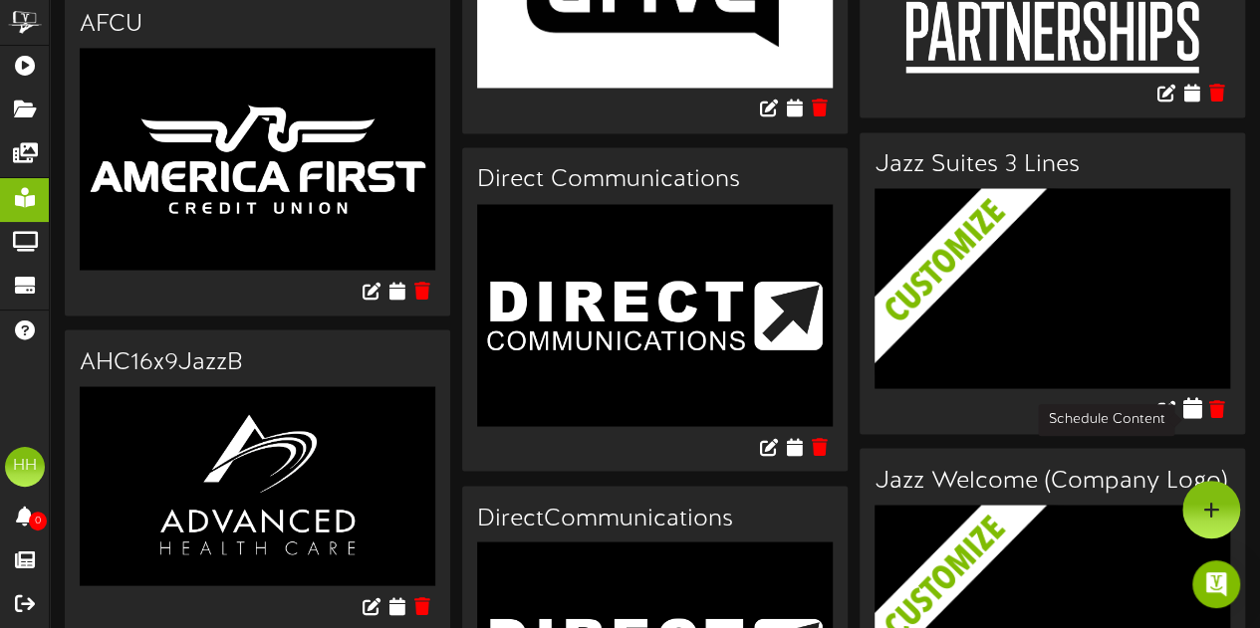
click at [1191, 415] on icon at bounding box center [1191, 408] width 19 height 22
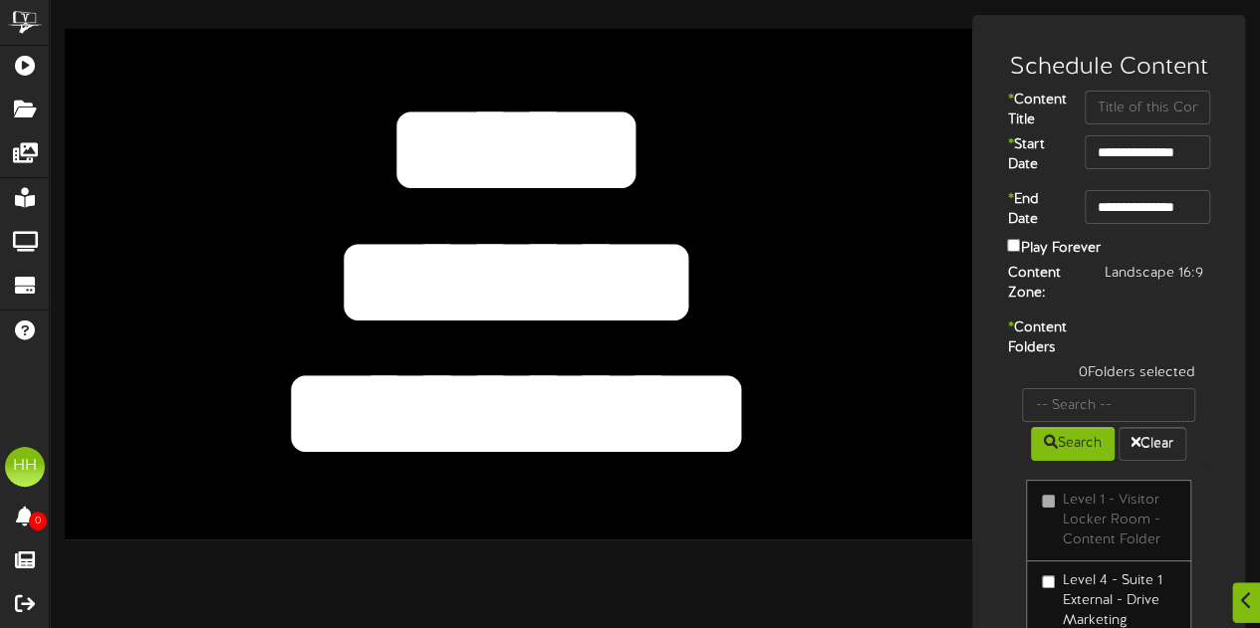
scroll to position [1, 0]
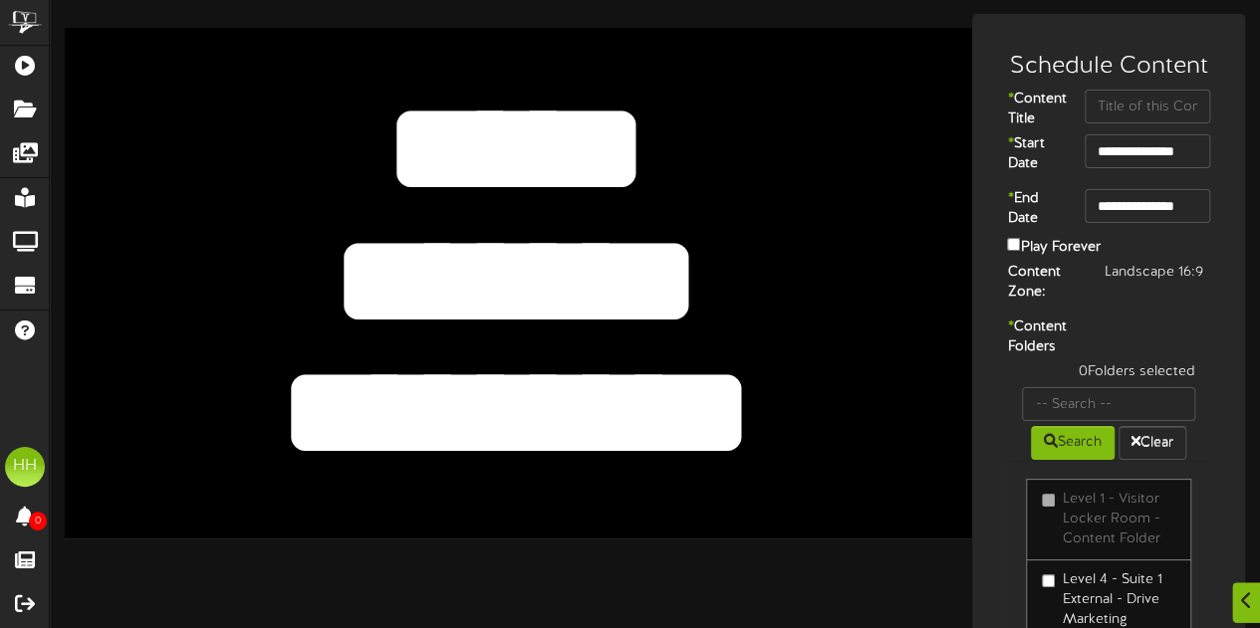
click at [668, 193] on textarea "*****" at bounding box center [516, 149] width 746 height 172
drag, startPoint x: 668, startPoint y: 193, endPoint x: 241, endPoint y: 148, distance: 429.5
click at [241, 148] on textarea "*****" at bounding box center [516, 149] width 746 height 172
type textarea "*****"
click at [513, 265] on textarea "*******" at bounding box center [516, 281] width 746 height 172
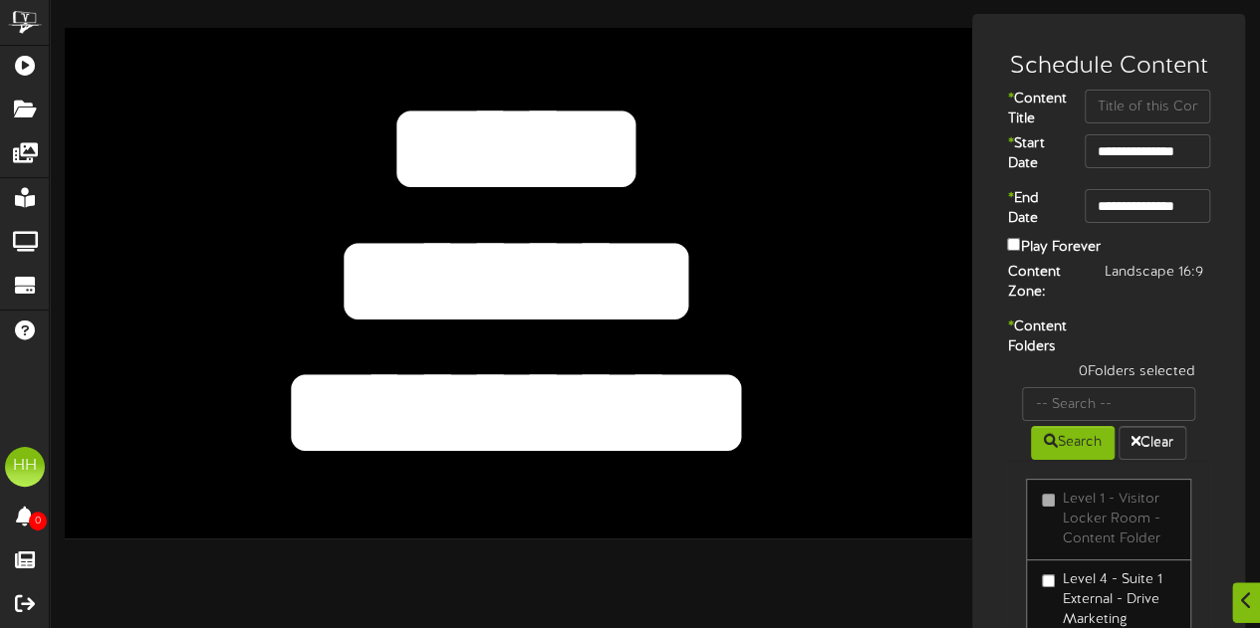
click at [513, 265] on textarea "*******" at bounding box center [516, 281] width 746 height 172
drag, startPoint x: 720, startPoint y: 270, endPoint x: 113, endPoint y: 260, distance: 607.5
click at [113, 260] on div "******* ******** *****" at bounding box center [518, 283] width 907 height 510
type textarea "********"
click at [522, 462] on textarea "********" at bounding box center [516, 414] width 746 height 172
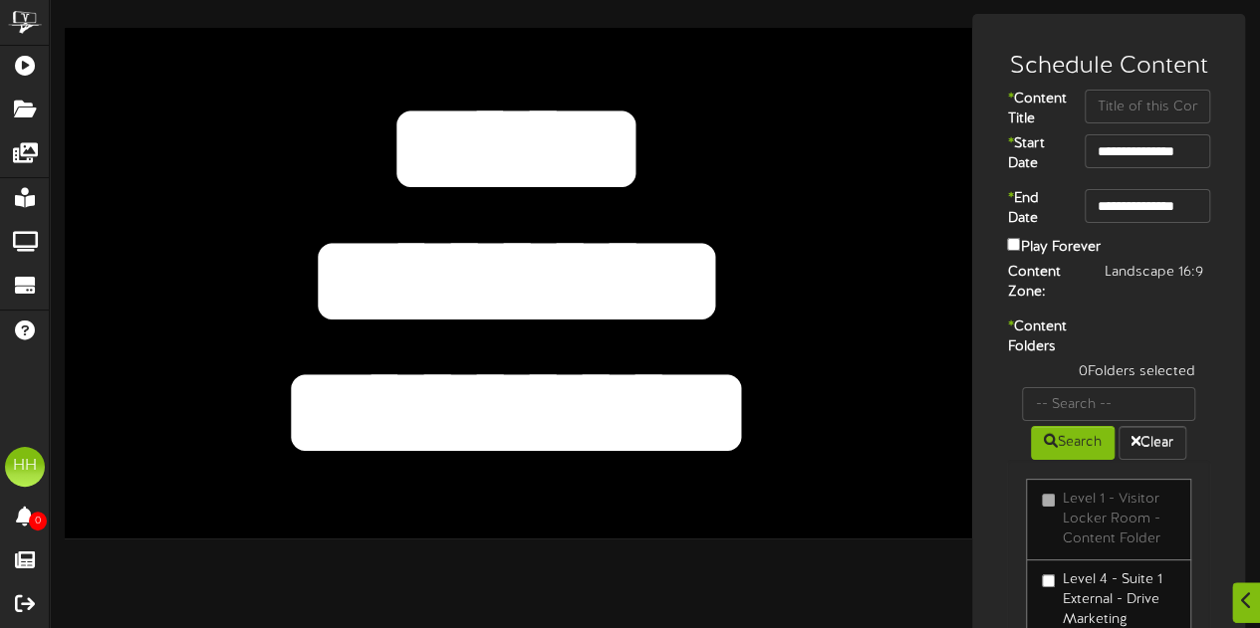
drag, startPoint x: 745, startPoint y: 403, endPoint x: 131, endPoint y: 411, distance: 613.5
click at [131, 411] on div "******* ******** *****" at bounding box center [518, 283] width 907 height 510
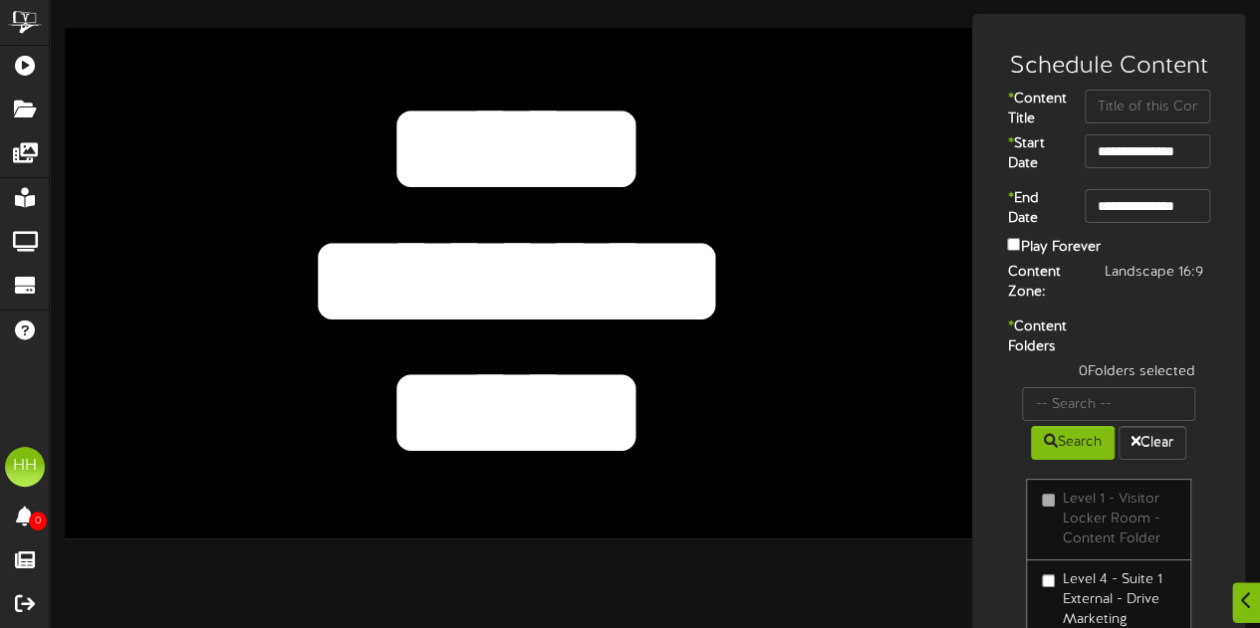
type textarea "*****"
click at [1143, 109] on input "text" at bounding box center [1146, 107] width 125 height 34
type input "Suite 7 - 8/19"
click at [1186, 168] on input "**********" at bounding box center [1146, 151] width 125 height 34
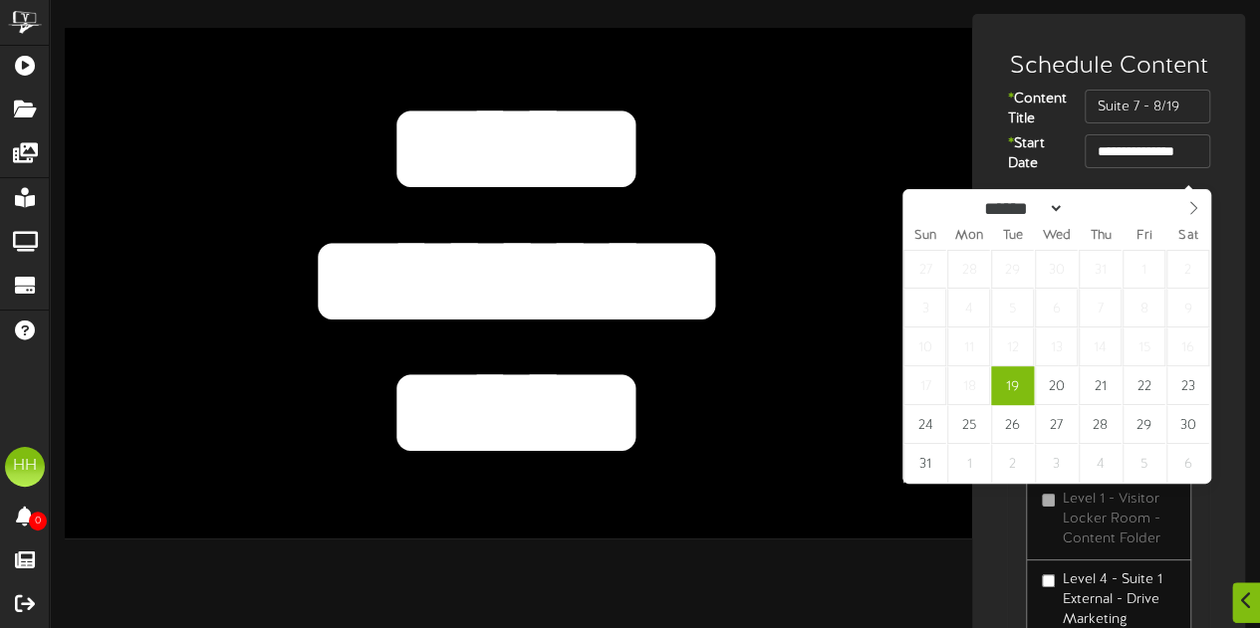
click at [1064, 160] on label "* Start Date" at bounding box center [1031, 154] width 78 height 40
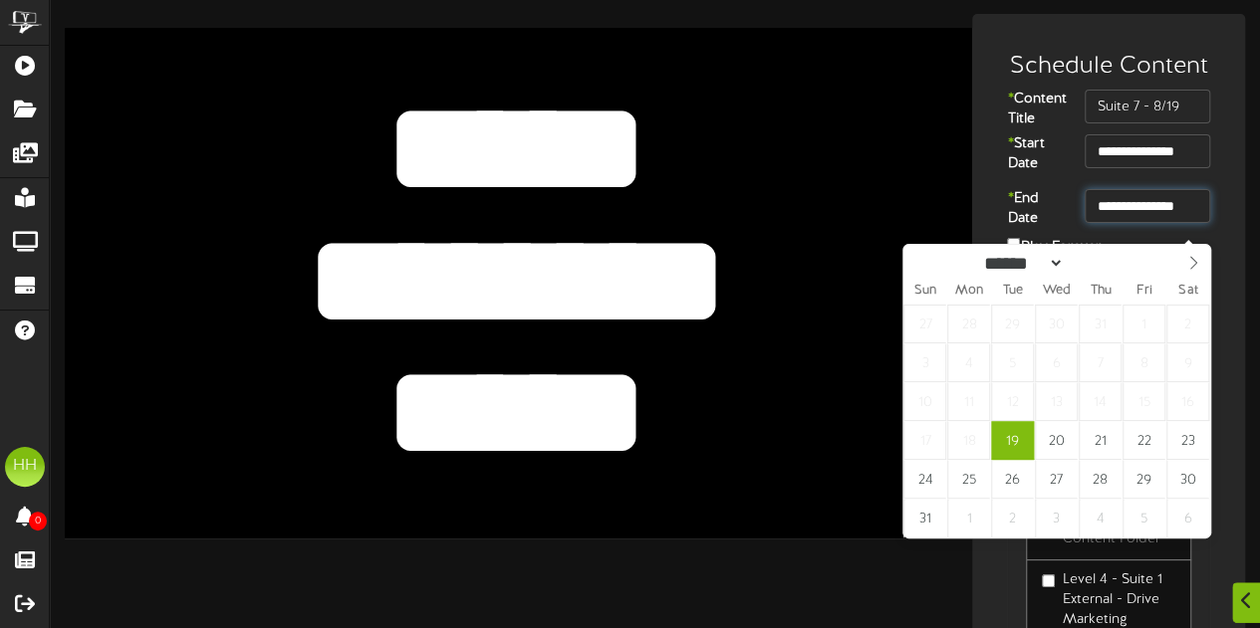
click at [1161, 223] on input "**********" at bounding box center [1146, 206] width 125 height 34
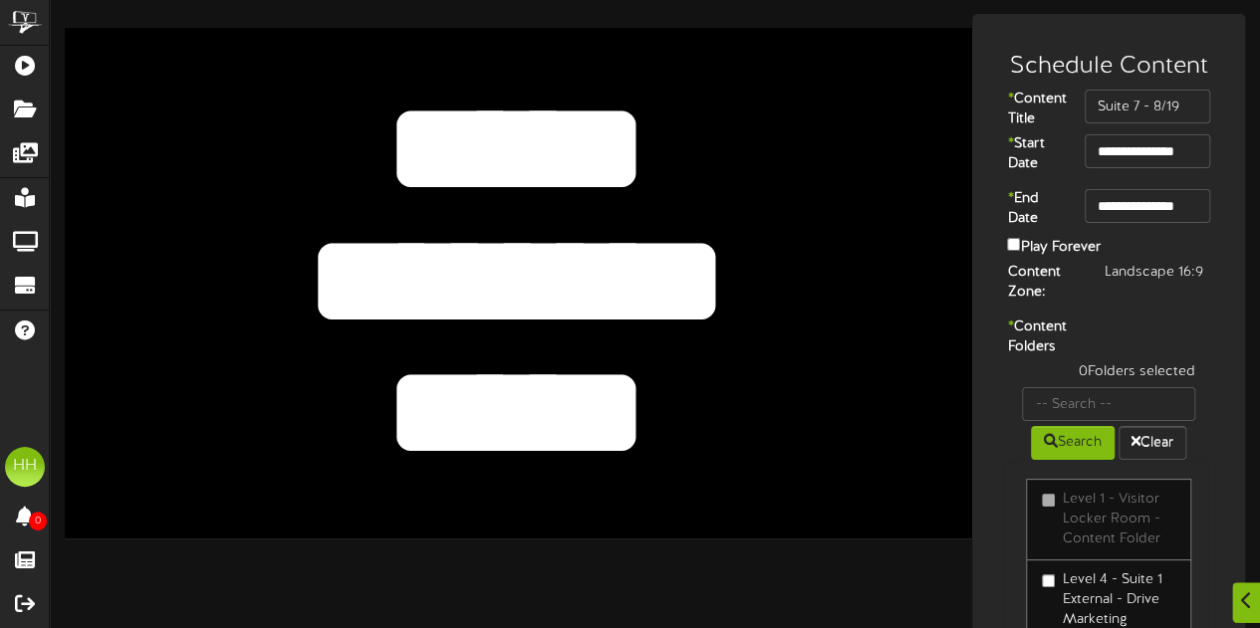
click at [1047, 174] on label "* Start Date" at bounding box center [1031, 154] width 78 height 40
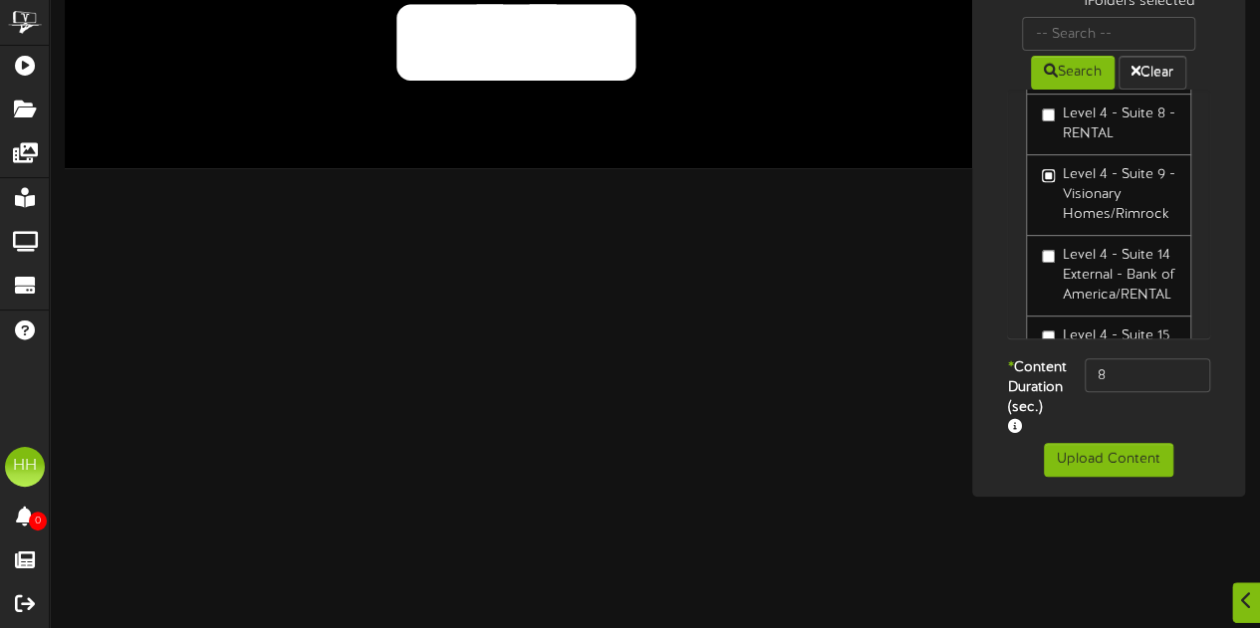
scroll to position [385, 0]
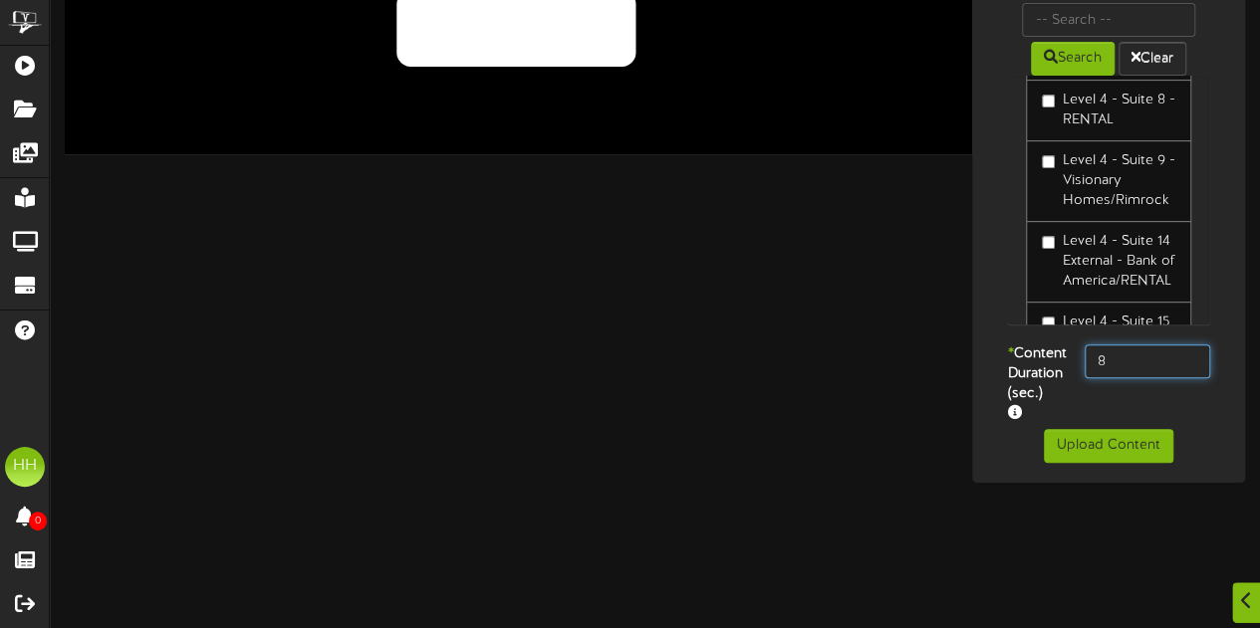
drag, startPoint x: 1137, startPoint y: 401, endPoint x: 930, endPoint y: 397, distance: 207.2
click at [930, 397] on div "**********" at bounding box center [655, 56] width 1210 height 853
type input "600"
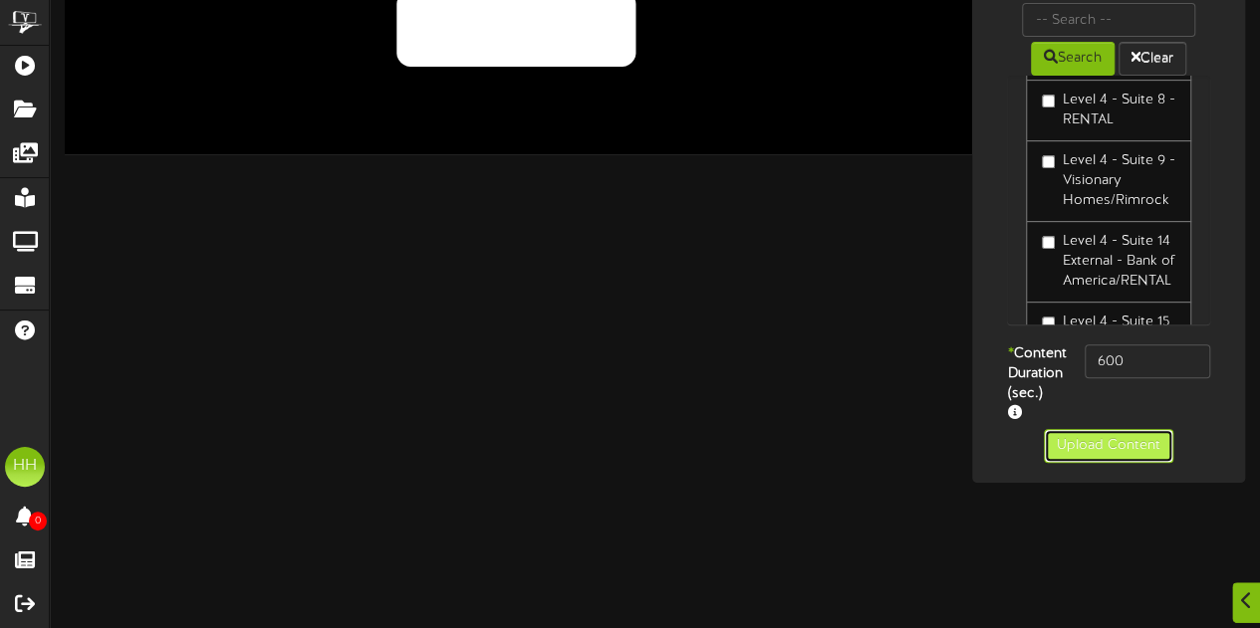
click at [1131, 463] on button "Upload Content" at bounding box center [1108, 446] width 129 height 34
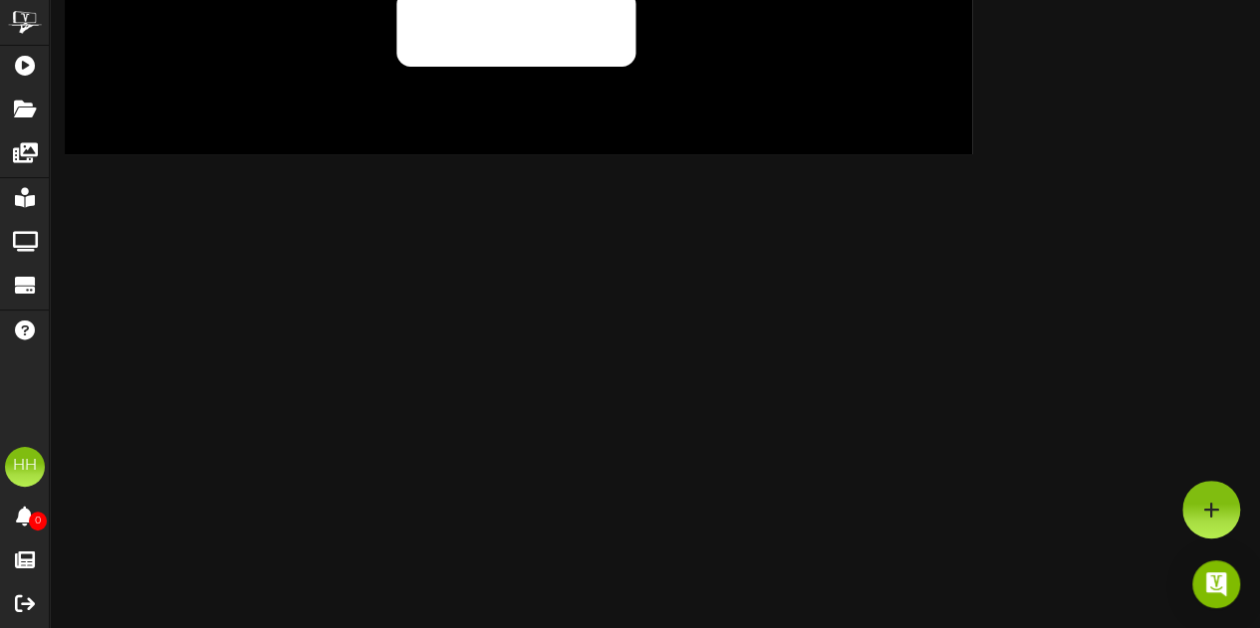
scroll to position [0, 0]
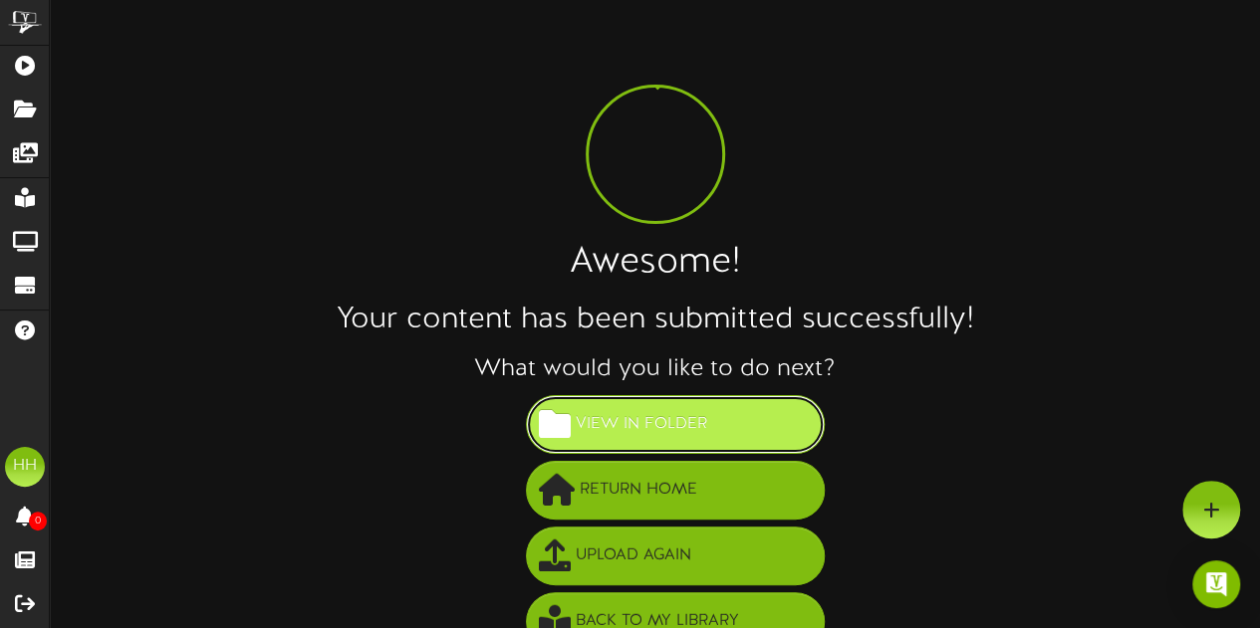
click at [700, 423] on span "View in Folder" at bounding box center [641, 424] width 141 height 33
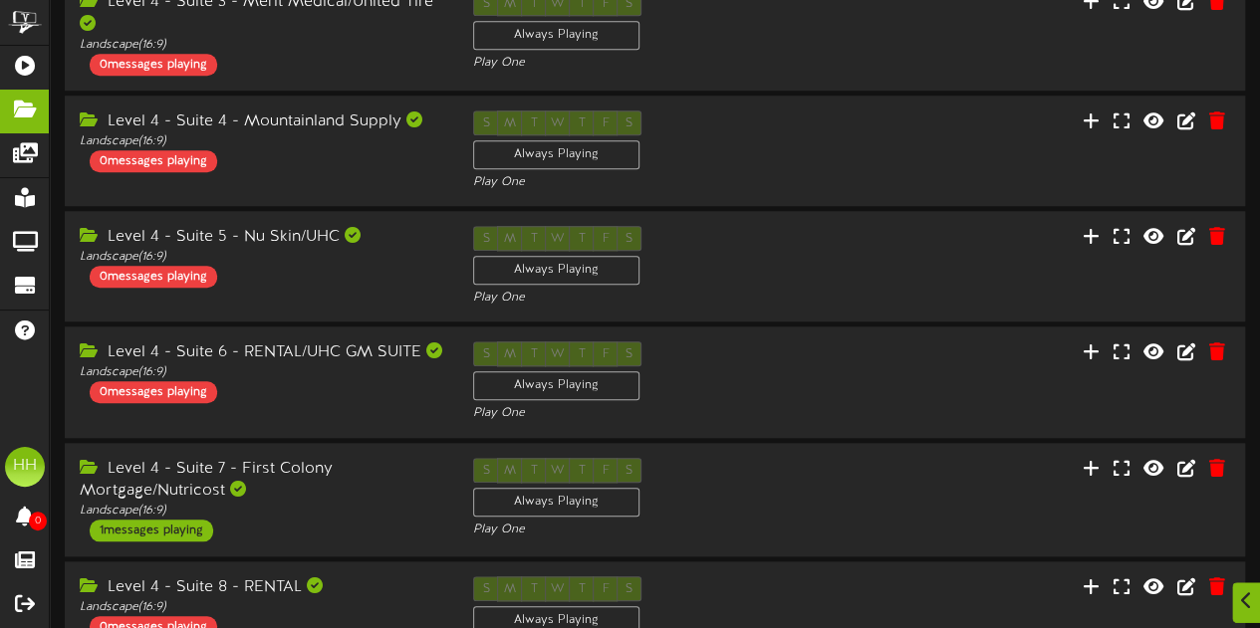
scroll to position [1022, 0]
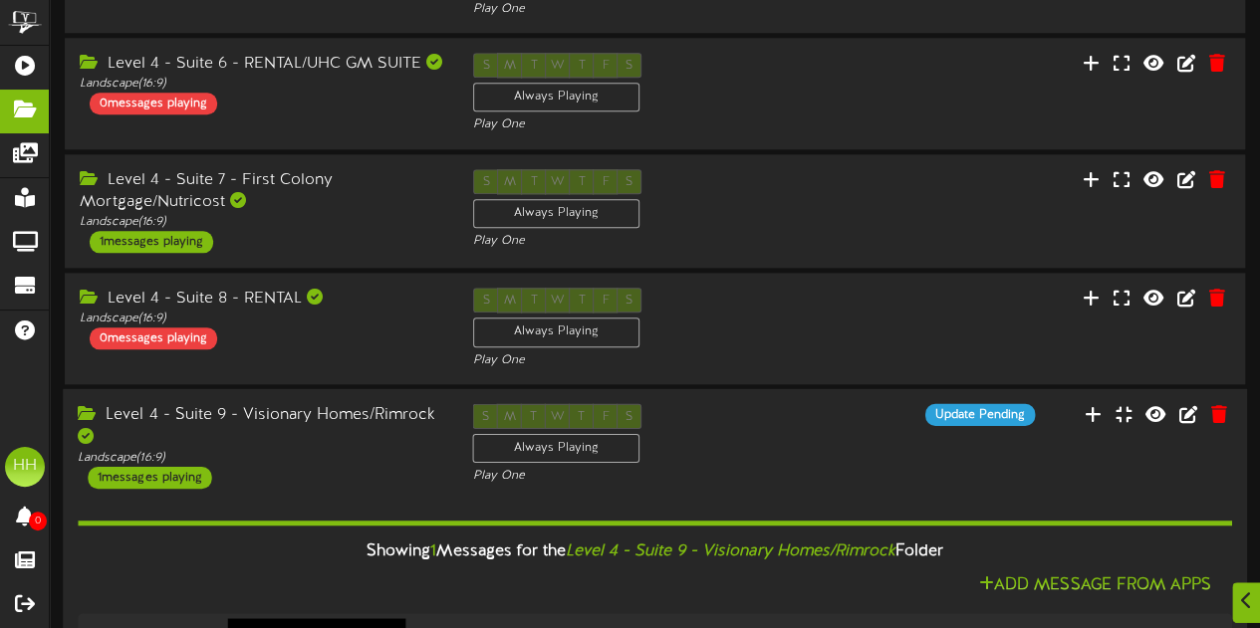
click at [356, 450] on div "Landscape ( 16:9 )" at bounding box center [260, 457] width 364 height 17
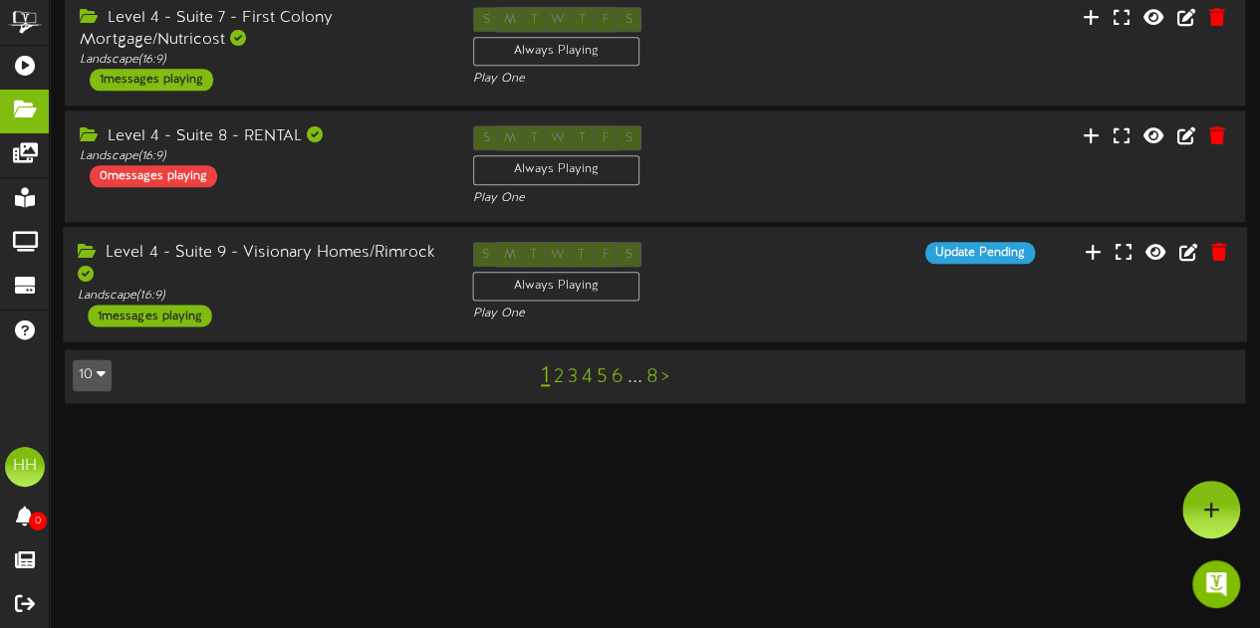
scroll to position [1185, 0]
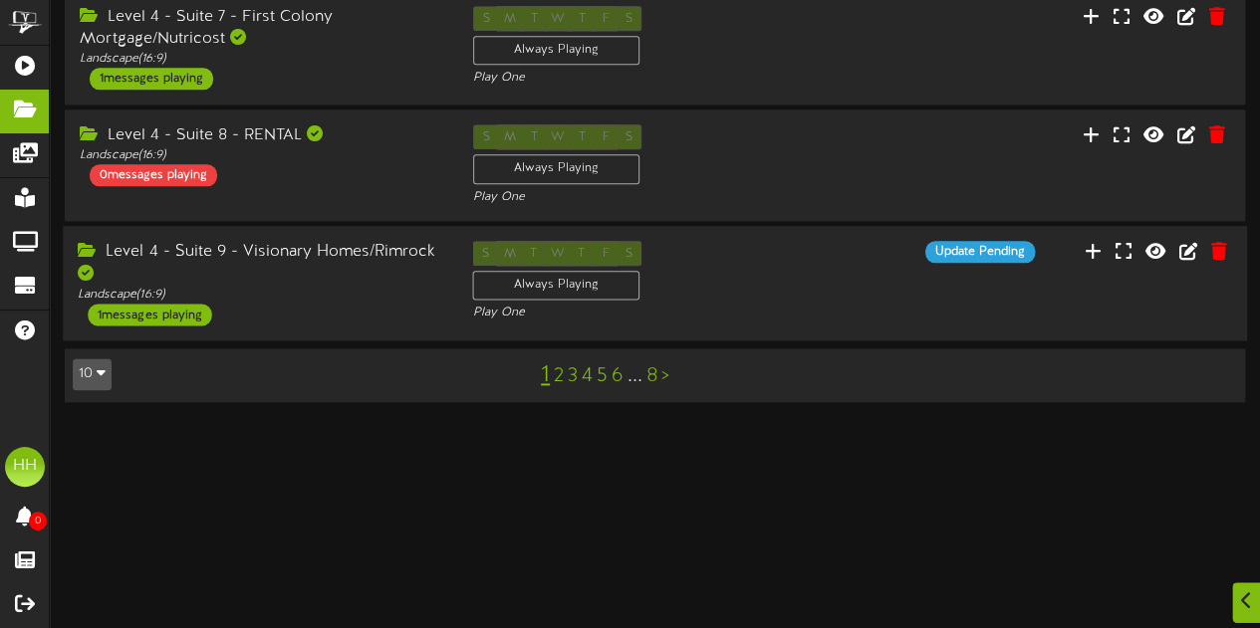
click at [358, 276] on div "Level 4 - Suite 9 - Visionary Homes/Rimrock" at bounding box center [260, 264] width 364 height 46
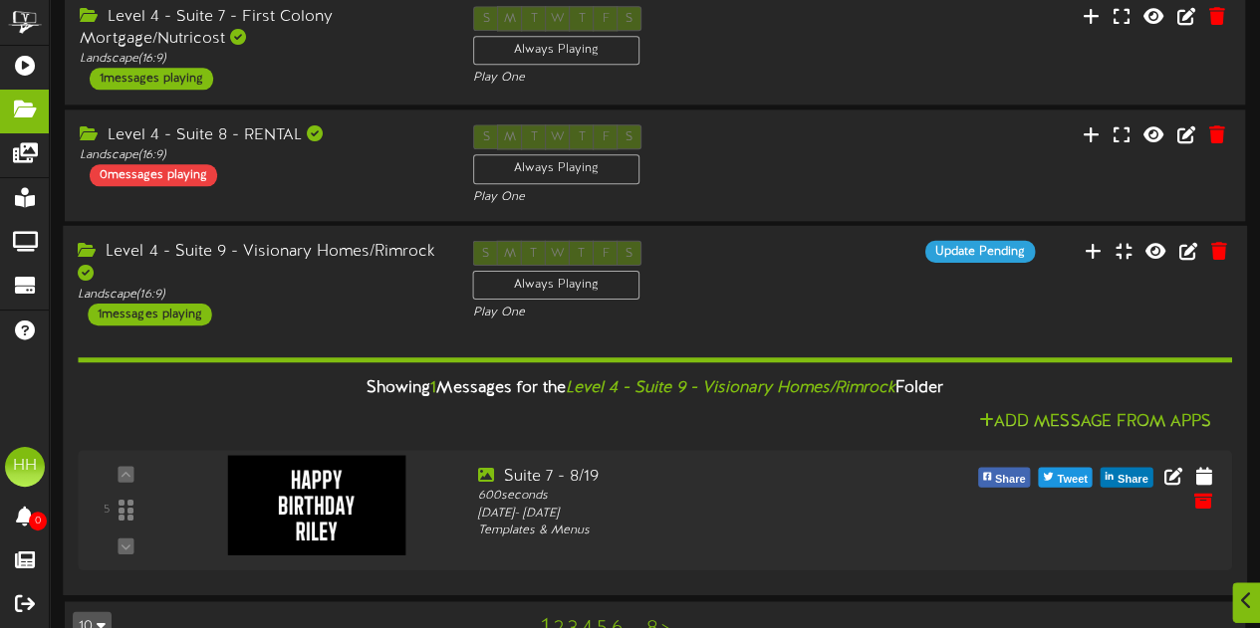
scroll to position [1249, 0]
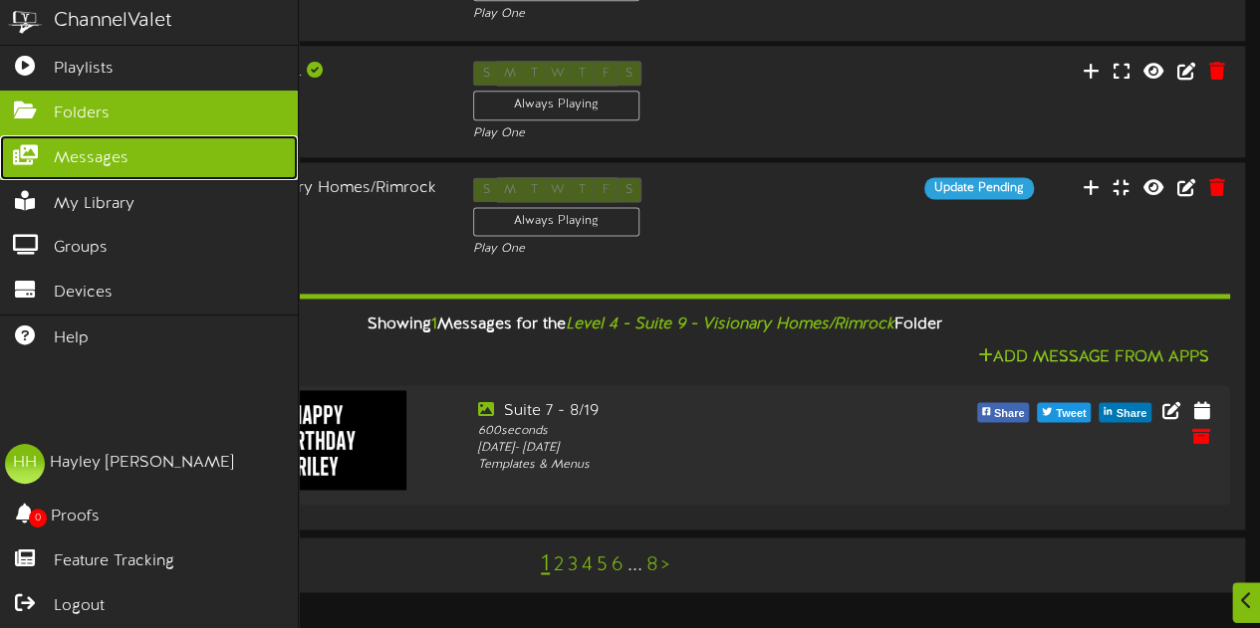
click at [77, 153] on span "Messages" at bounding box center [91, 158] width 75 height 23
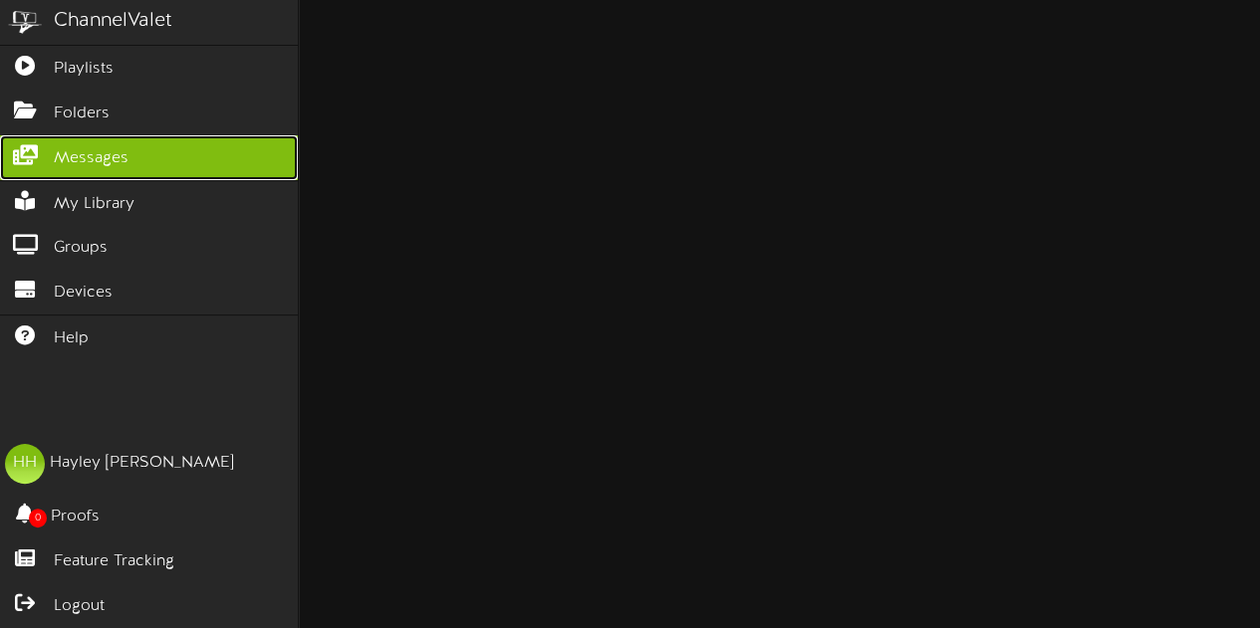
click at [66, 168] on link "Messages" at bounding box center [149, 157] width 298 height 45
click at [88, 140] on link "Messages" at bounding box center [149, 157] width 298 height 45
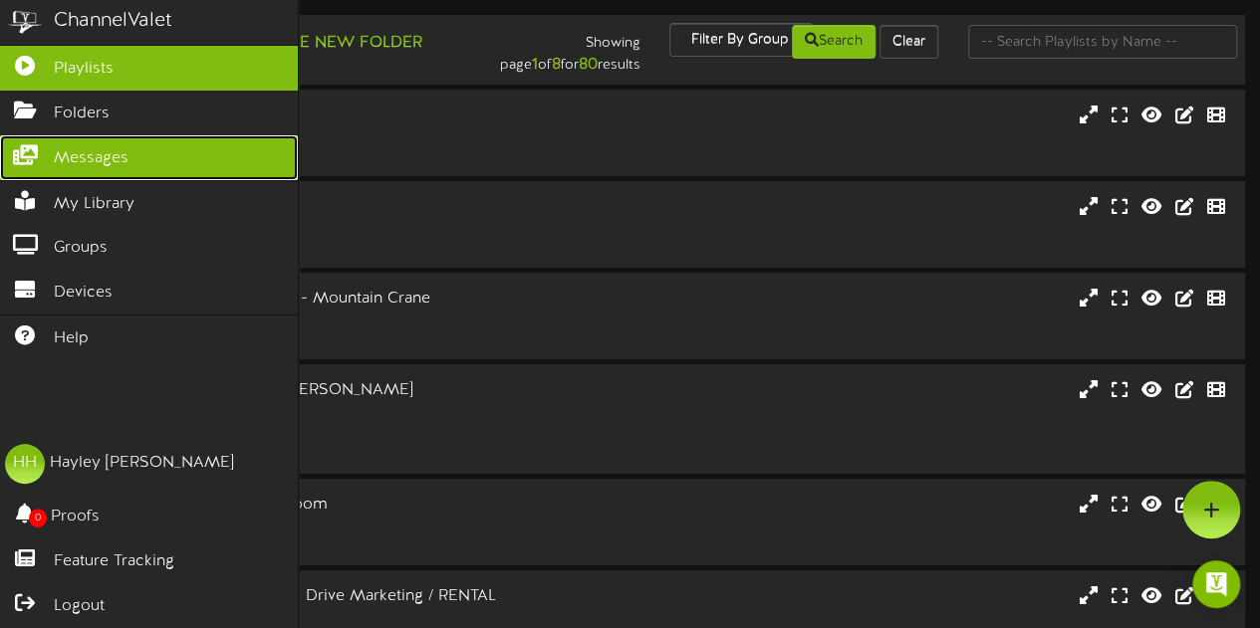
click at [93, 147] on span "Messages" at bounding box center [91, 158] width 75 height 23
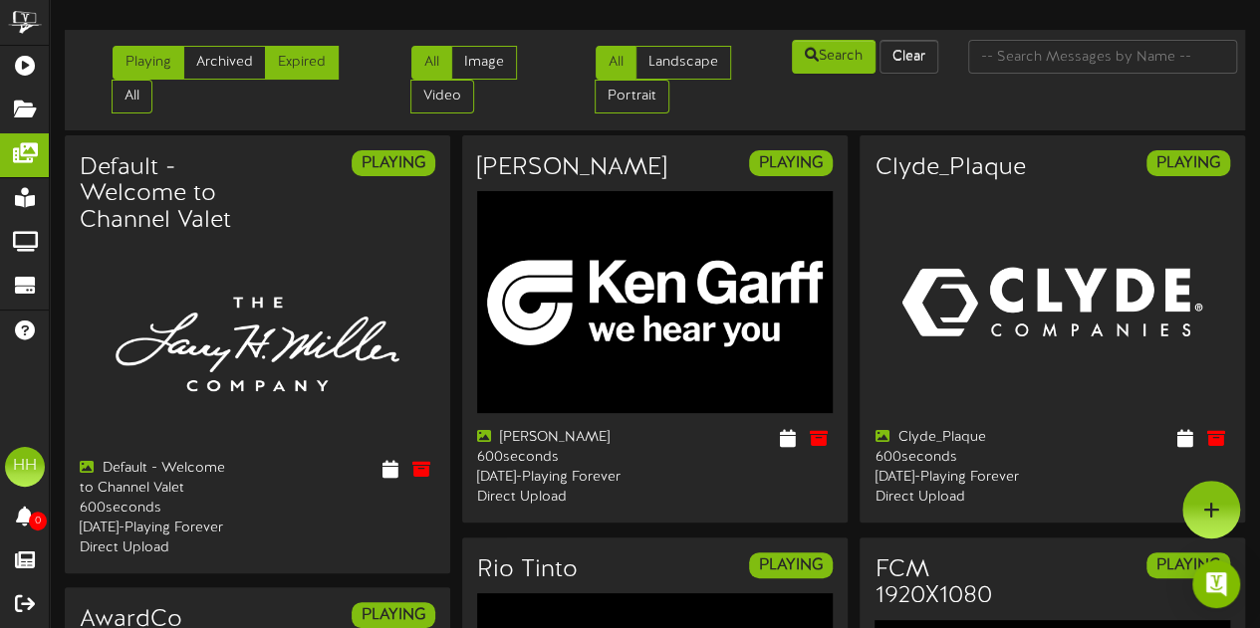
click at [317, 59] on link "Expired" at bounding box center [302, 63] width 74 height 34
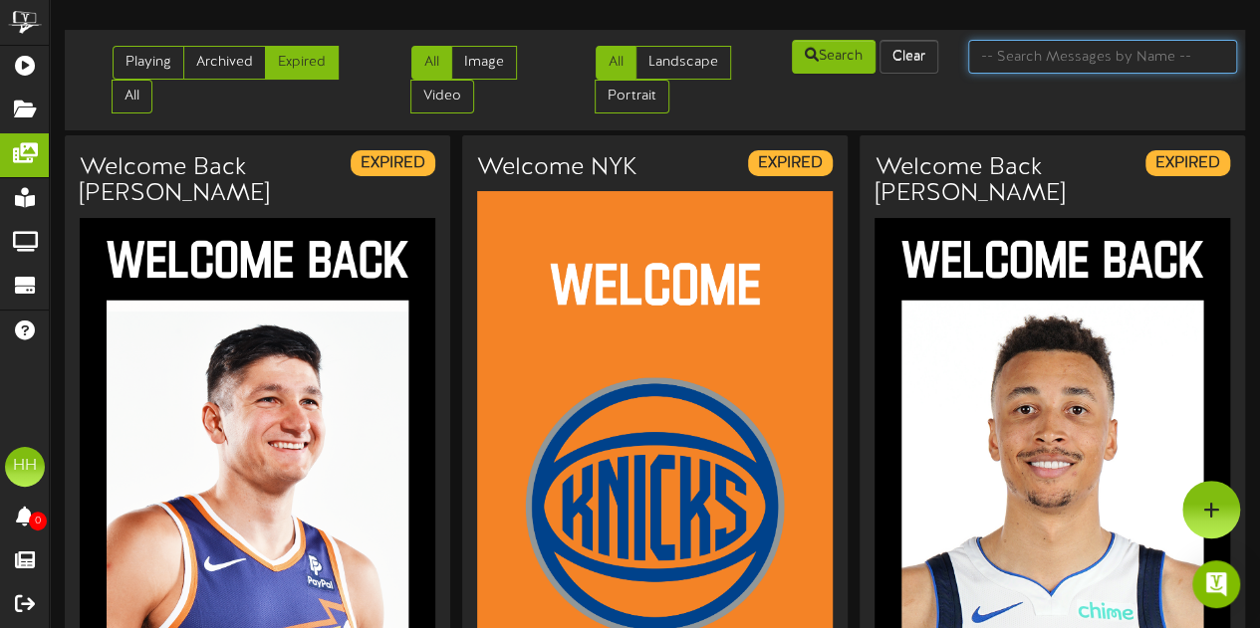
click at [1037, 69] on input "text" at bounding box center [1102, 57] width 269 height 34
type input "advanced"
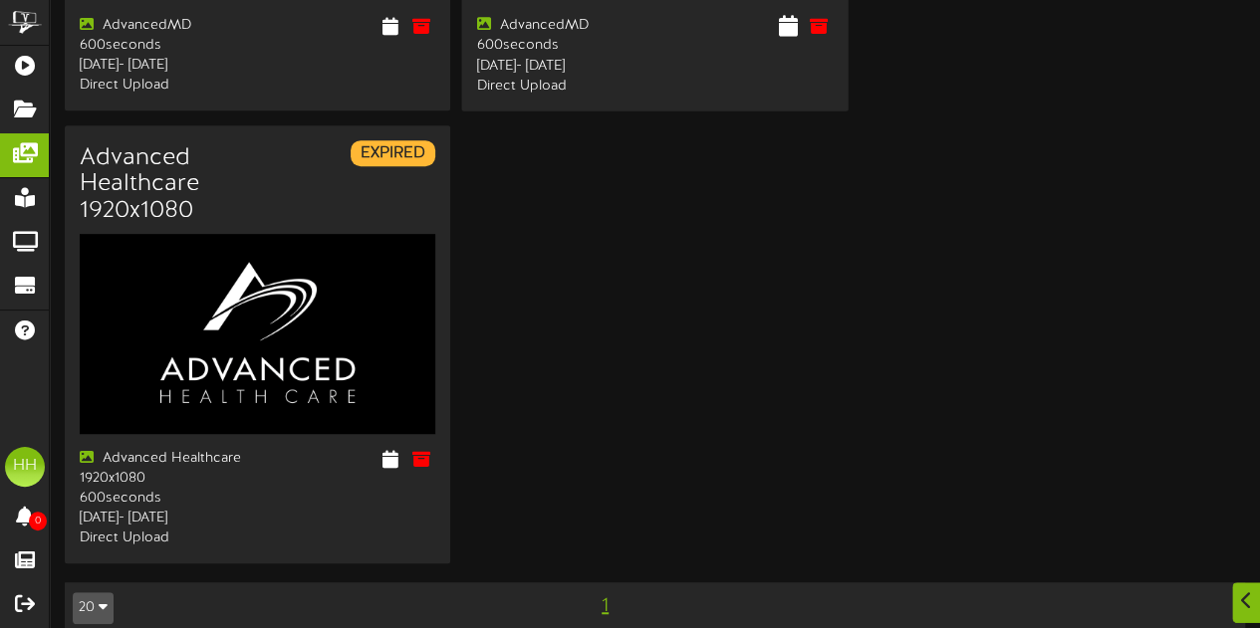
scroll to position [374, 0]
click at [392, 469] on icon at bounding box center [389, 458] width 19 height 22
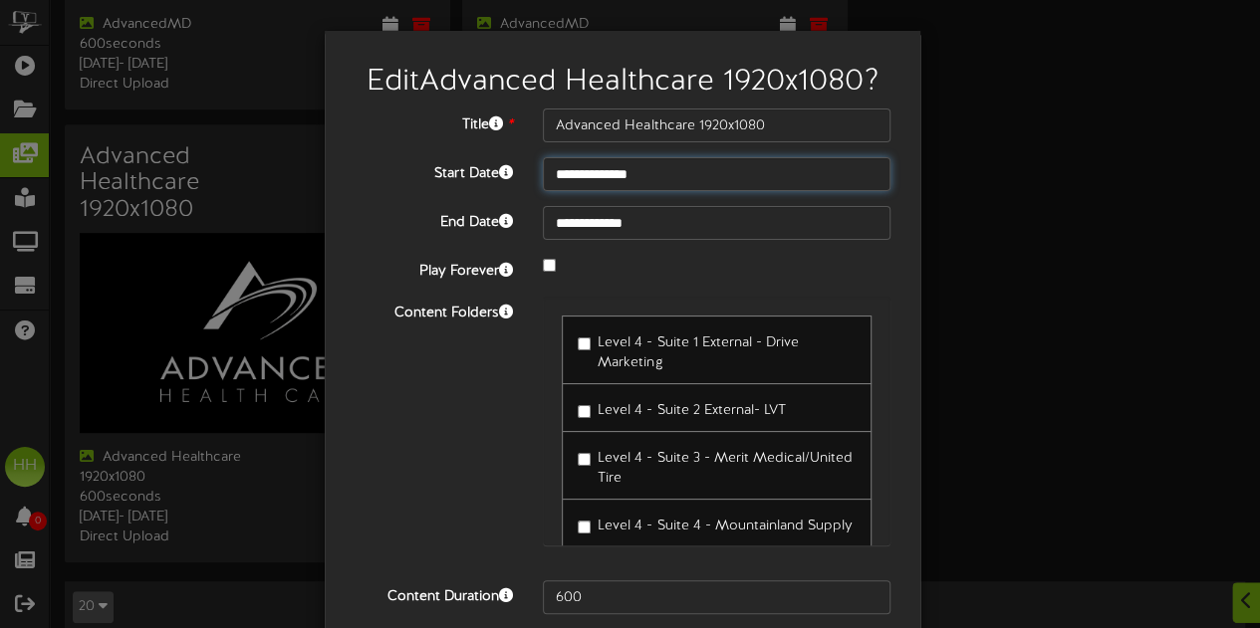
click at [671, 184] on input "**********" at bounding box center [717, 174] width 348 height 34
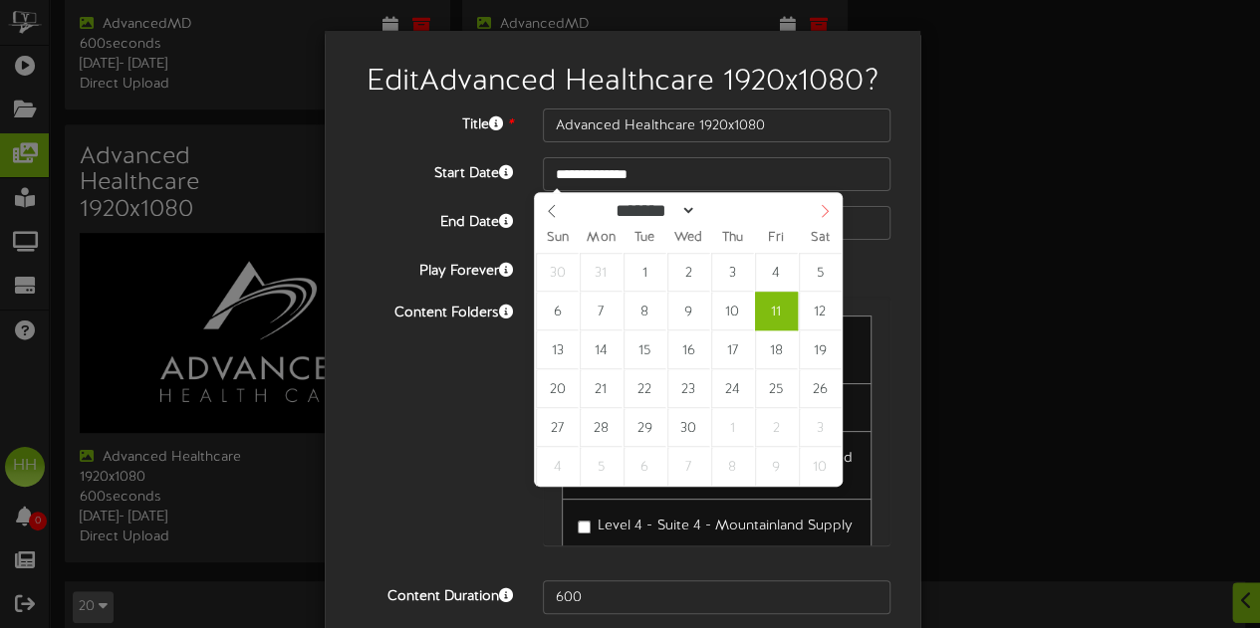
click at [831, 210] on icon at bounding box center [825, 211] width 14 height 14
select select "*"
click at [831, 210] on icon at bounding box center [825, 211] width 14 height 14
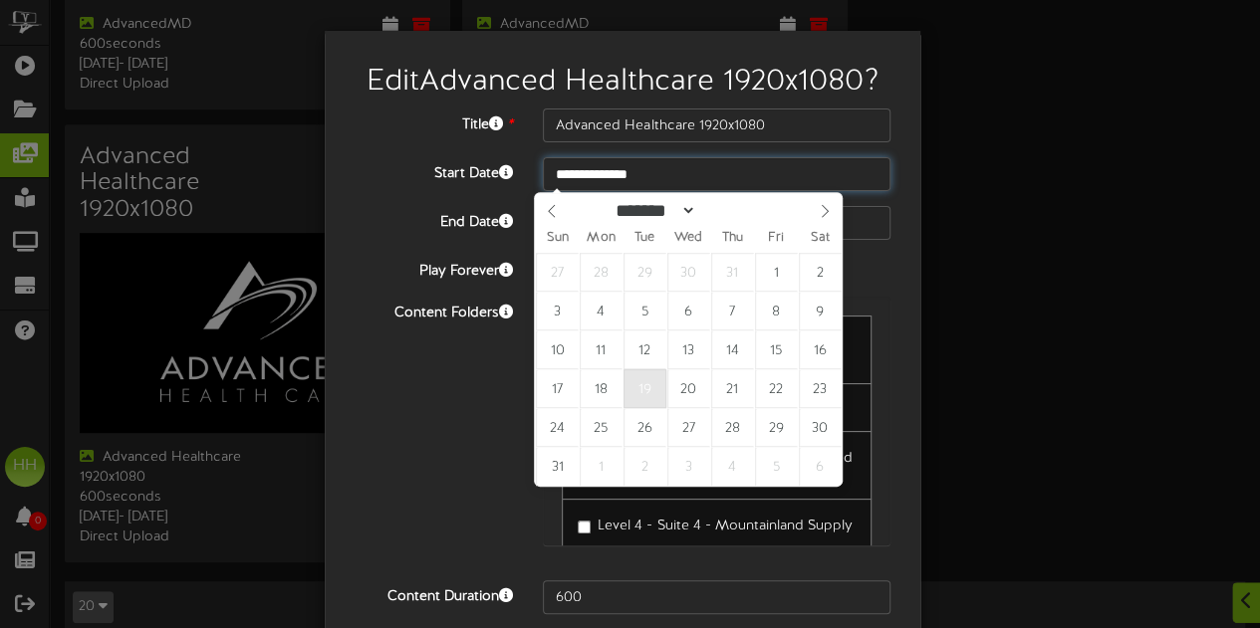
type input "**********"
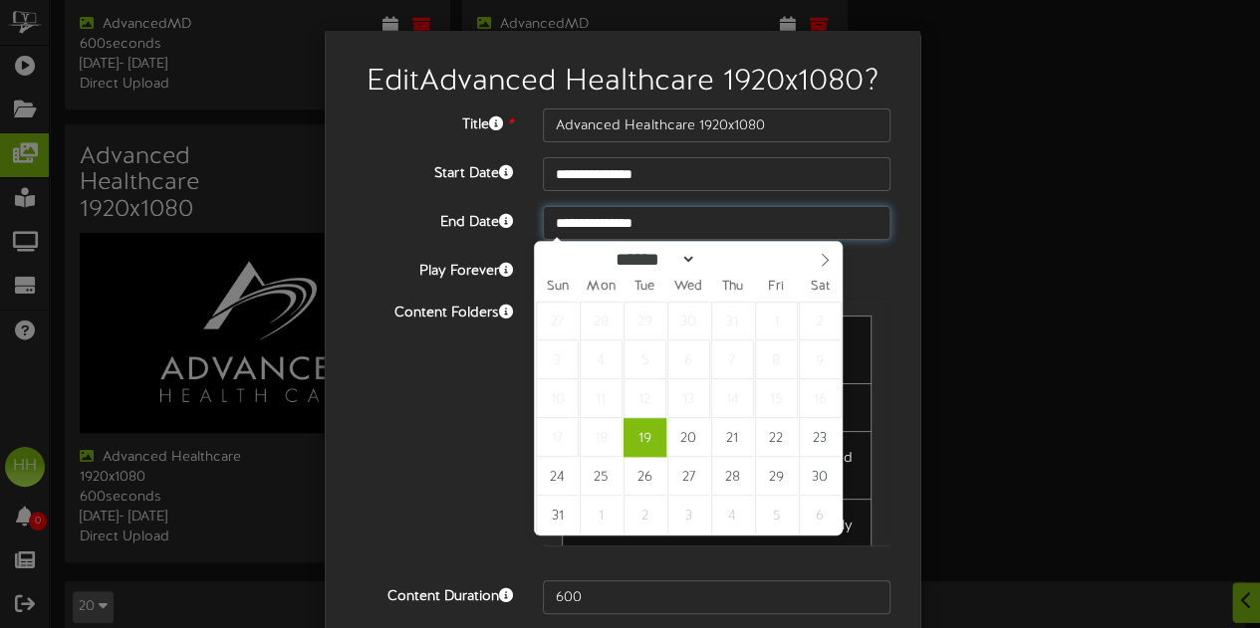
click at [683, 225] on input "**********" at bounding box center [717, 223] width 348 height 34
click at [826, 262] on icon at bounding box center [825, 260] width 14 height 14
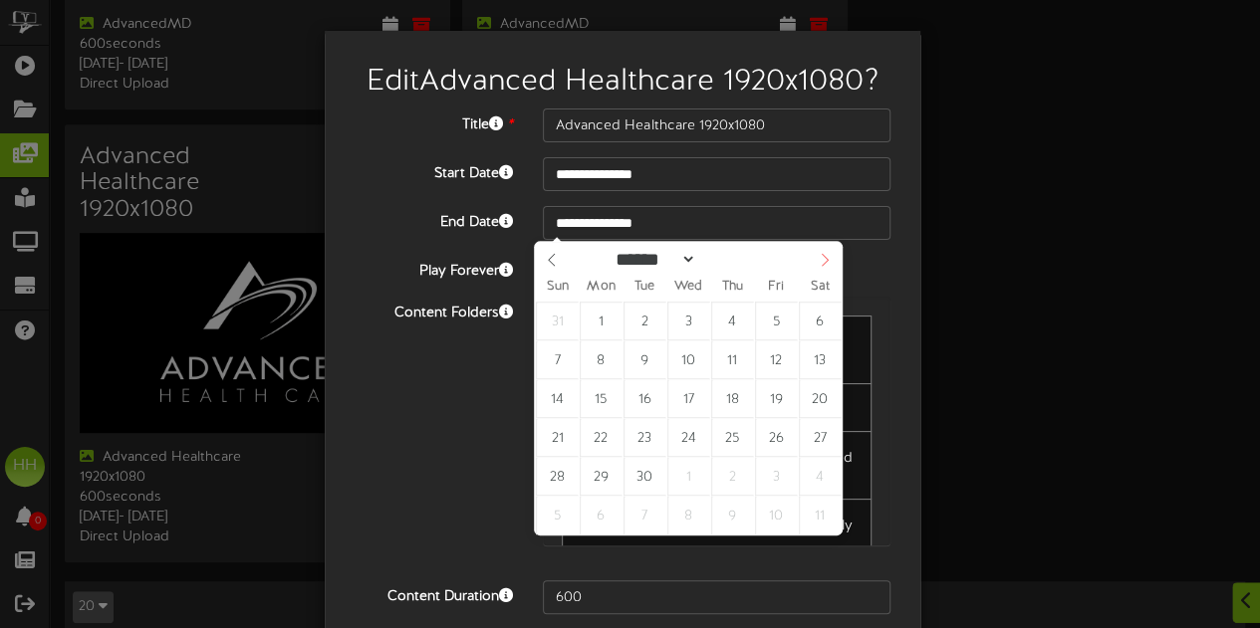
click at [826, 262] on icon at bounding box center [825, 260] width 14 height 14
select select "**"
click at [826, 262] on icon at bounding box center [825, 260] width 14 height 14
type input "****"
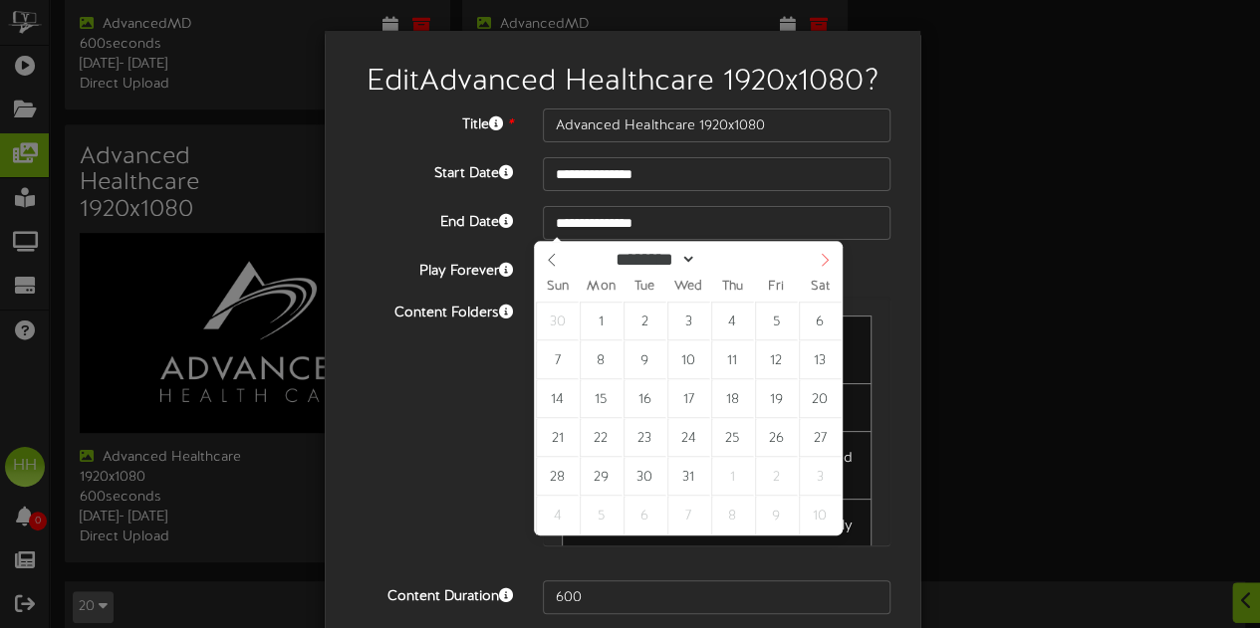
click at [826, 262] on icon at bounding box center [825, 260] width 14 height 14
select select "*"
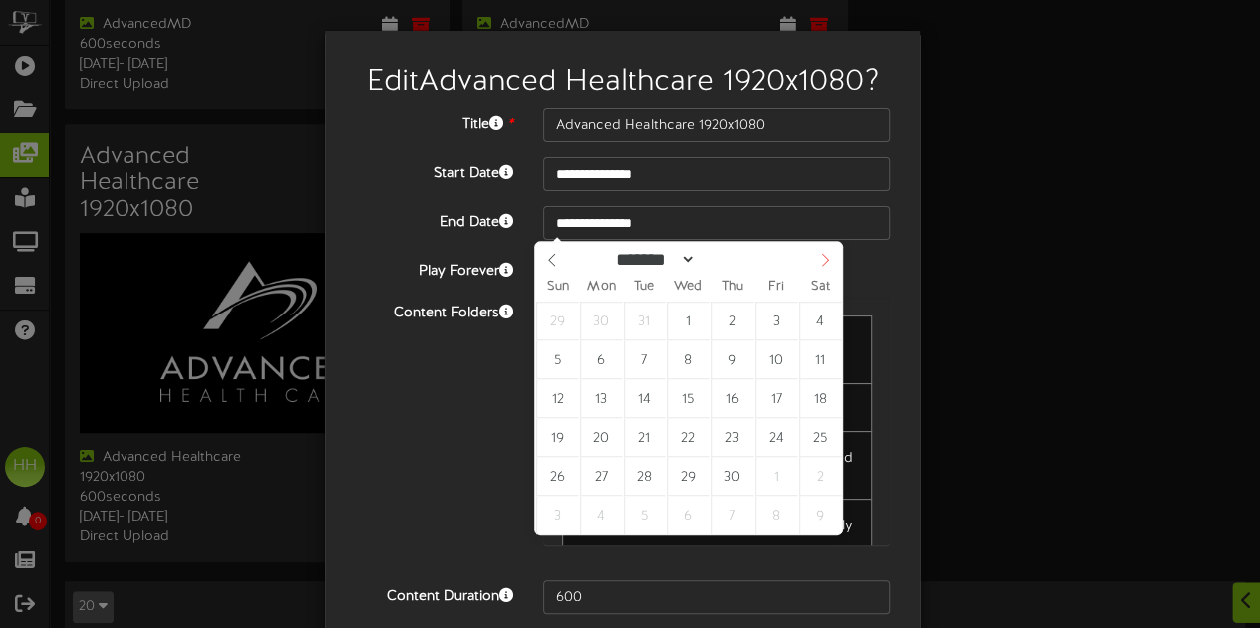
click at [826, 262] on icon at bounding box center [825, 260] width 14 height 14
type input "**********"
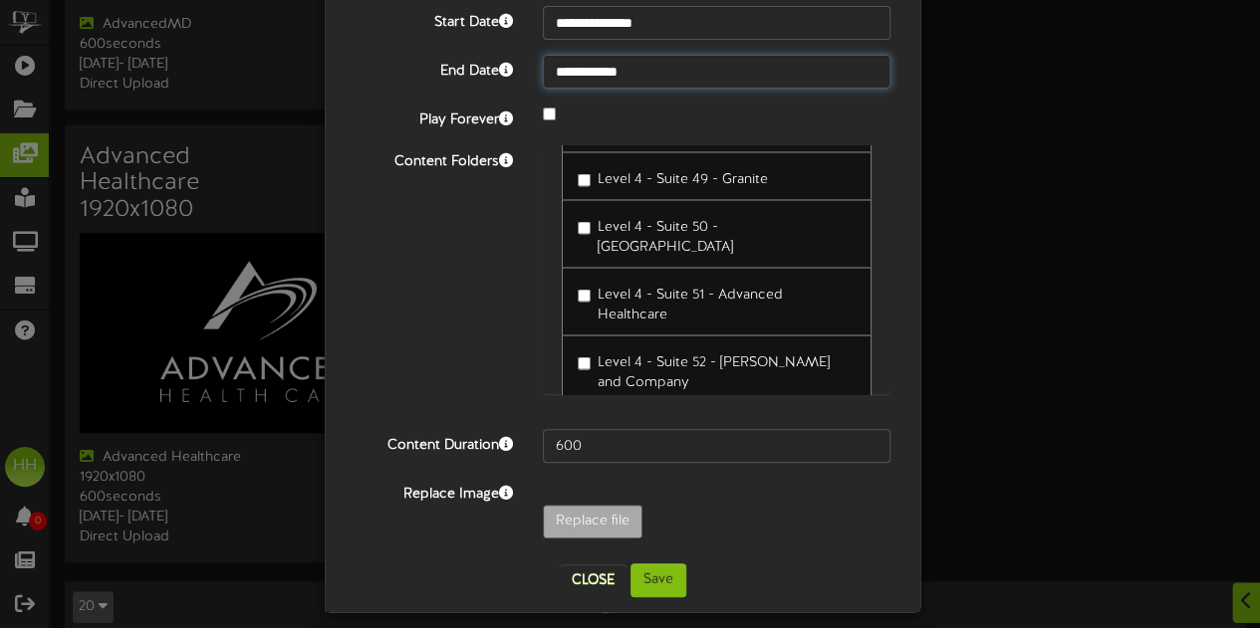
scroll to position [2008, 0]
click at [647, 594] on button "Save" at bounding box center [658, 581] width 56 height 34
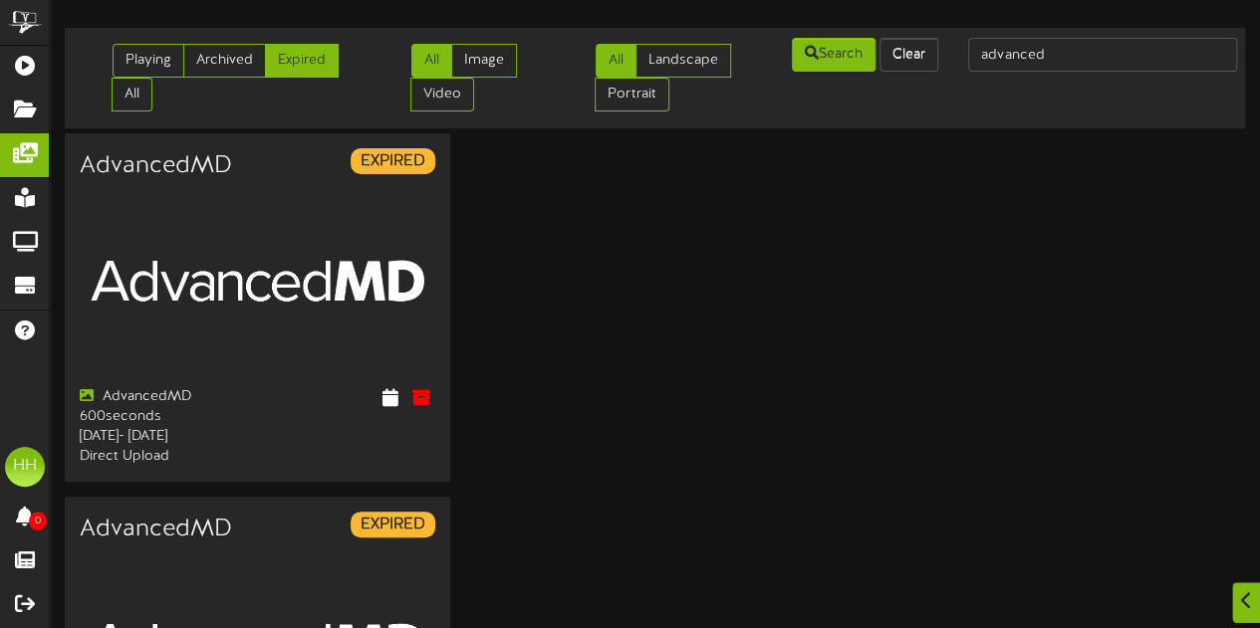
scroll to position [0, 0]
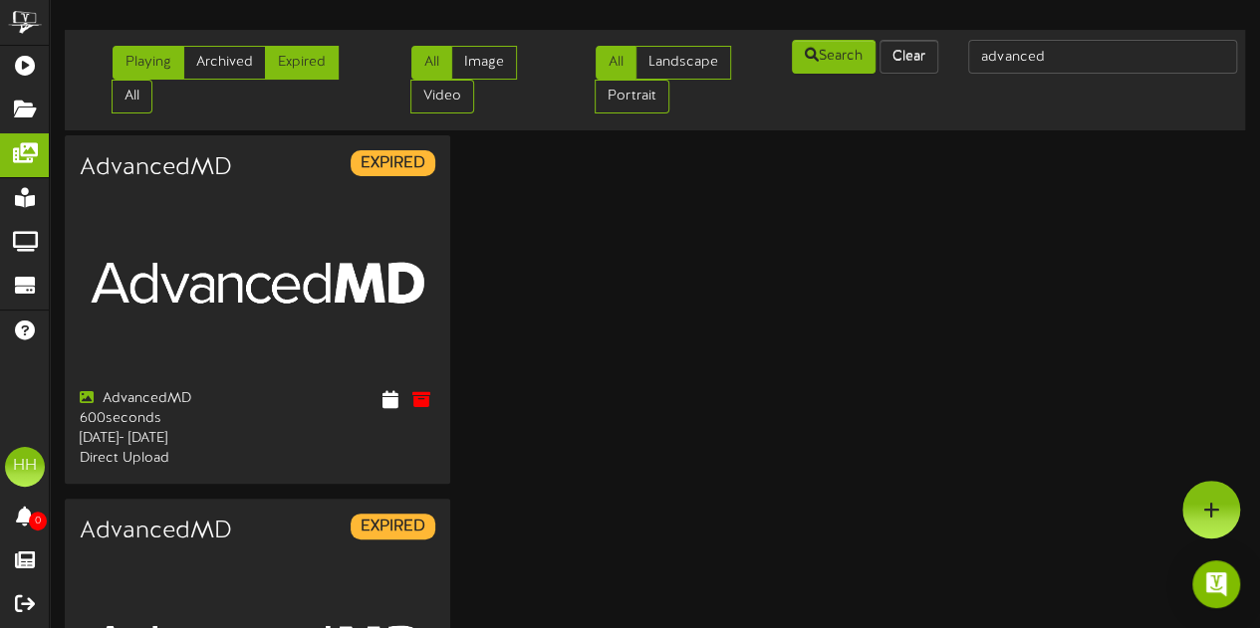
click at [145, 53] on link "Playing" at bounding box center [149, 63] width 72 height 34
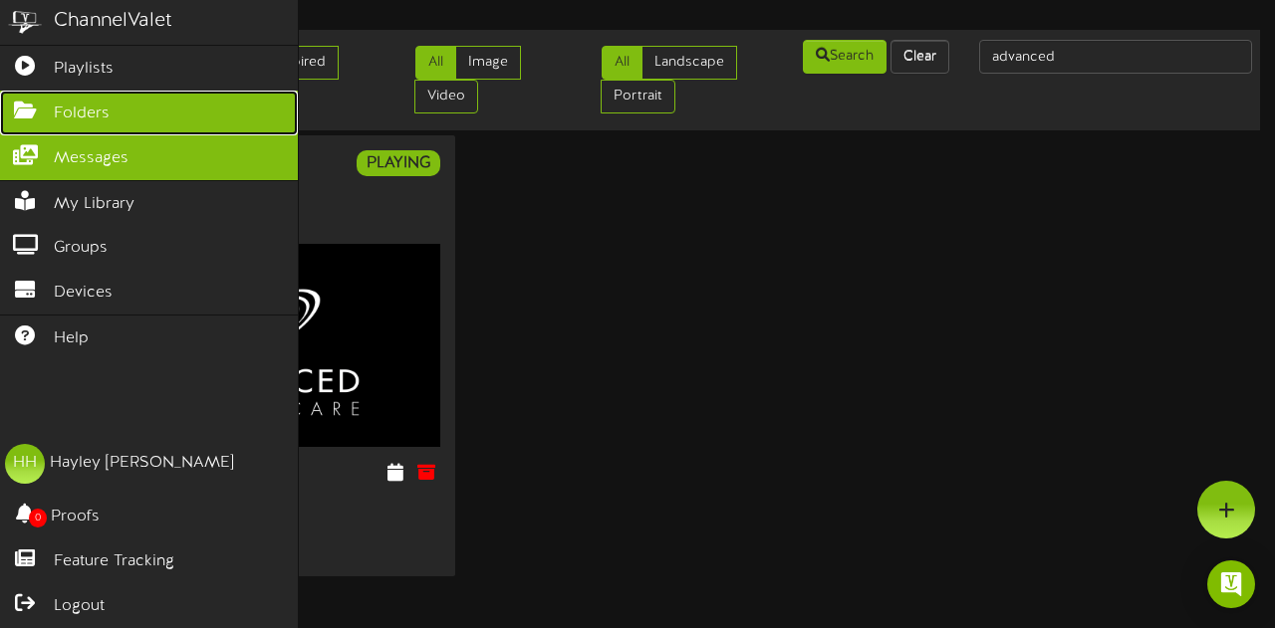
click at [100, 120] on span "Folders" at bounding box center [82, 114] width 56 height 23
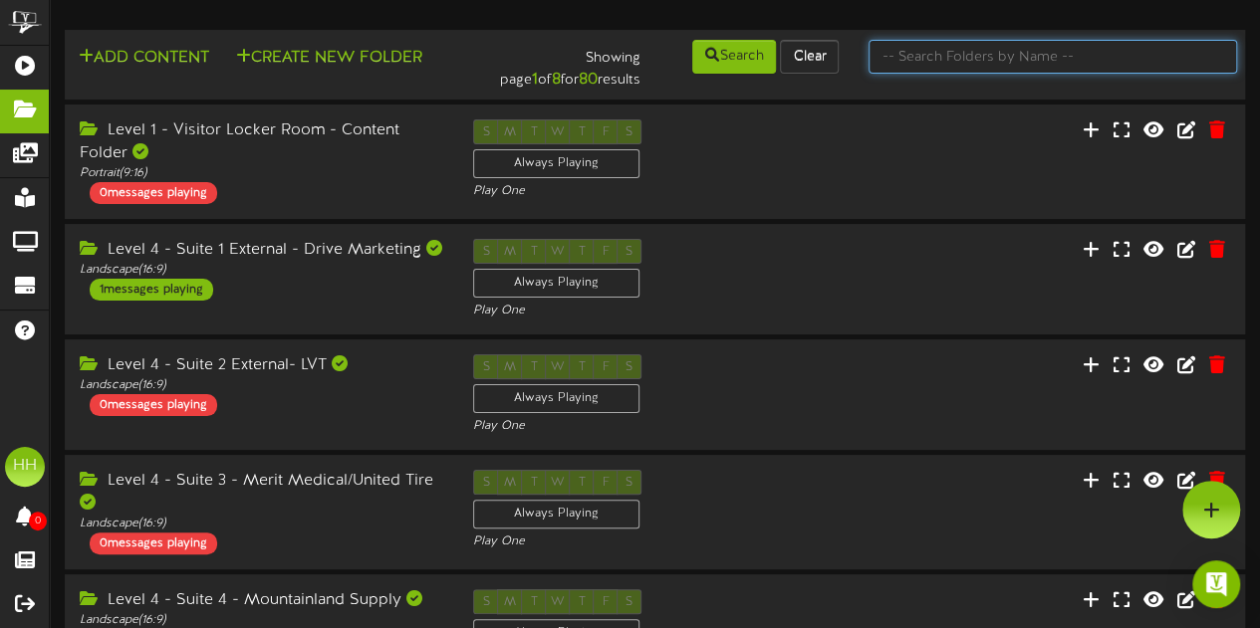
click at [992, 67] on input "text" at bounding box center [1052, 57] width 368 height 34
click at [956, 70] on input "text" at bounding box center [1052, 57] width 368 height 34
type input "inter"
drag, startPoint x: 987, startPoint y: 63, endPoint x: 701, endPoint y: 71, distance: 285.9
click at [701, 71] on div "Add Content Create New Folder Showing page 1 of 8 for 80 results Search Clear i…" at bounding box center [655, 65] width 1194 height 54
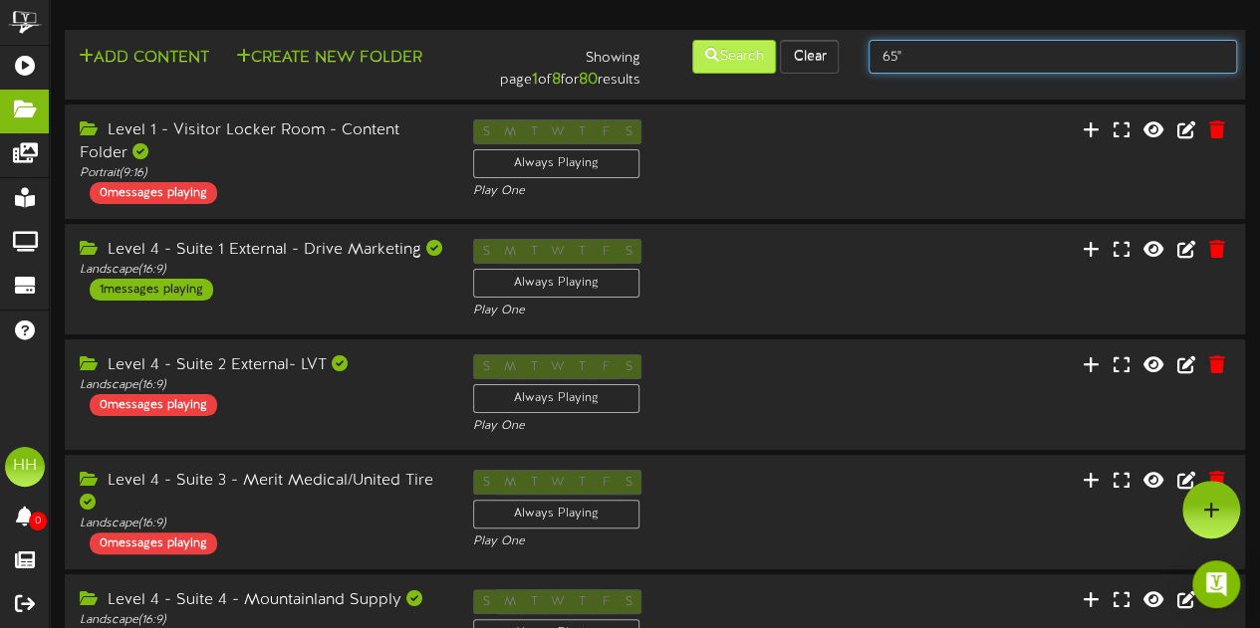
type input "65""
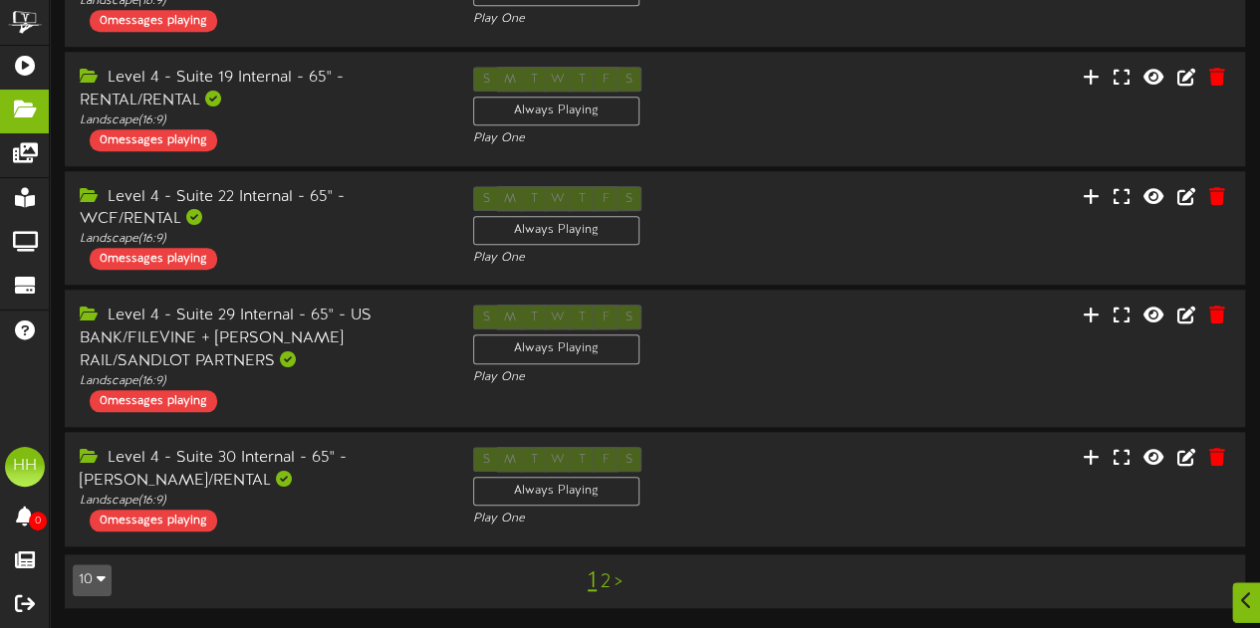
scroll to position [771, 0]
click at [286, 490] on div "Level 4 - Suite 30 Internal - 65" - TROY TURNER/RENTAL" at bounding box center [261, 470] width 363 height 46
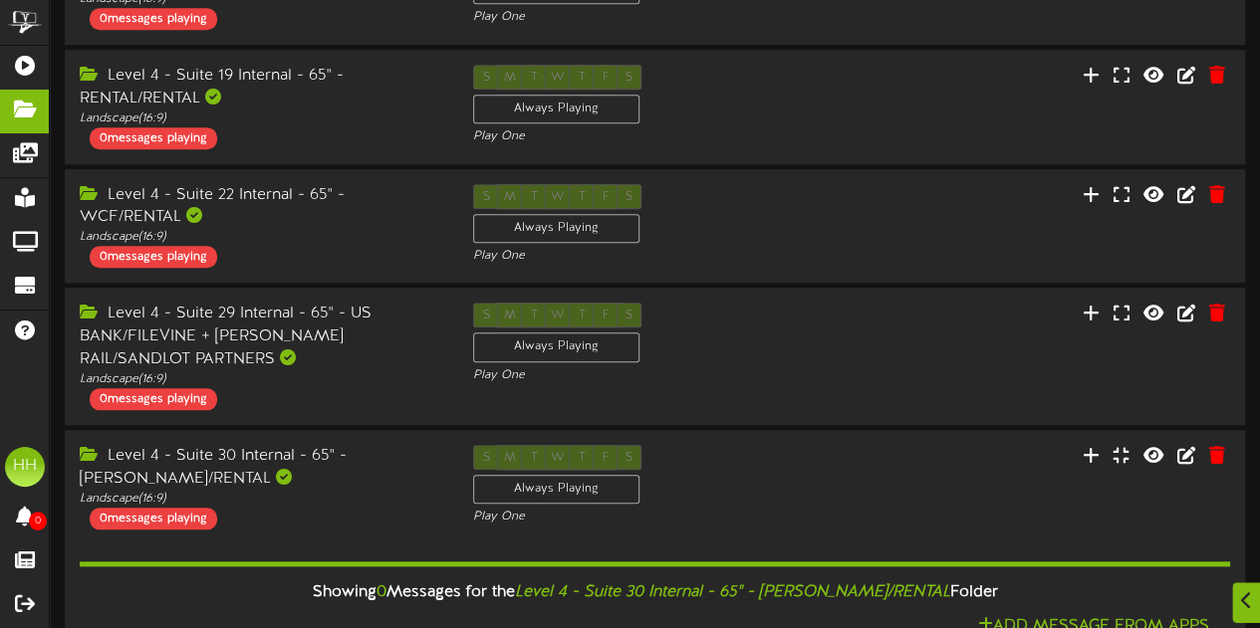
click at [286, 490] on div "Level 4 - Suite 30 Internal - 65" - TROY TURNER/RENTAL" at bounding box center [261, 468] width 363 height 46
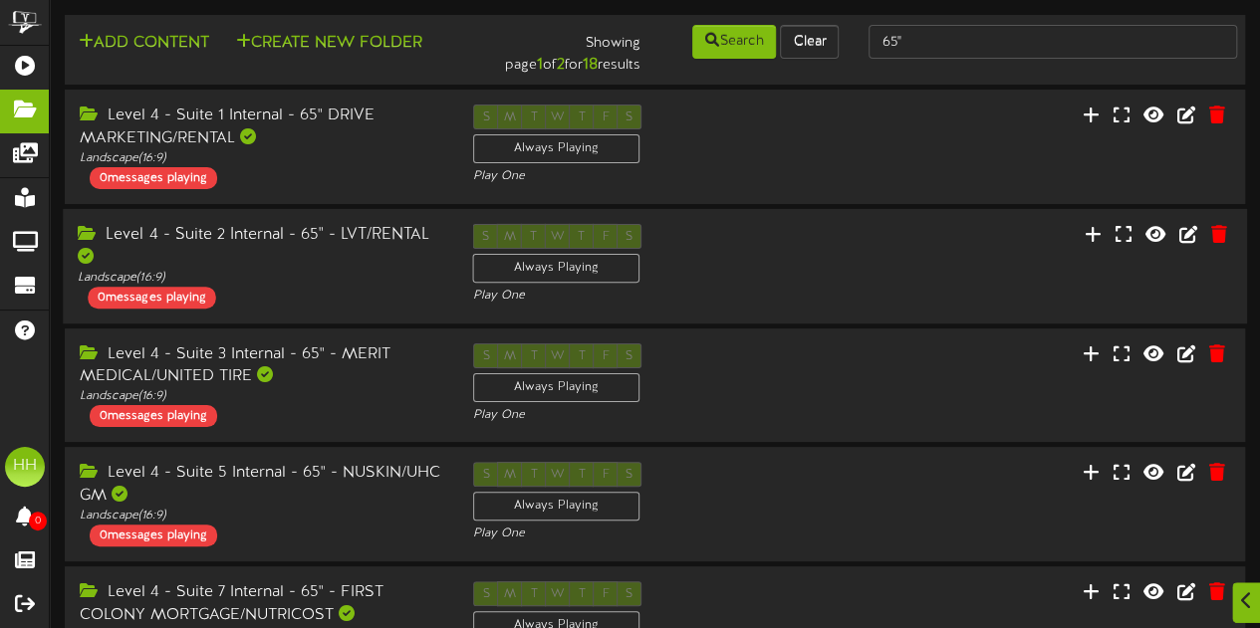
scroll to position [0, 0]
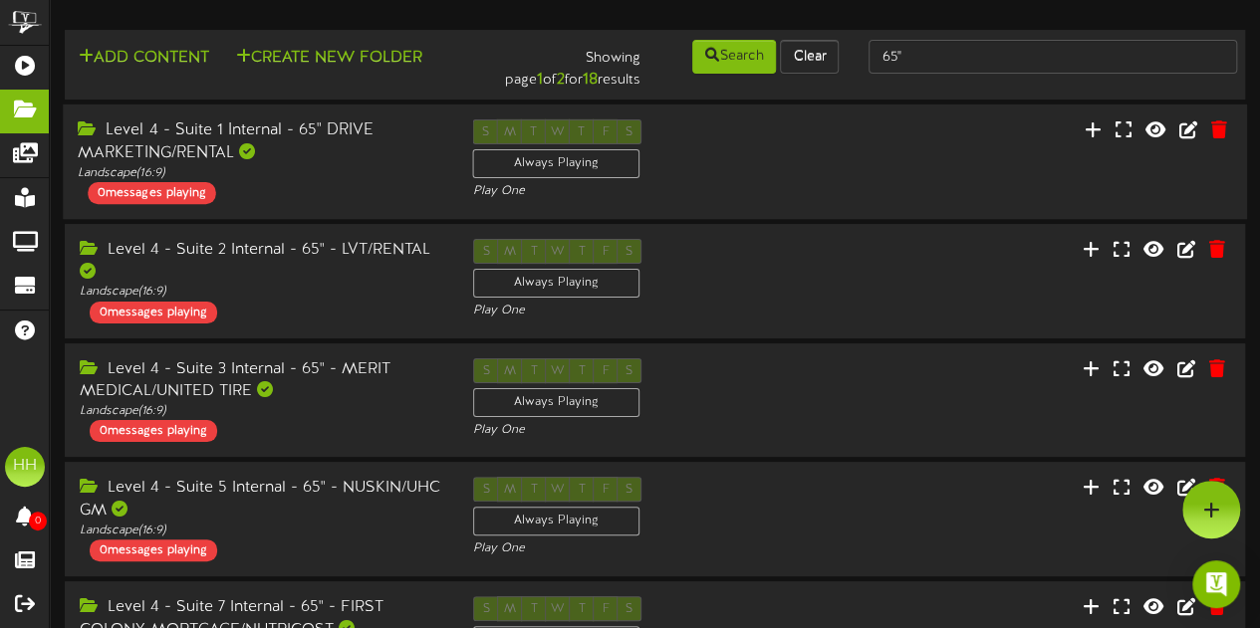
click at [380, 160] on div "Level 4 - Suite 1 Internal - 65" DRIVE MARKETING/RENTAL" at bounding box center [260, 142] width 364 height 46
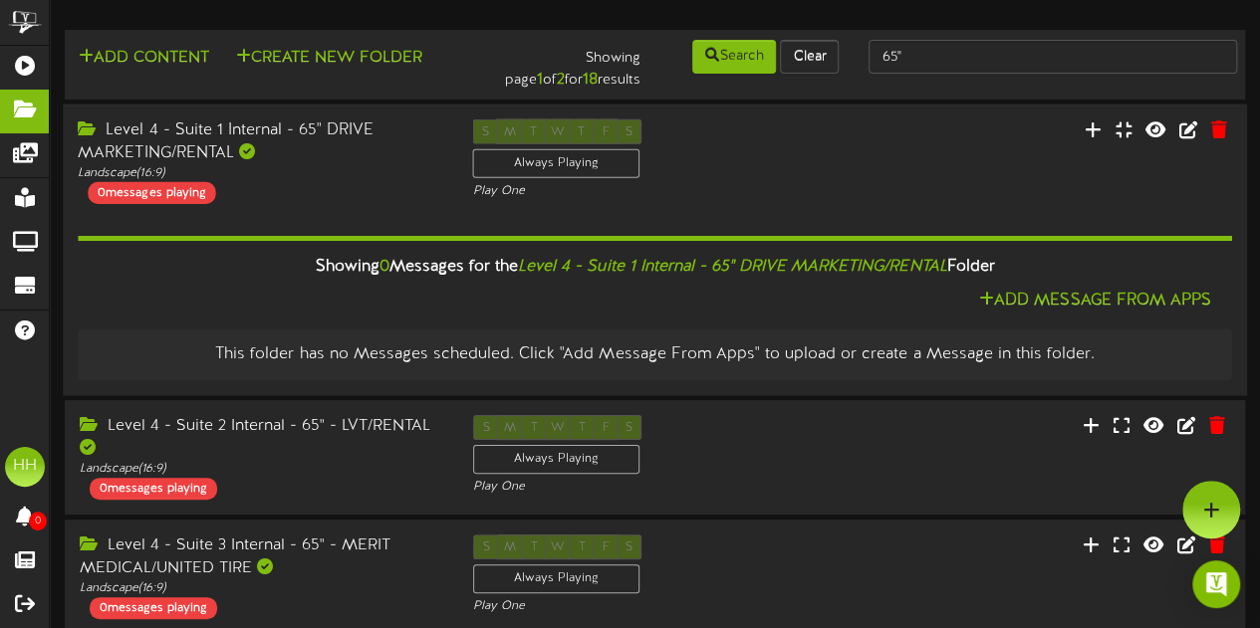
click at [380, 160] on div "Level 4 - Suite 1 Internal - 65" DRIVE MARKETING/RENTAL" at bounding box center [260, 142] width 364 height 46
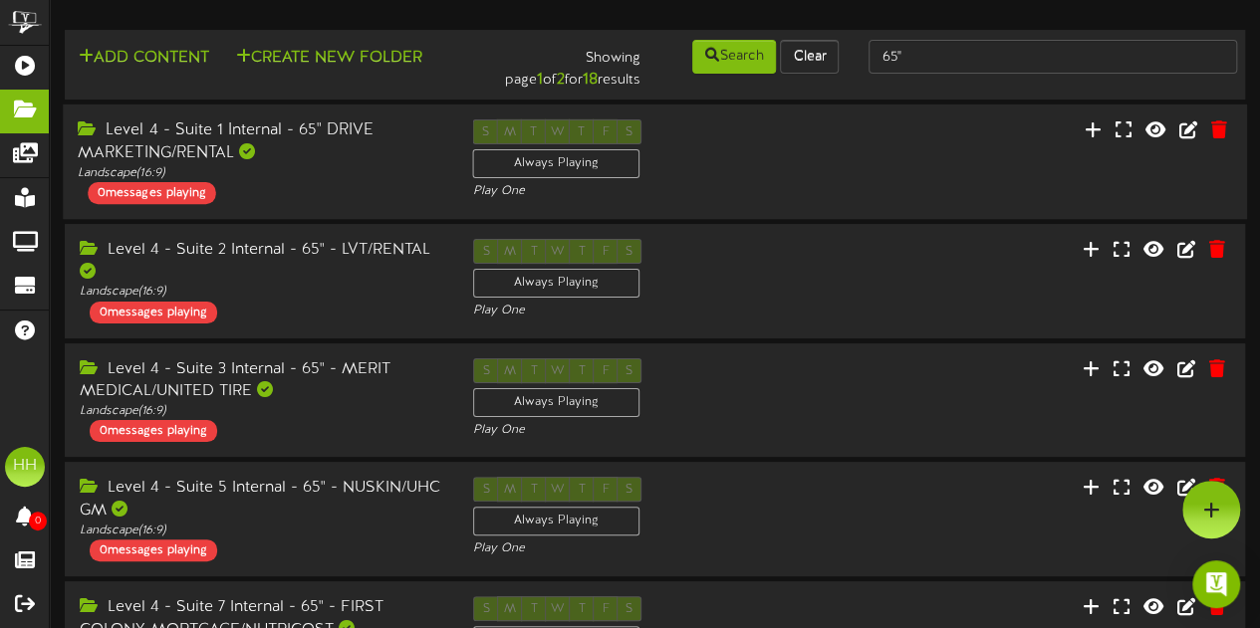
click at [380, 160] on div "Level 4 - Suite 1 Internal - 65" DRIVE MARKETING/RENTAL" at bounding box center [260, 142] width 364 height 46
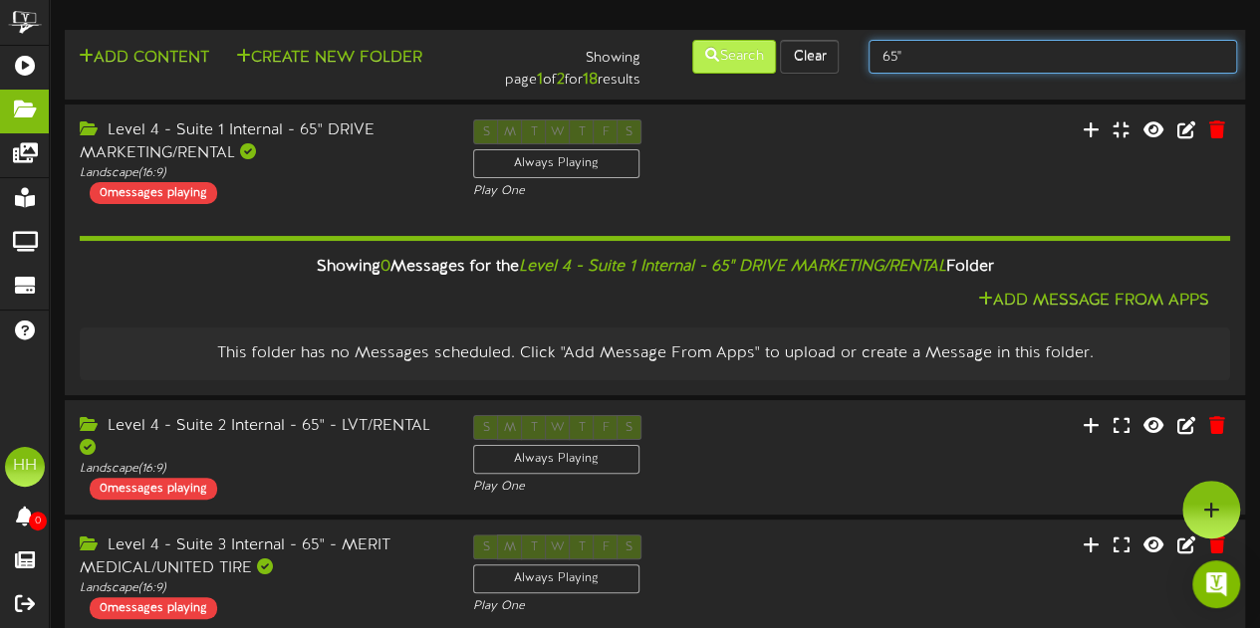
drag, startPoint x: 930, startPoint y: 60, endPoint x: 750, endPoint y: 67, distance: 180.4
click at [750, 67] on div "Add Content Create New Folder Showing page 1 of 2 for 18 results Search Clear 6…" at bounding box center [655, 65] width 1194 height 54
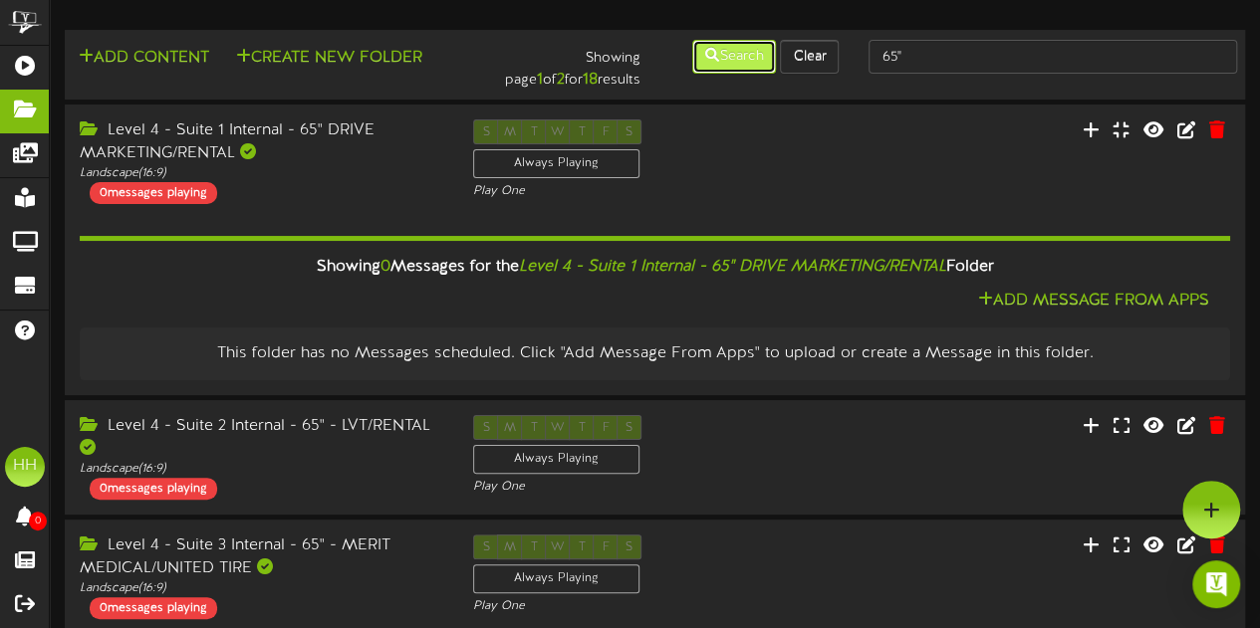
click at [750, 67] on button "Search" at bounding box center [734, 57] width 84 height 34
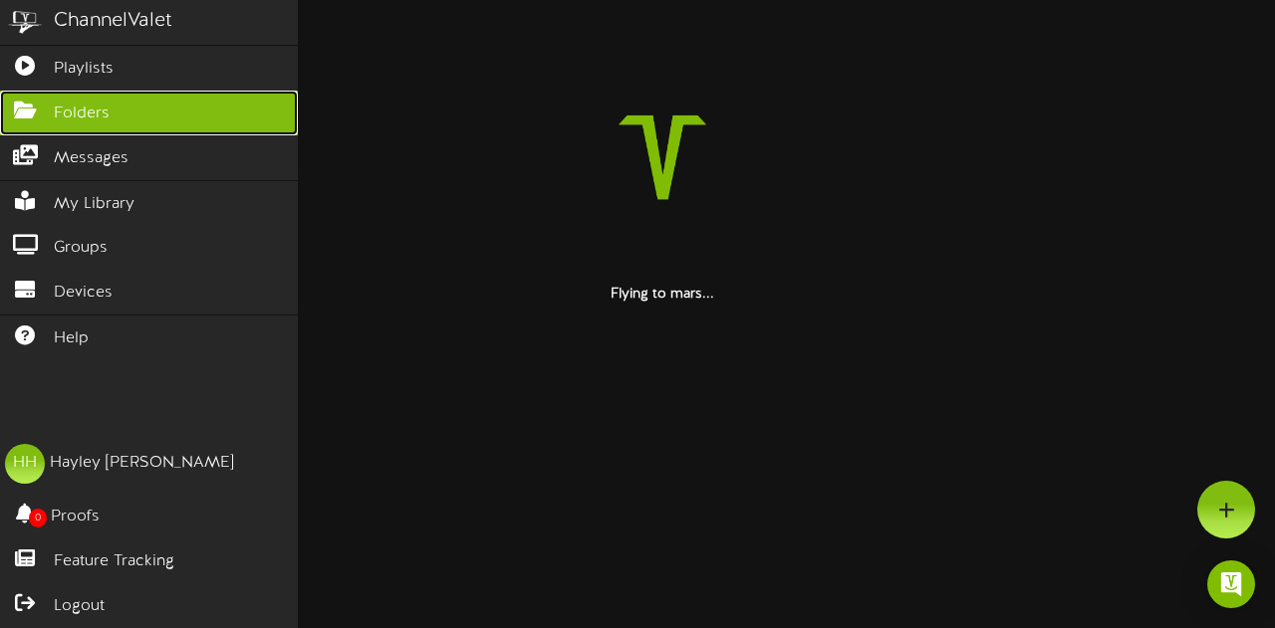
click at [44, 106] on icon at bounding box center [25, 108] width 50 height 15
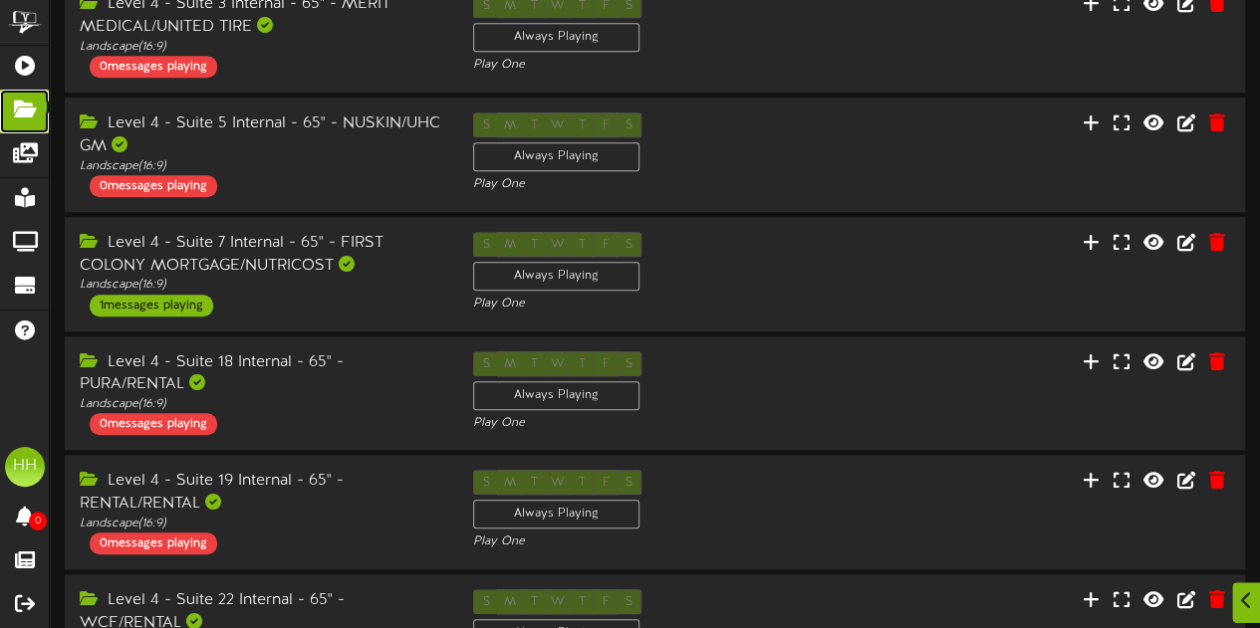
scroll to position [948, 0]
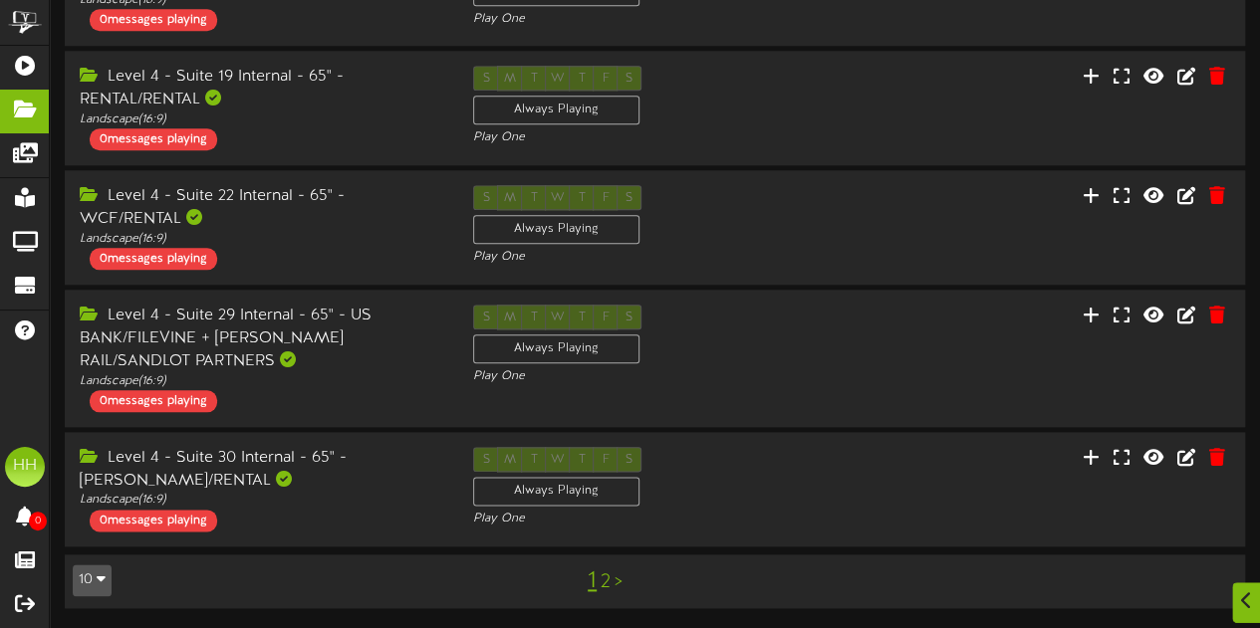
click at [605, 587] on link "2" at bounding box center [605, 583] width 10 height 22
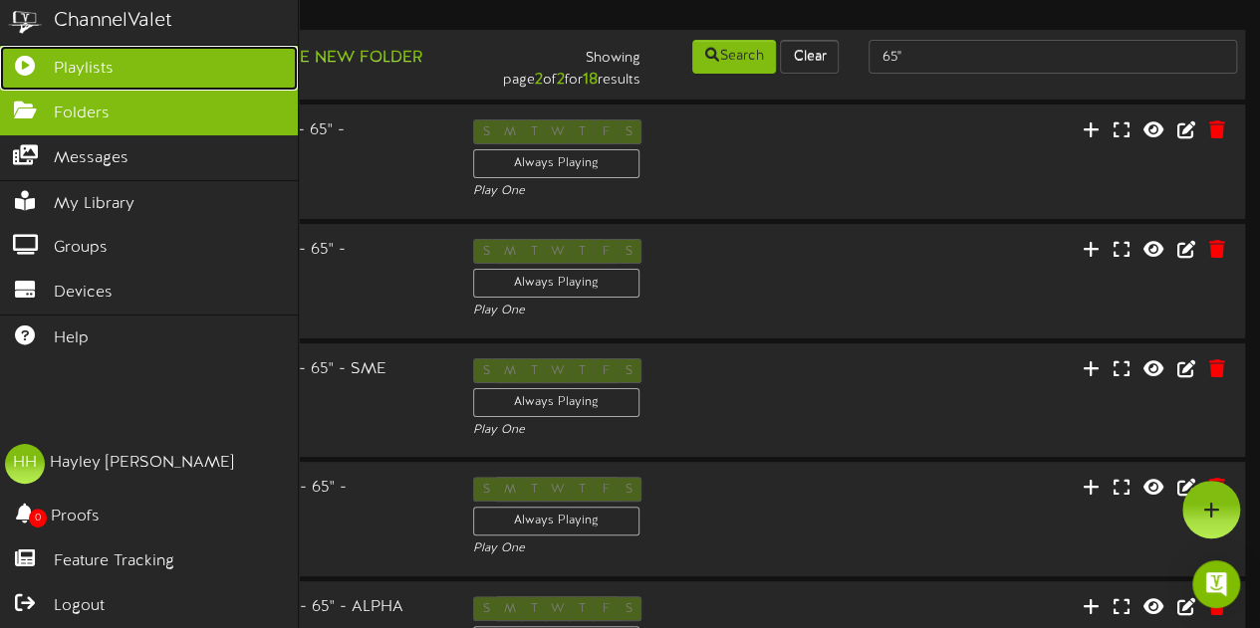
click at [26, 61] on icon at bounding box center [25, 63] width 50 height 15
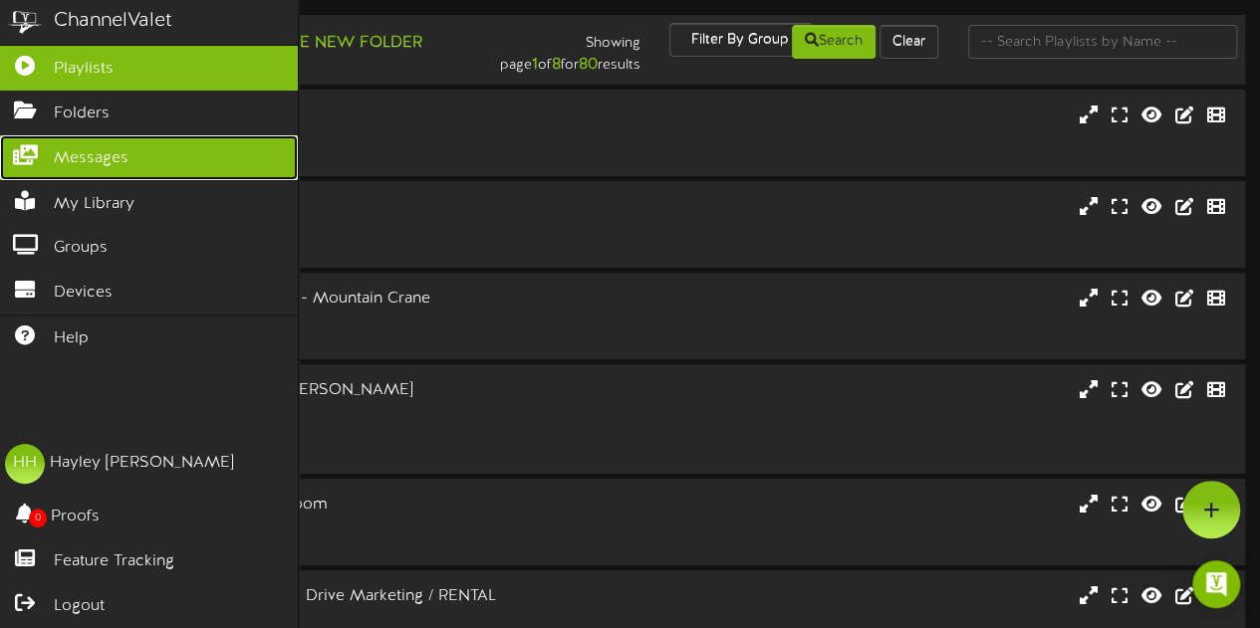
click at [104, 164] on span "Messages" at bounding box center [91, 158] width 75 height 23
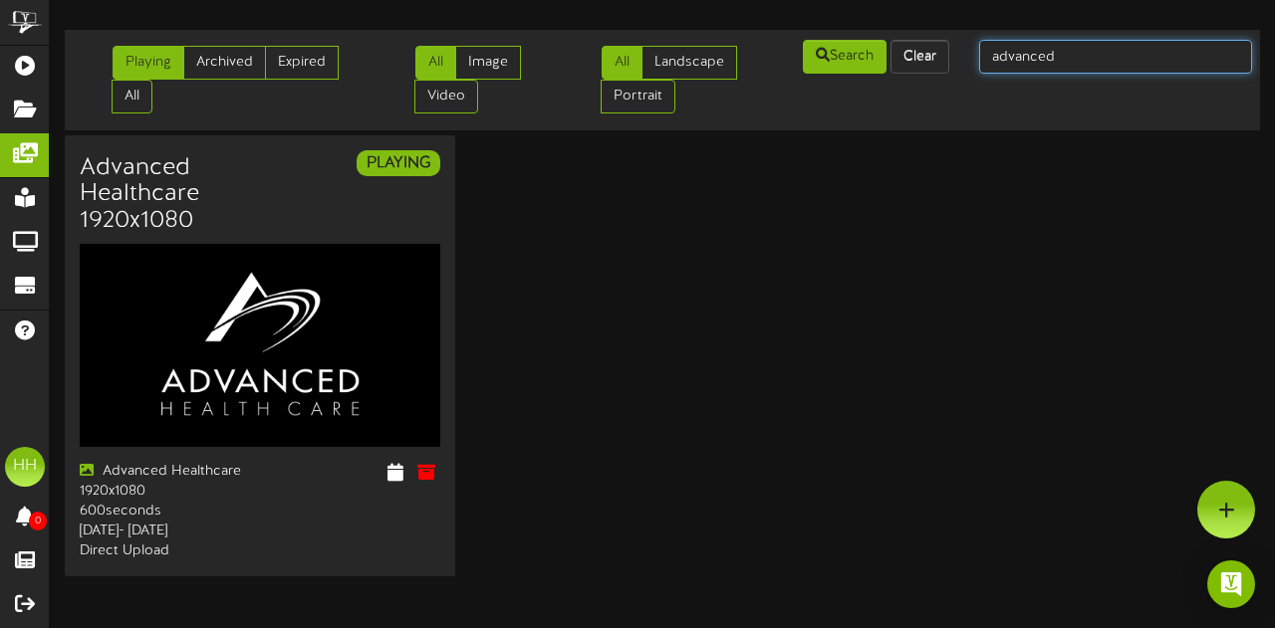
drag, startPoint x: 1064, startPoint y: 55, endPoint x: 707, endPoint y: 5, distance: 360.0
click at [707, 5] on div "Playing Archived Expired All All Image Video All" at bounding box center [662, 295] width 1225 height 591
type input "\"
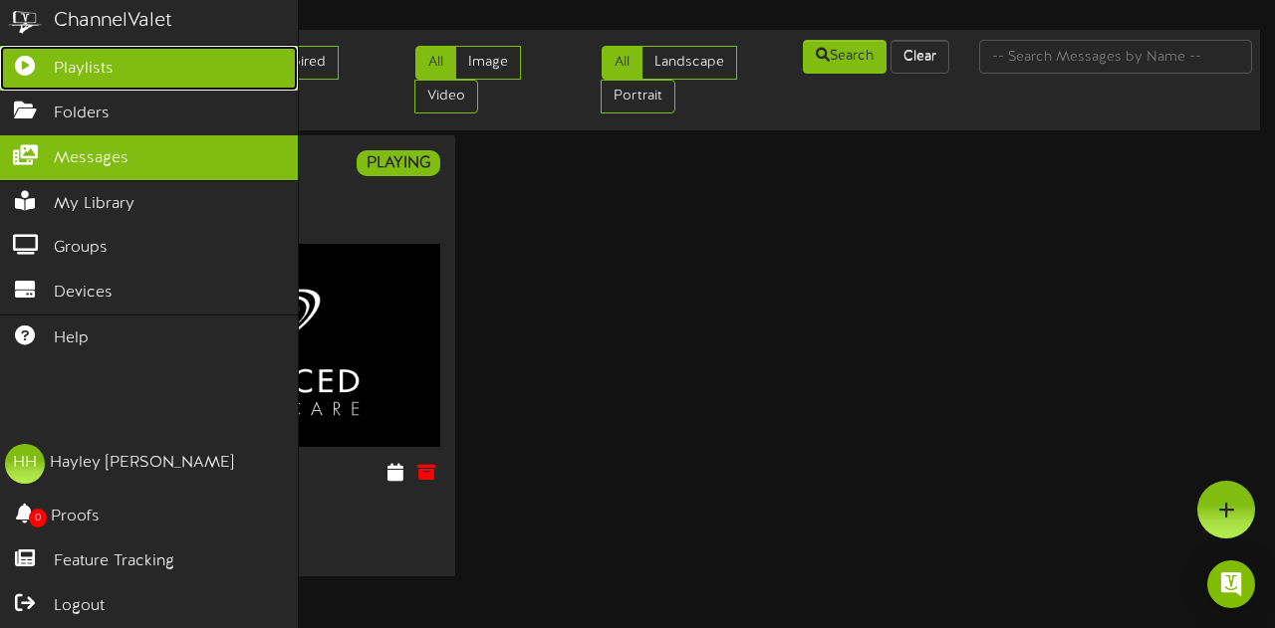
click at [86, 79] on link "Playlists" at bounding box center [149, 68] width 298 height 45
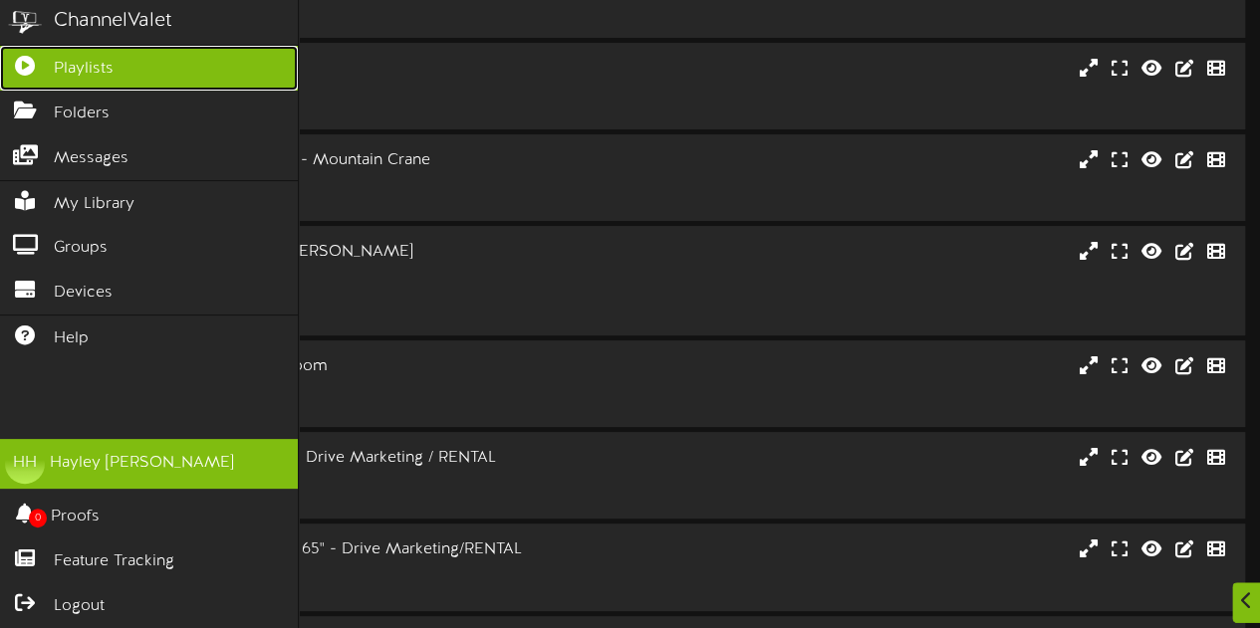
scroll to position [139, 0]
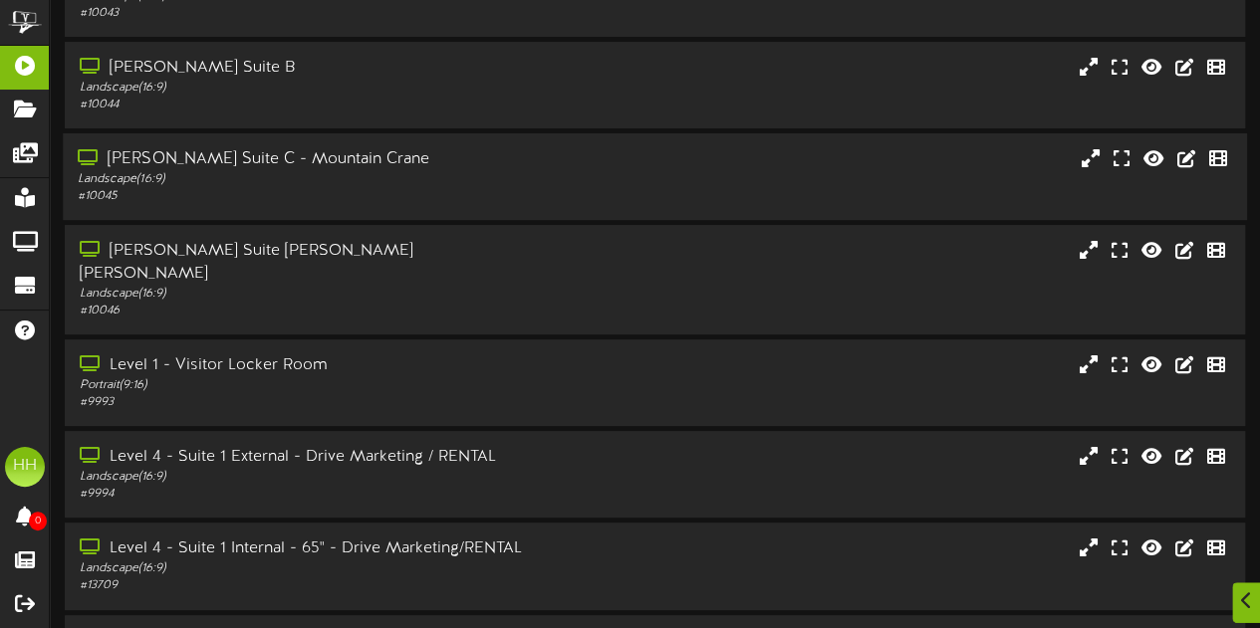
click at [503, 162] on div "Gallagher Suite C - Mountain Crane" at bounding box center [309, 159] width 463 height 23
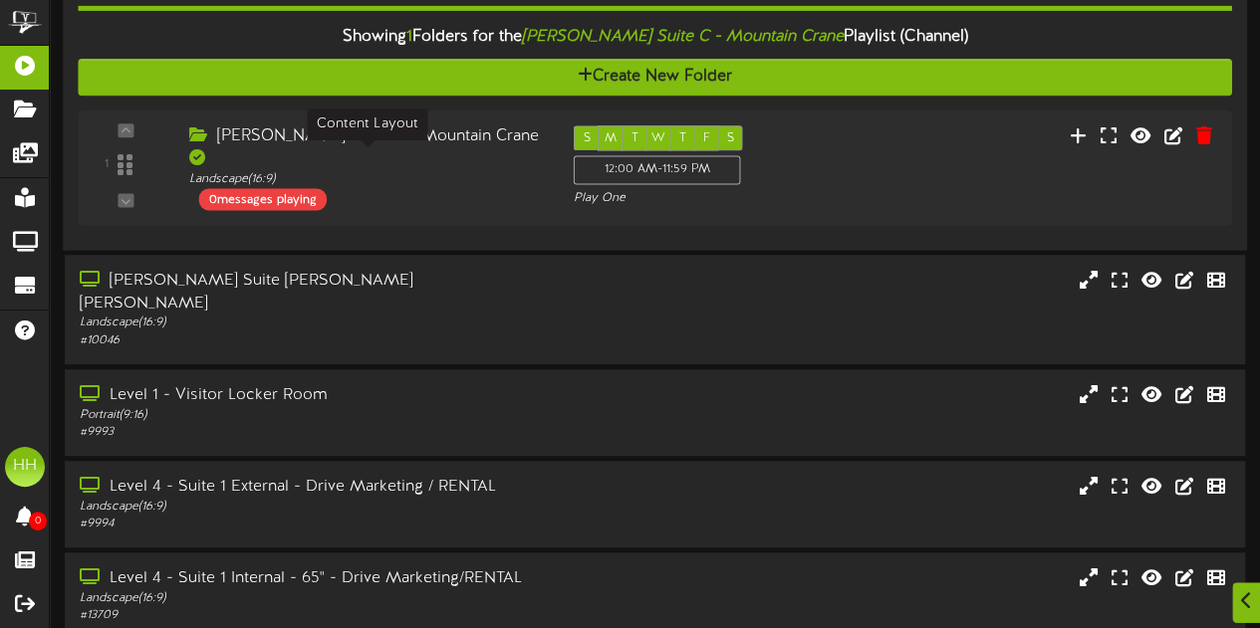
scroll to position [0, 0]
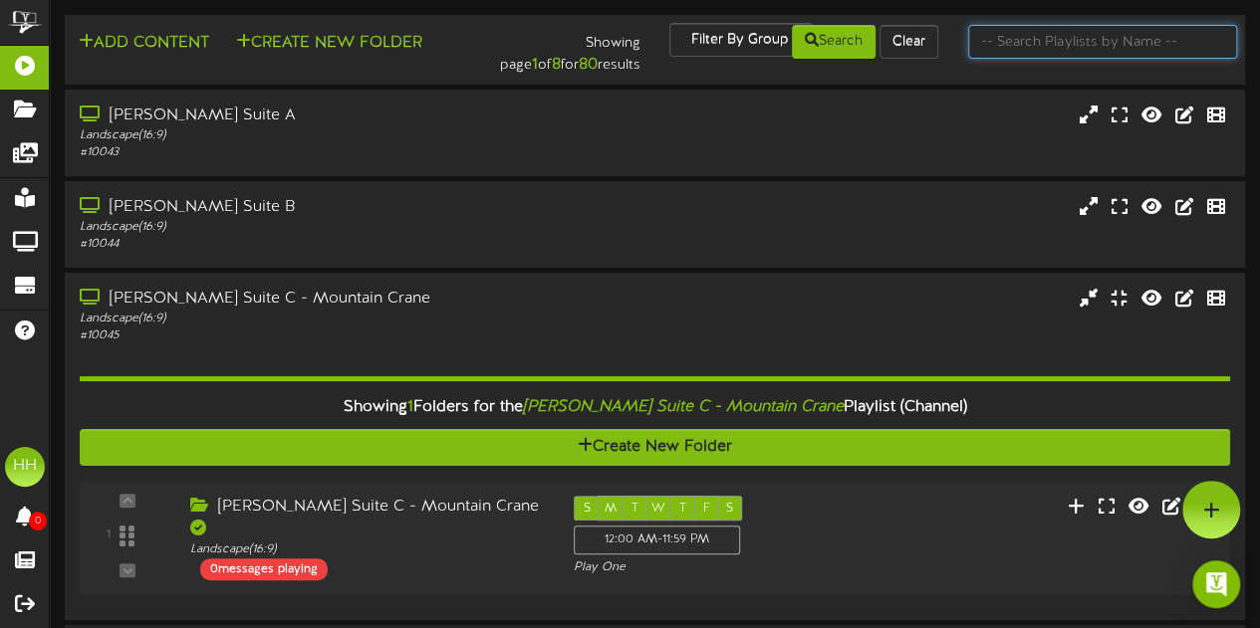
click at [1085, 51] on input "text" at bounding box center [1102, 42] width 269 height 34
type input "gallagher"
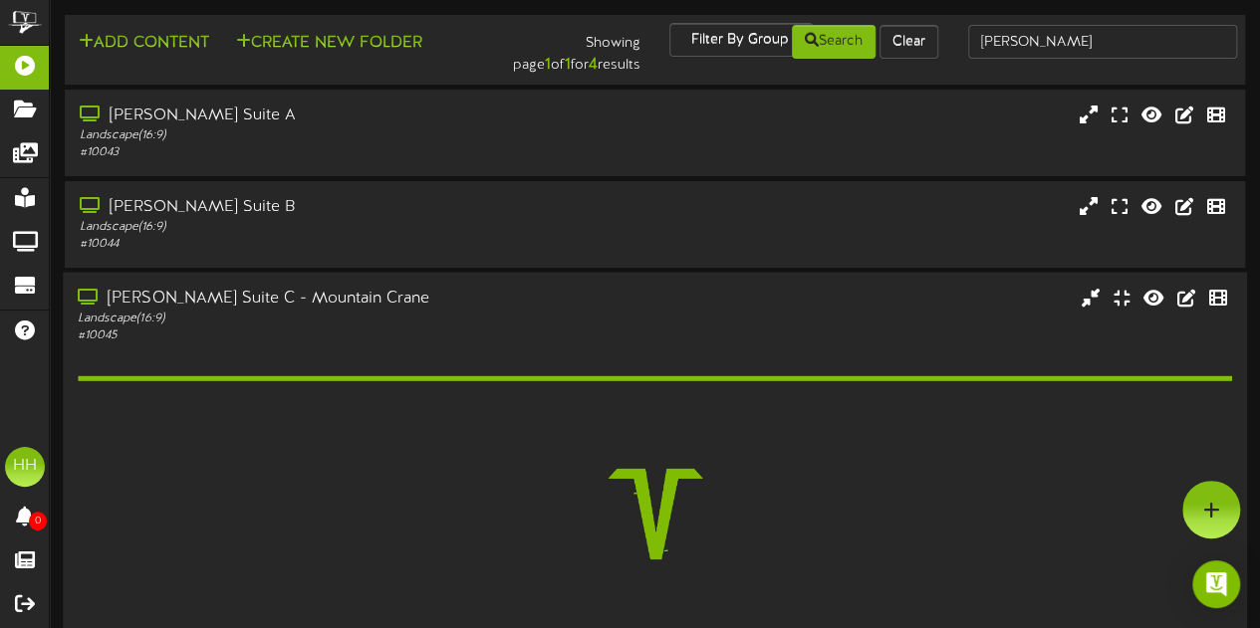
click at [439, 297] on div "Gallagher Suite C - Mountain Crane" at bounding box center [309, 299] width 463 height 23
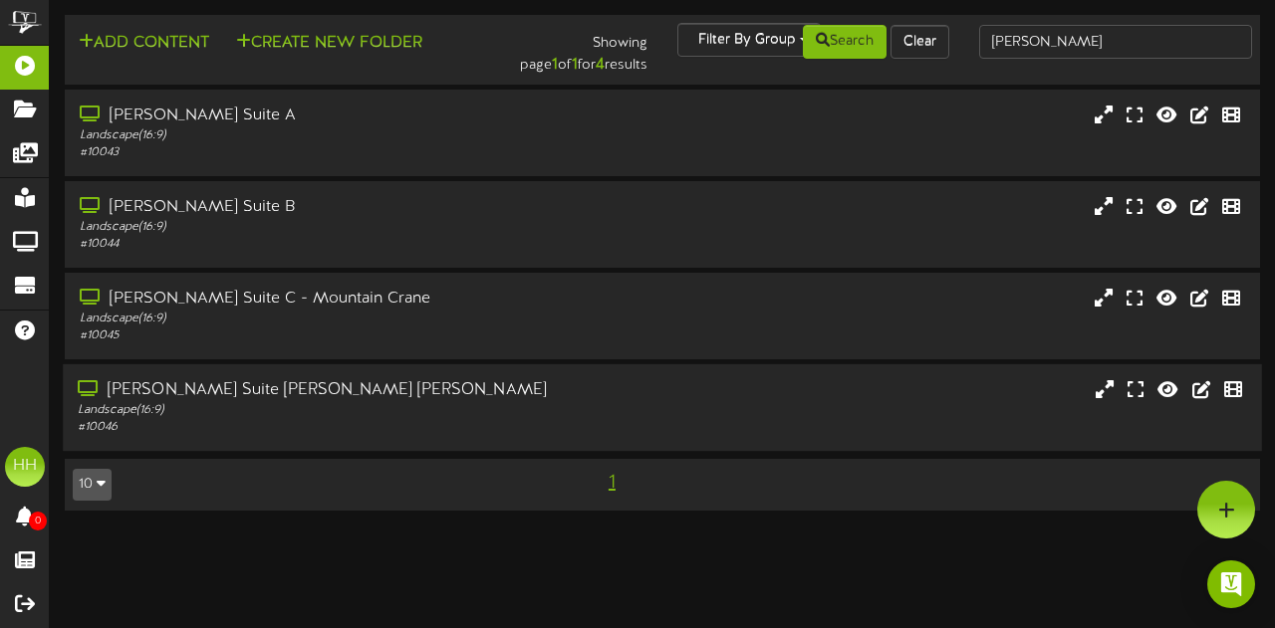
click at [440, 407] on div "Landscape ( 16:9 )" at bounding box center [312, 410] width 469 height 17
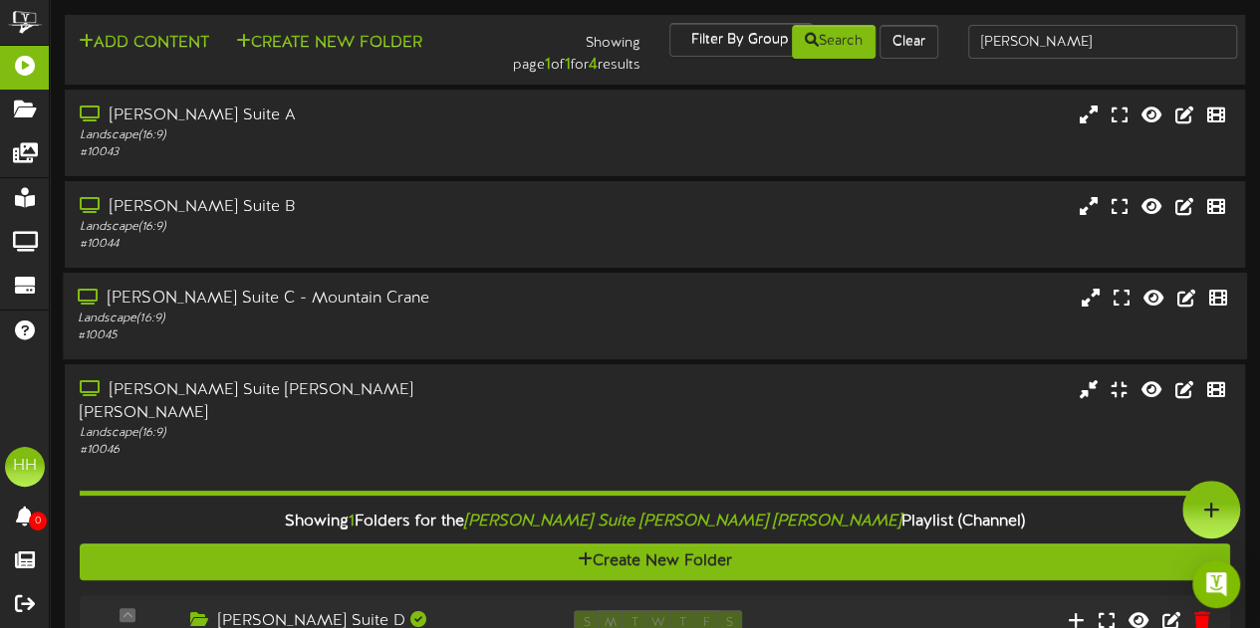
click at [462, 290] on div "Gallagher Suite C - Mountain Crane" at bounding box center [309, 299] width 463 height 23
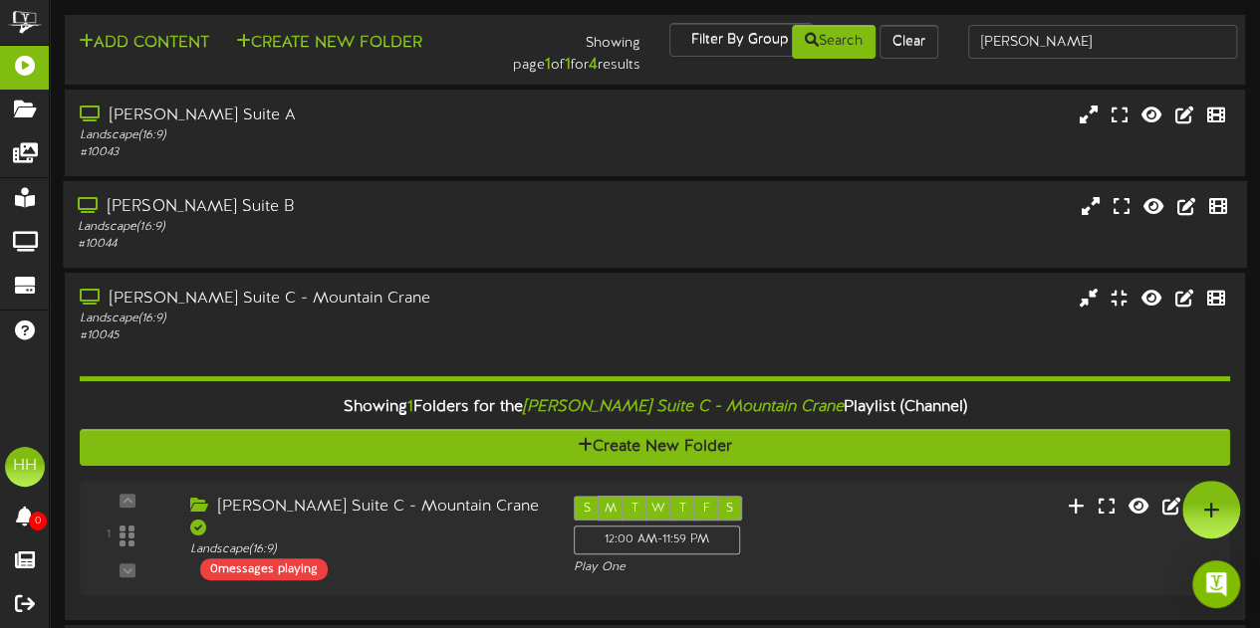
click at [422, 222] on div "Landscape ( 16:9 )" at bounding box center [309, 227] width 463 height 17
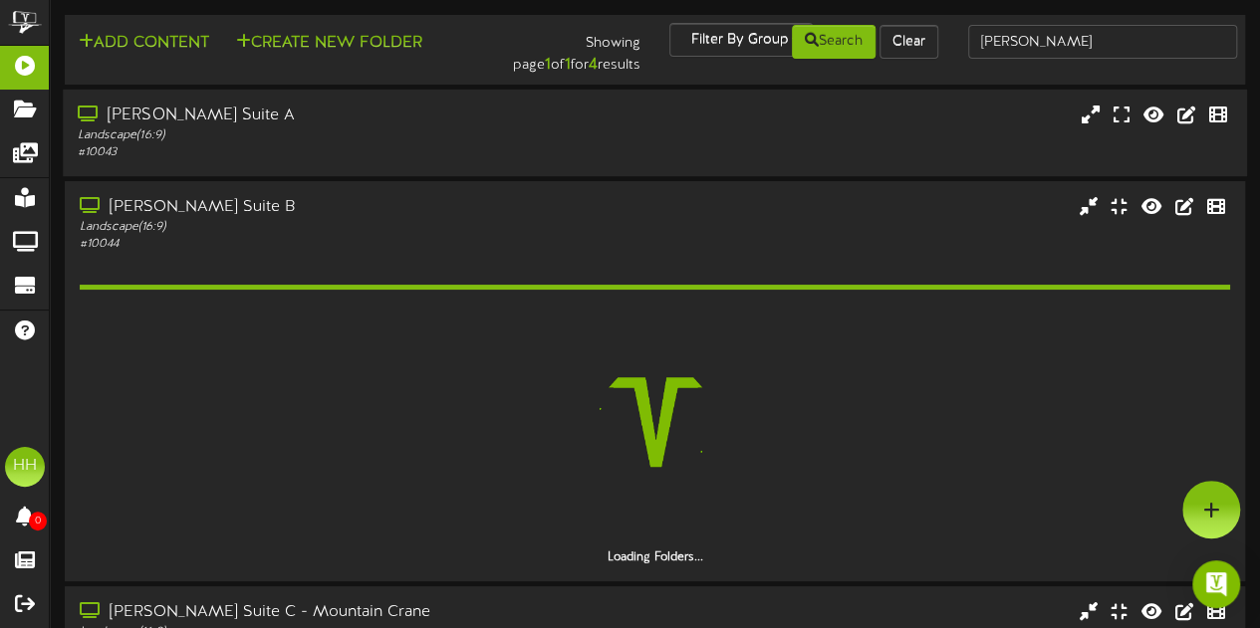
click at [366, 128] on div "Landscape ( 16:9 )" at bounding box center [309, 135] width 463 height 17
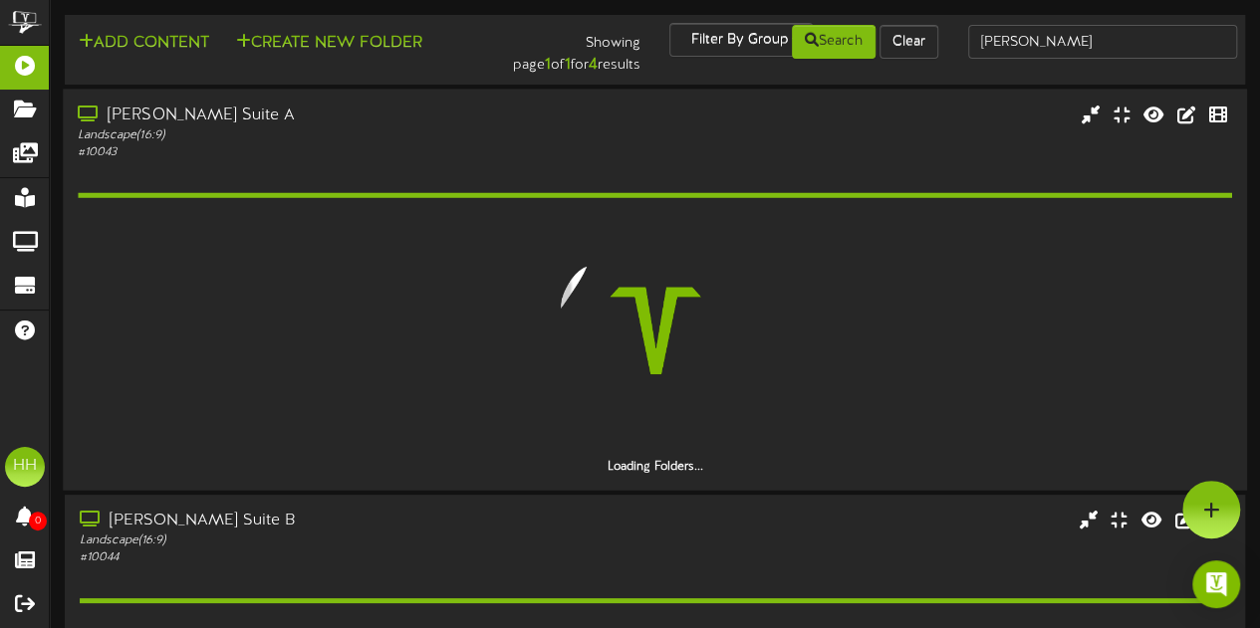
click at [366, 128] on div "Landscape ( 16:9 )" at bounding box center [309, 134] width 463 height 17
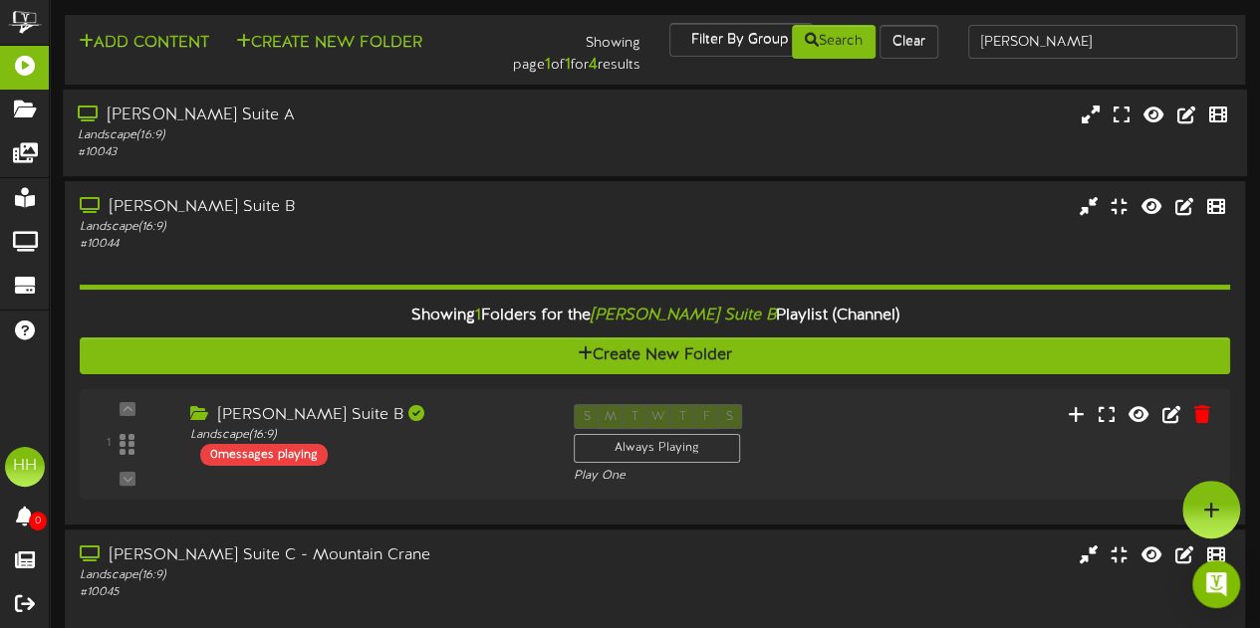
click at [366, 128] on div "Landscape ( 16:9 )" at bounding box center [309, 135] width 463 height 17
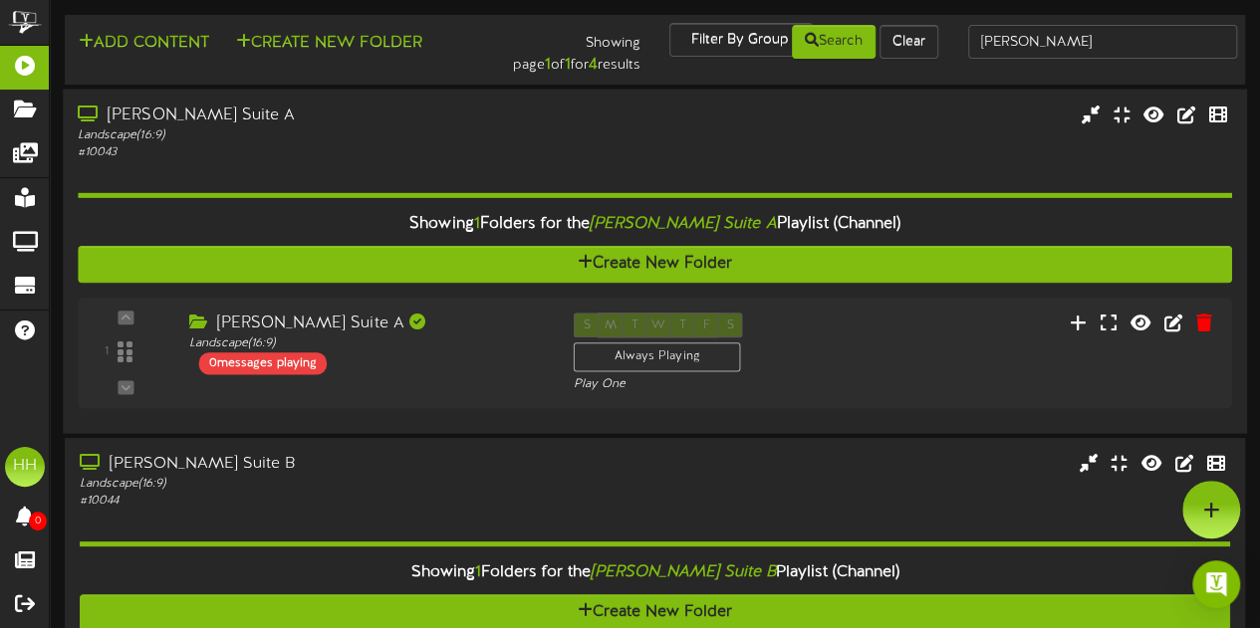
click at [364, 133] on div "Landscape ( 16:9 )" at bounding box center [309, 134] width 463 height 17
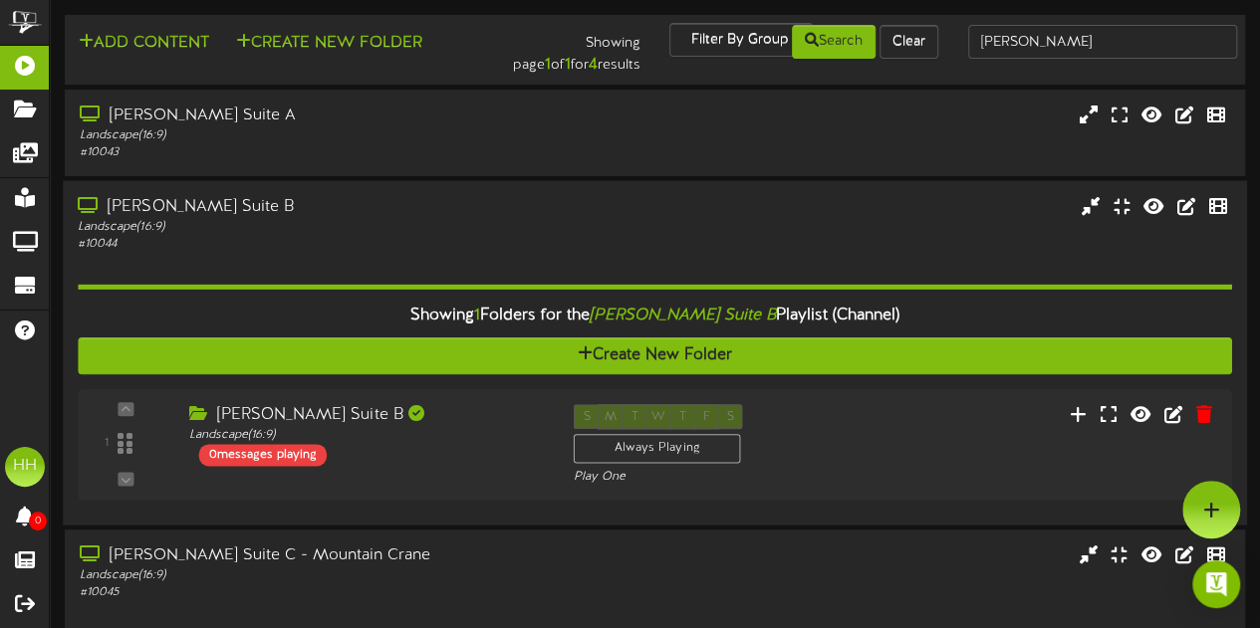
click at [340, 232] on div "Landscape ( 16:9 )" at bounding box center [309, 226] width 463 height 17
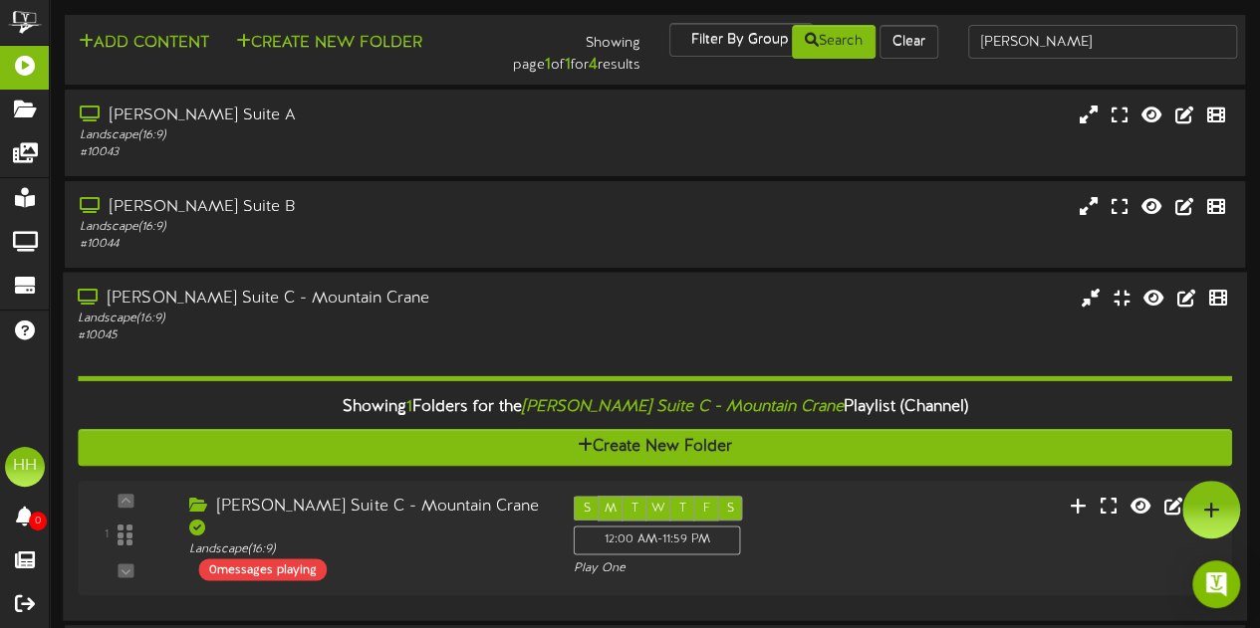
click at [388, 326] on div "Landscape ( 16:9 )" at bounding box center [309, 319] width 463 height 17
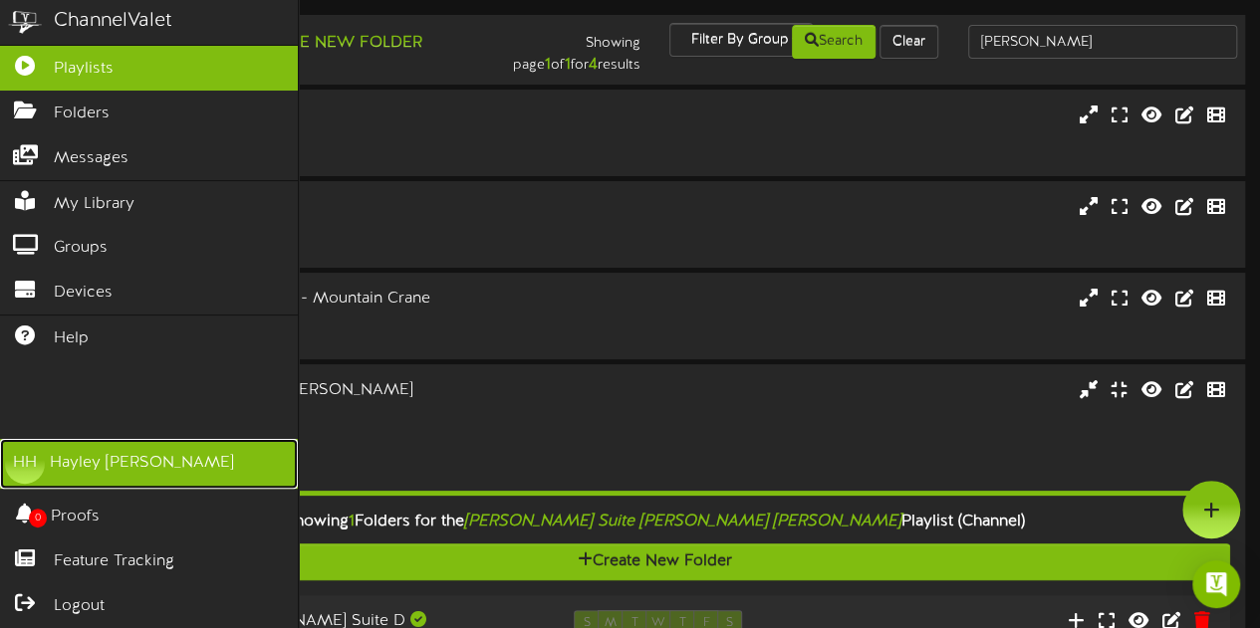
click at [63, 460] on div "Hayley Hautau" at bounding box center [142, 463] width 184 height 23
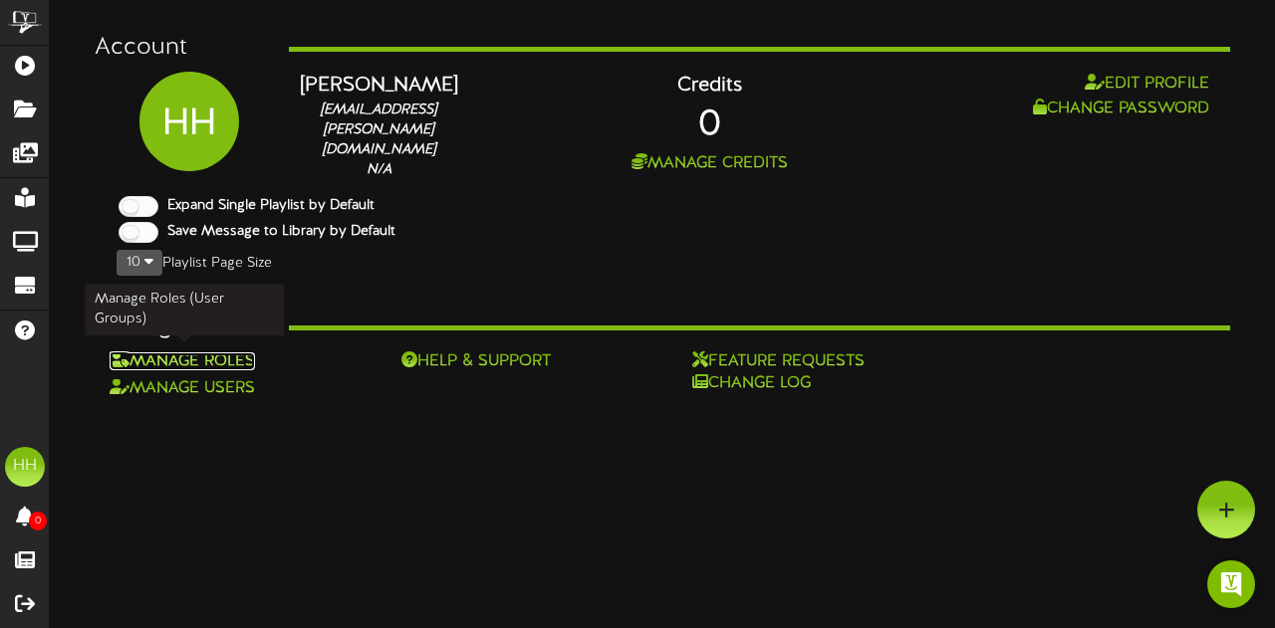
click at [233, 353] on link "Manage Roles" at bounding box center [182, 362] width 145 height 18
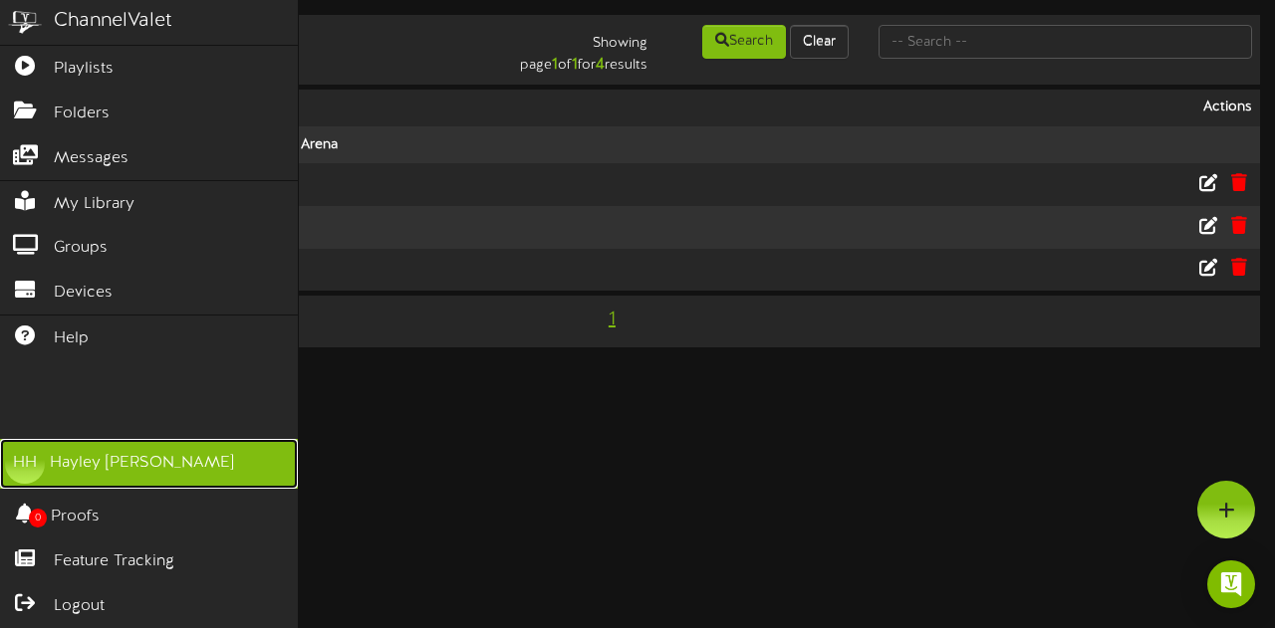
click at [100, 481] on link "HH Hayley Hautau" at bounding box center [149, 464] width 298 height 50
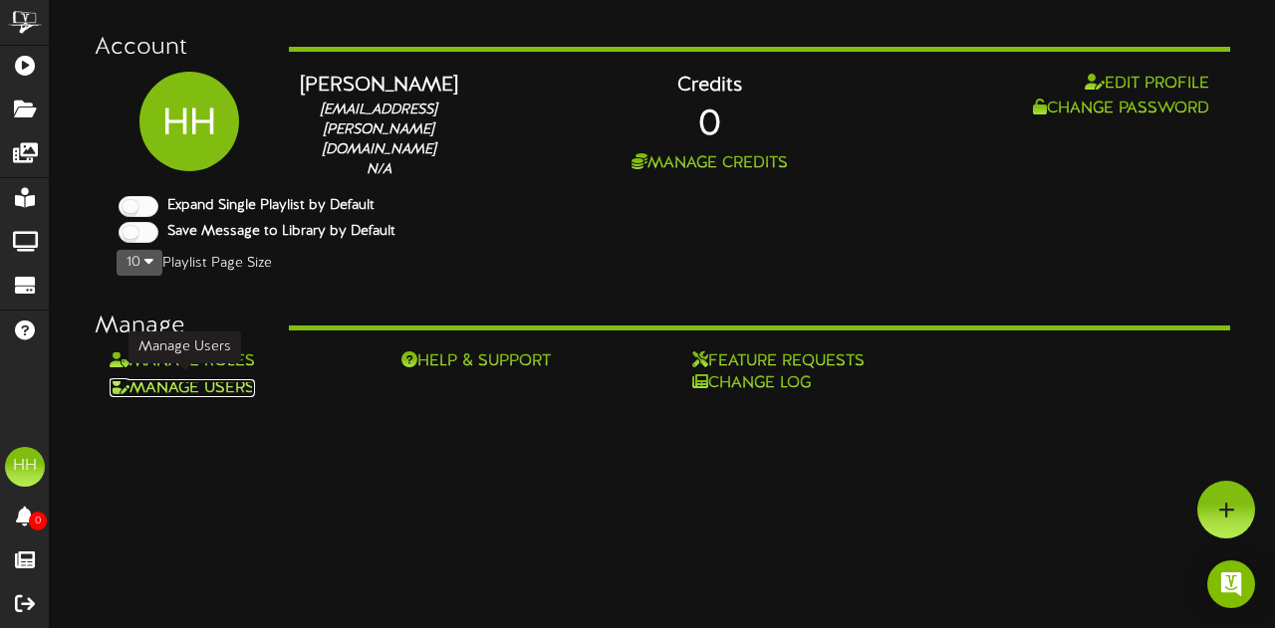
click at [197, 383] on link "Manage Users" at bounding box center [182, 388] width 145 height 18
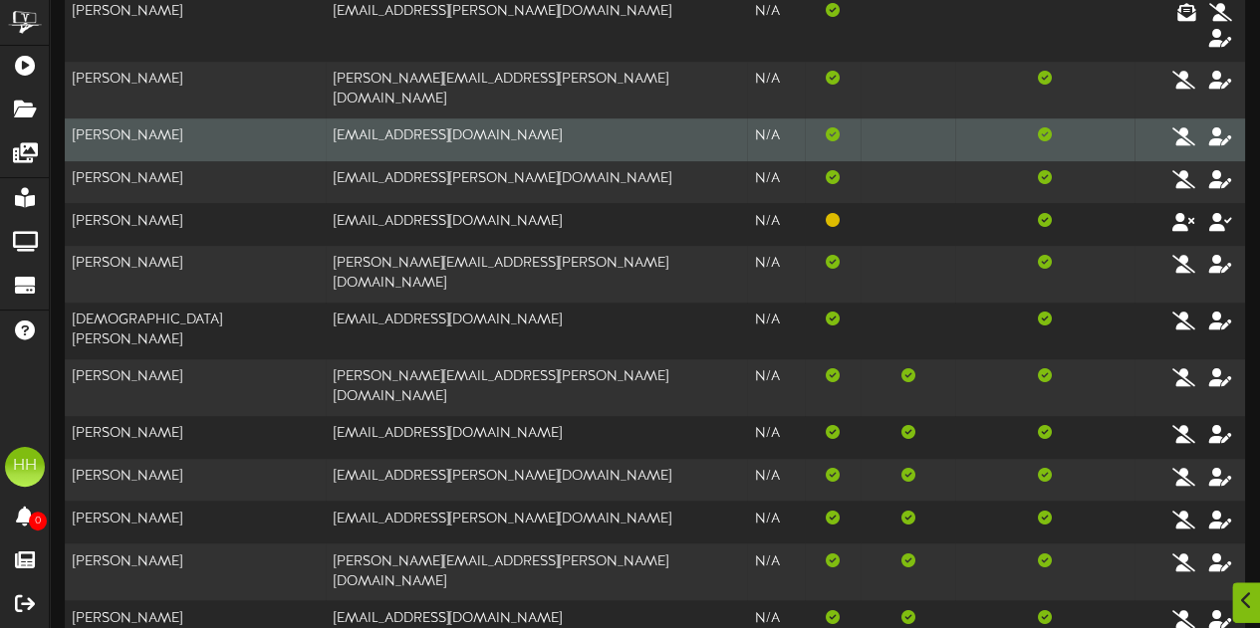
scroll to position [418, 0]
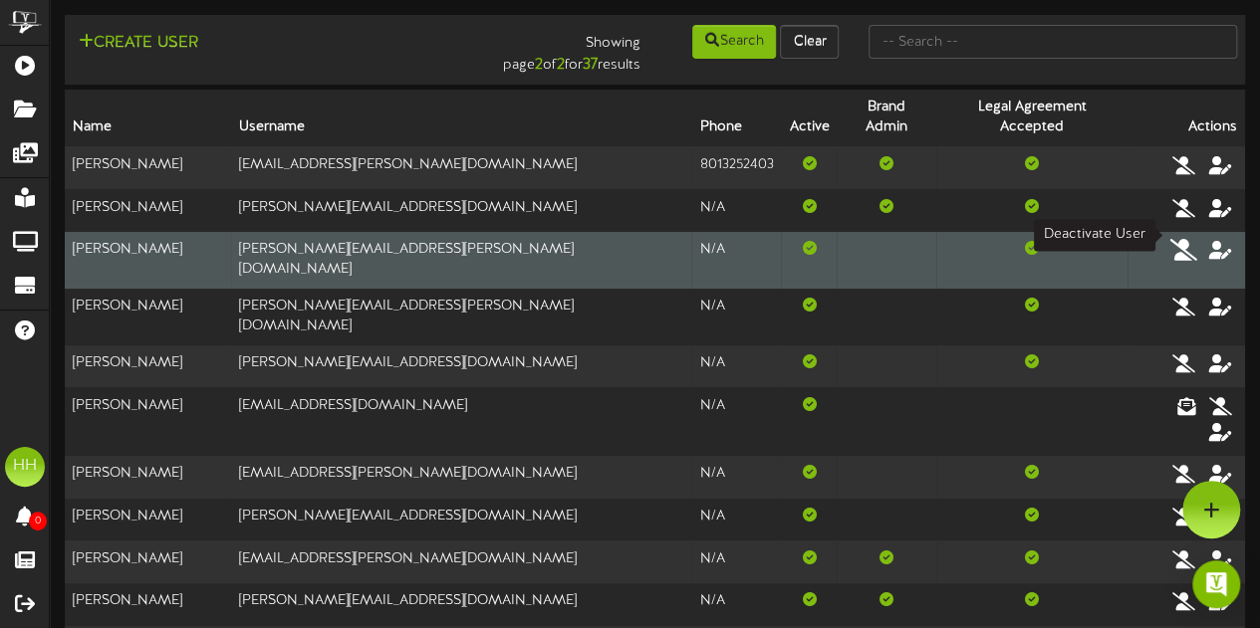
click at [1189, 242] on icon at bounding box center [1184, 250] width 28 height 22
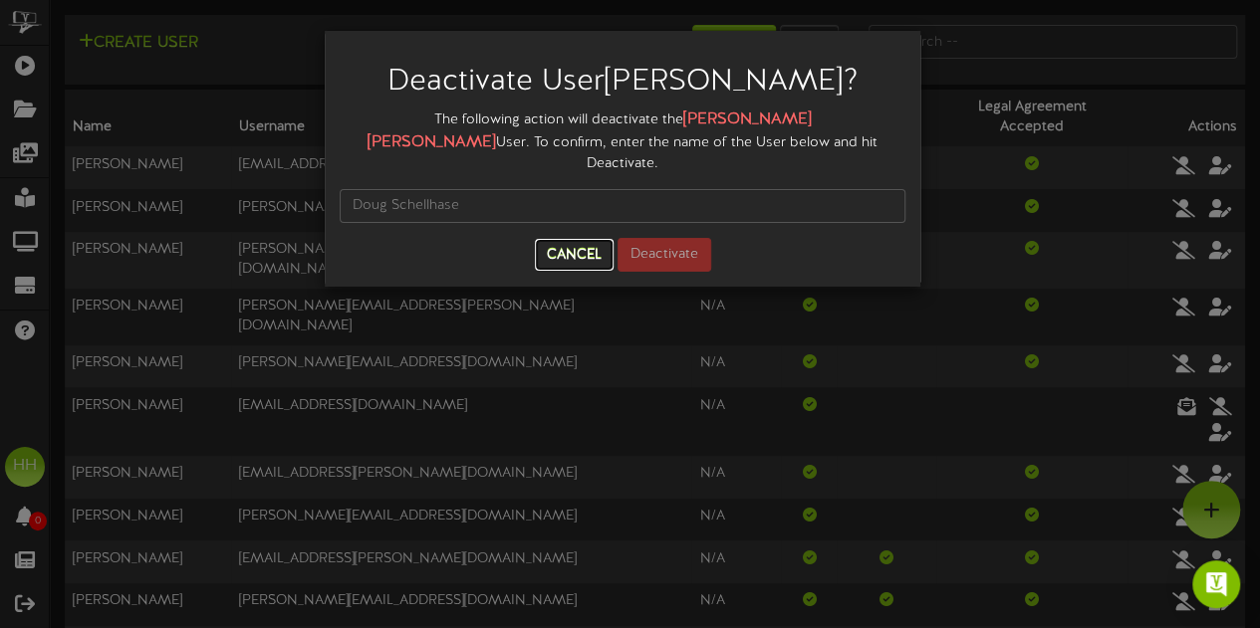
click at [582, 239] on button "Cancel" at bounding box center [574, 255] width 79 height 32
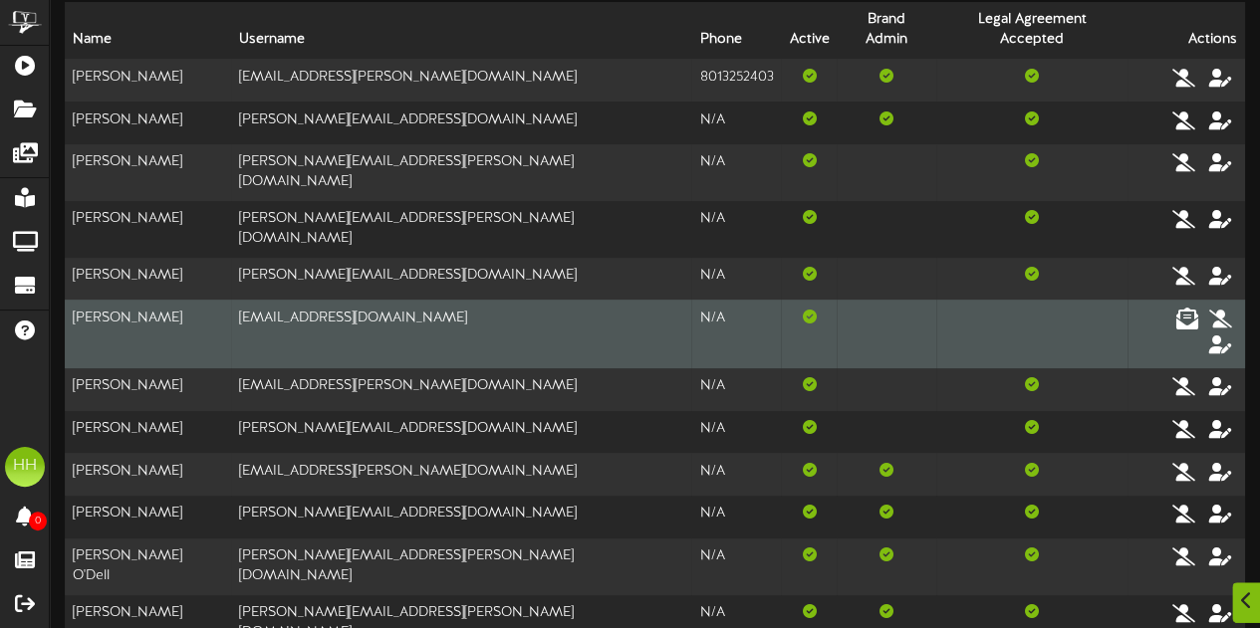
scroll to position [86, 0]
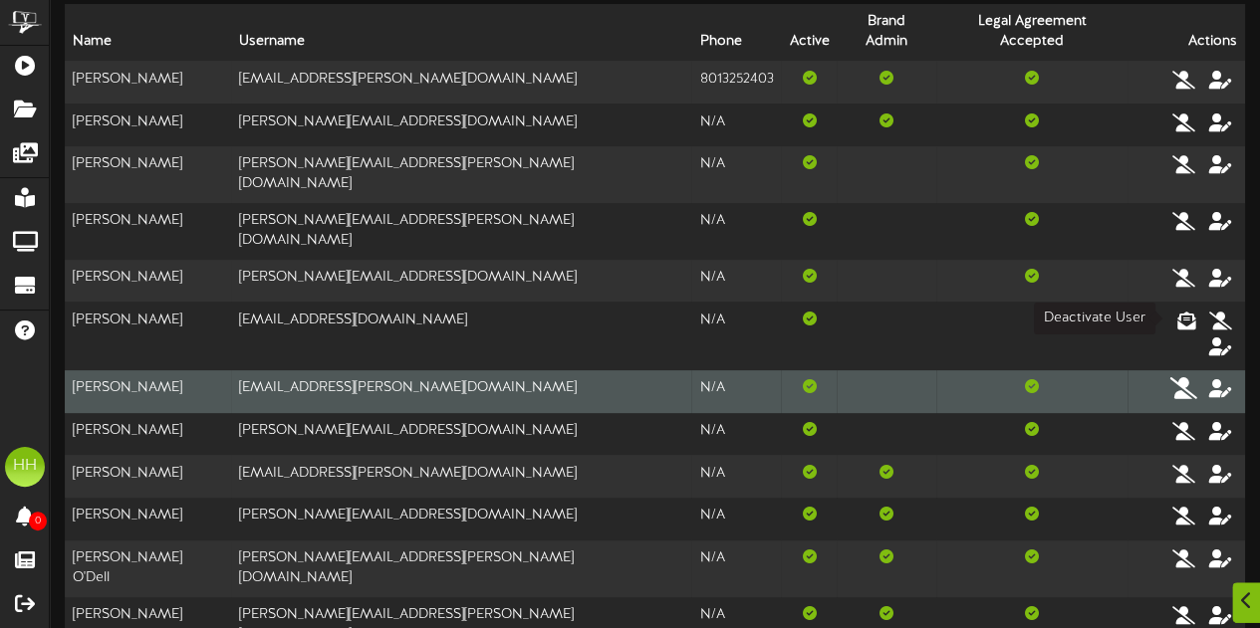
click at [1189, 377] on icon at bounding box center [1184, 388] width 28 height 22
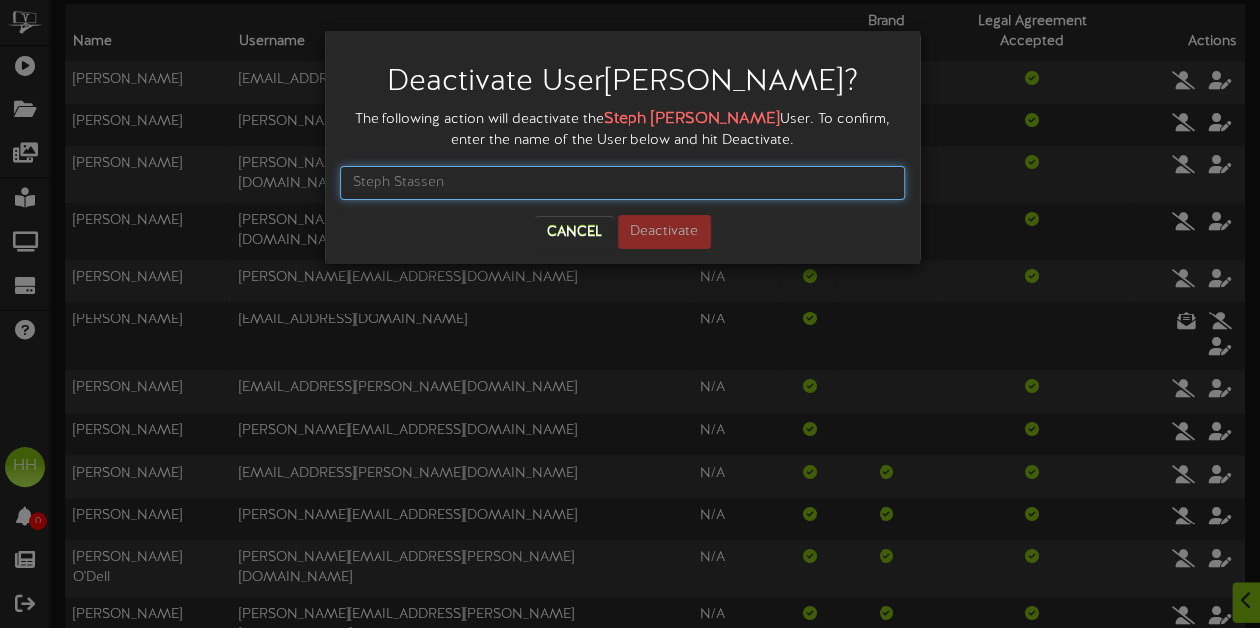
click at [615, 189] on input "text" at bounding box center [623, 183] width 566 height 34
type input "Steph Stassen"
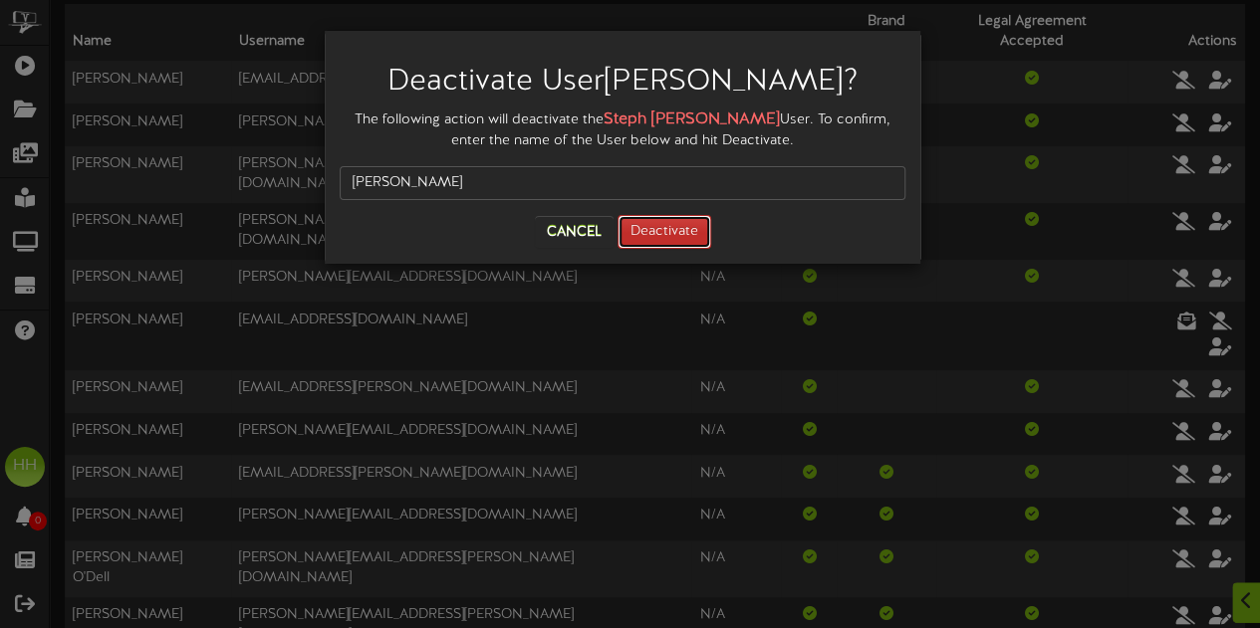
click at [674, 244] on button "Deactivate" at bounding box center [664, 232] width 94 height 34
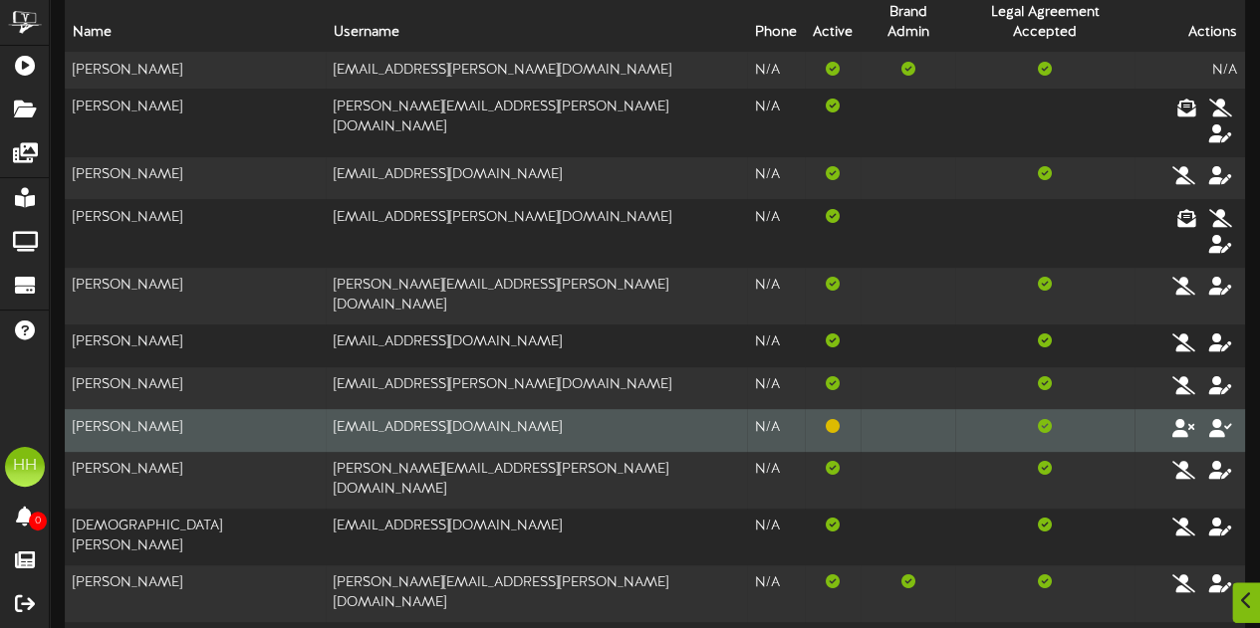
scroll to position [165, 0]
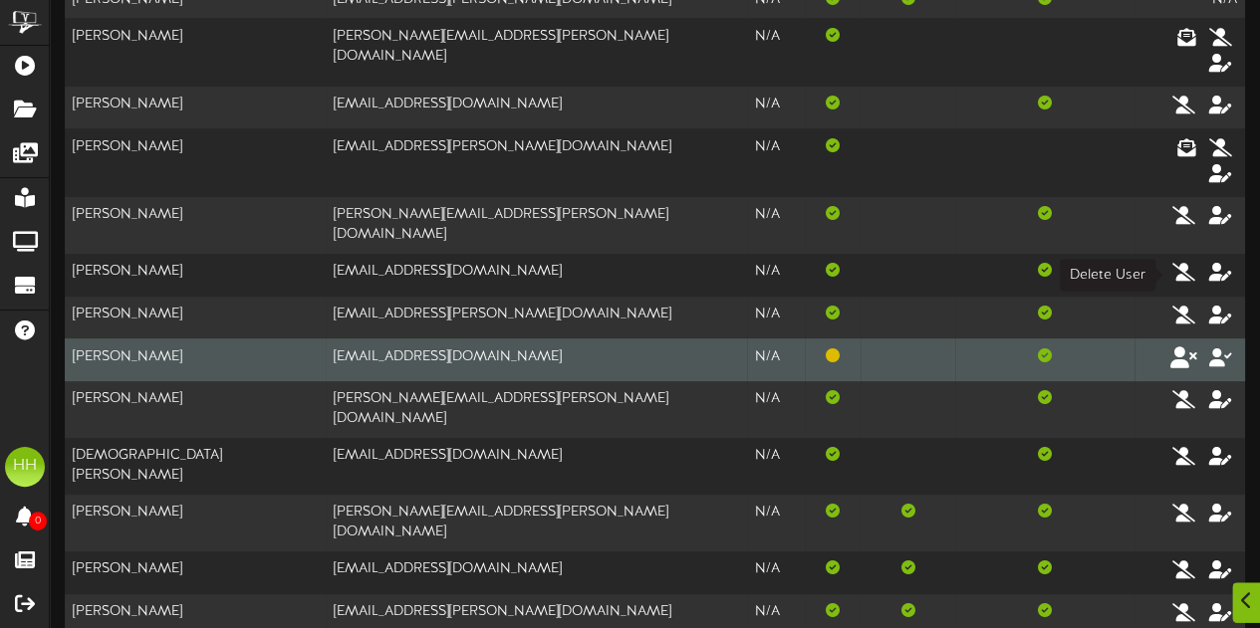
click at [1181, 346] on icon at bounding box center [1184, 357] width 28 height 22
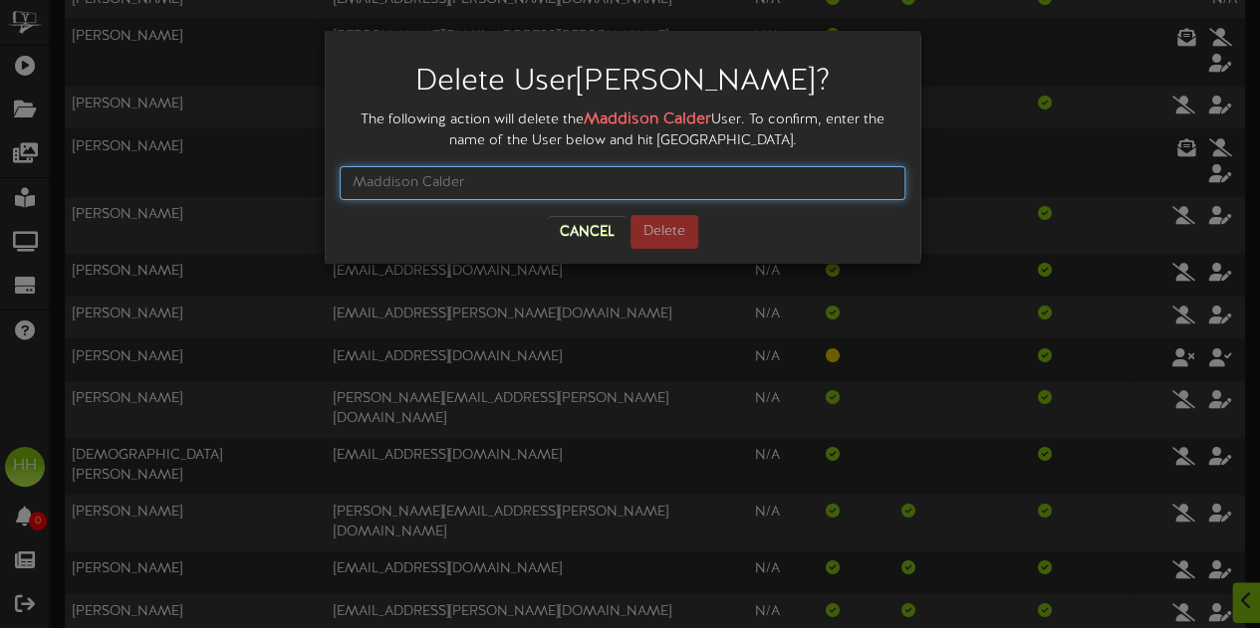
click at [609, 183] on input "text" at bounding box center [623, 183] width 566 height 34
click at [378, 183] on input "Madison Calder" at bounding box center [623, 183] width 566 height 34
type input "Maddison Calder"
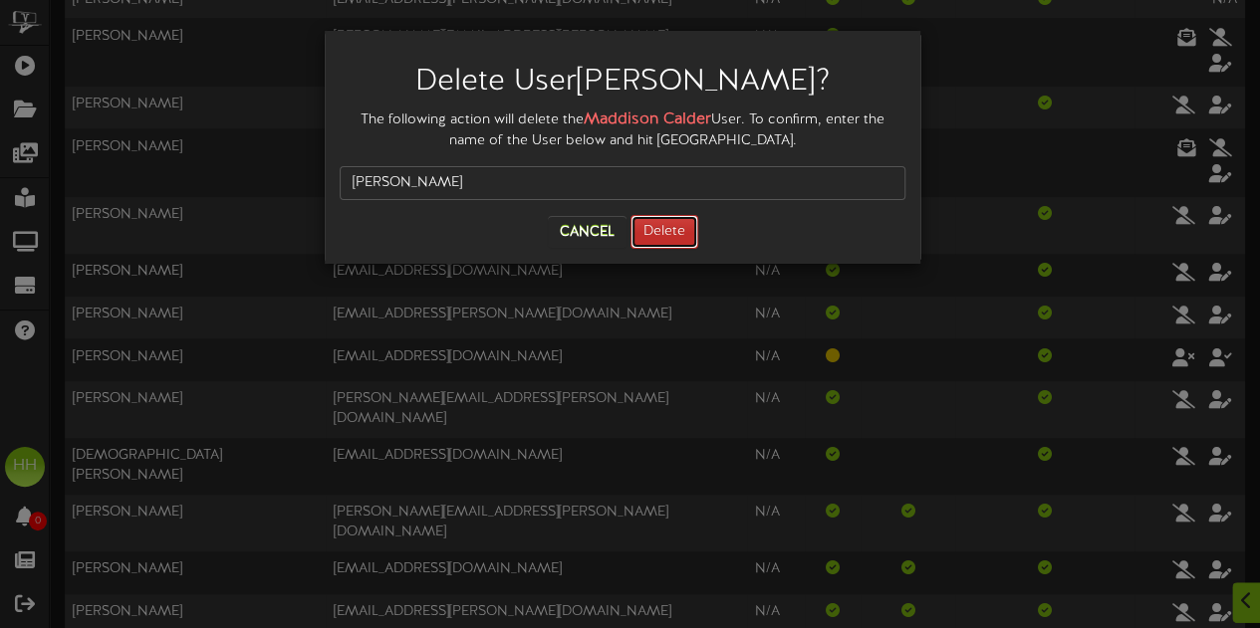
click at [631, 227] on button "Delete" at bounding box center [664, 232] width 68 height 34
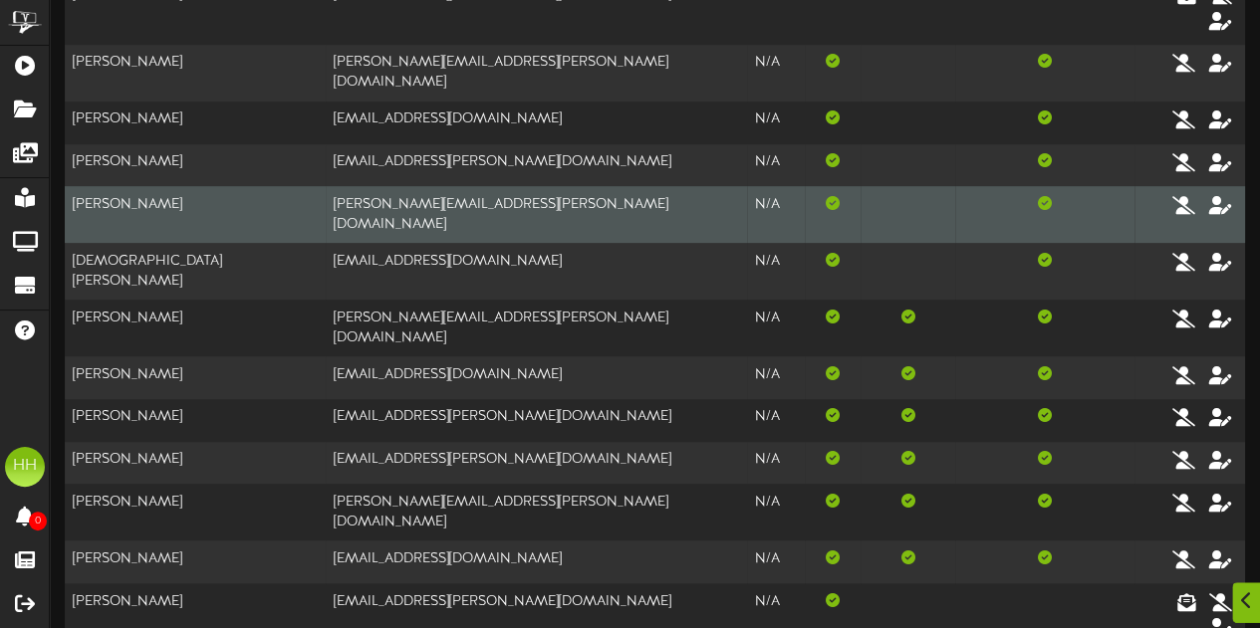
scroll to position [350, 0]
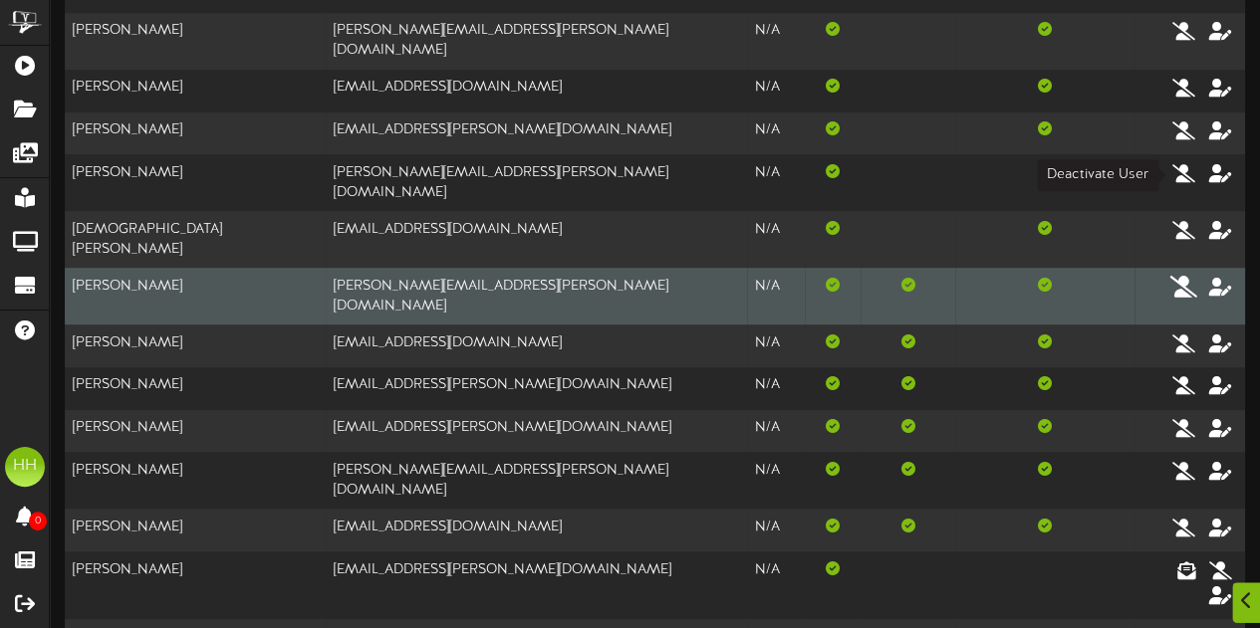
click at [1188, 275] on icon at bounding box center [1184, 286] width 28 height 22
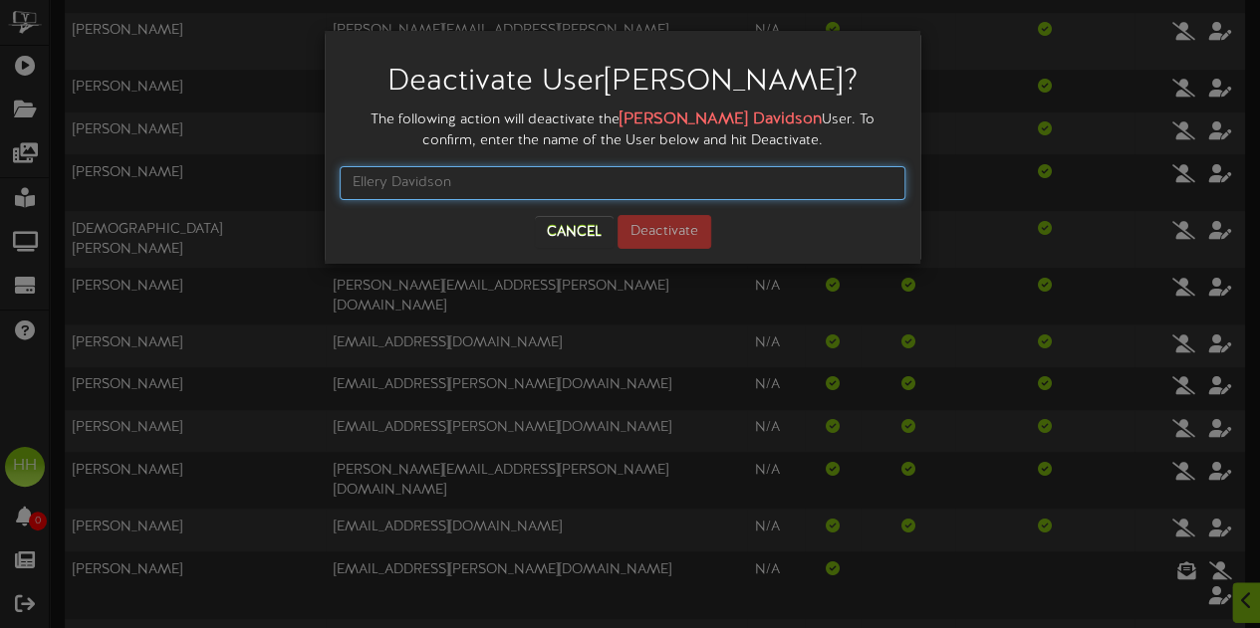
click at [491, 182] on input "text" at bounding box center [623, 183] width 566 height 34
type input "Ellery Davidson"
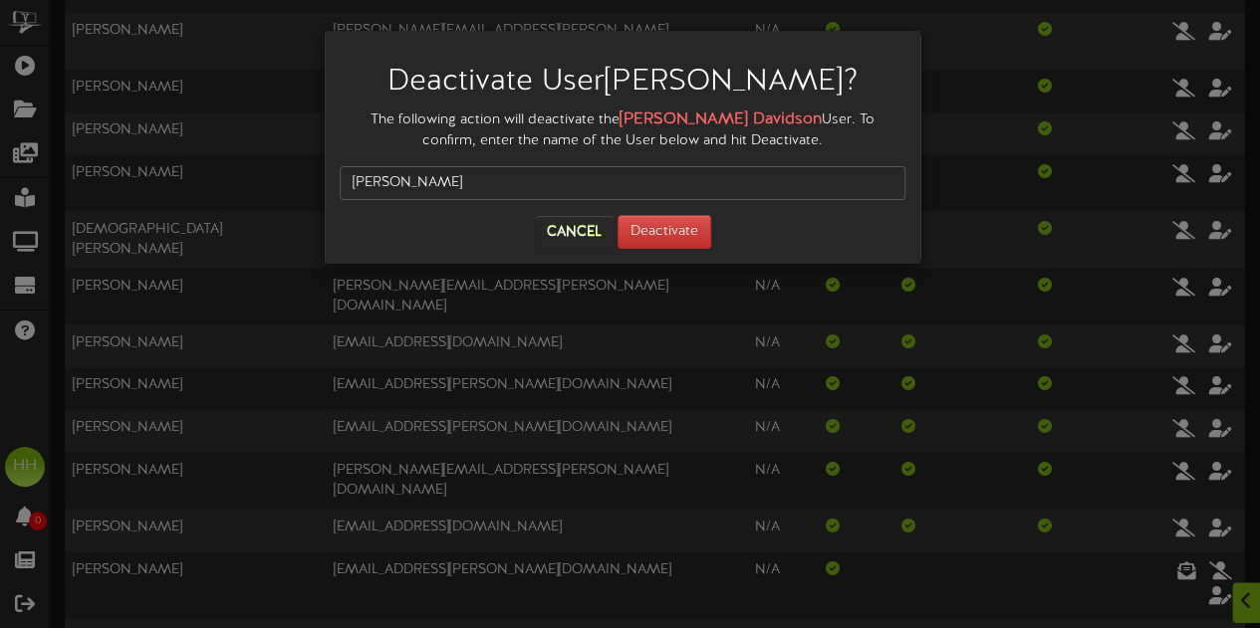
click at [710, 238] on div "Cancel Deactivate" at bounding box center [623, 232] width 566 height 34
click at [685, 234] on button "Deactivate" at bounding box center [664, 232] width 94 height 34
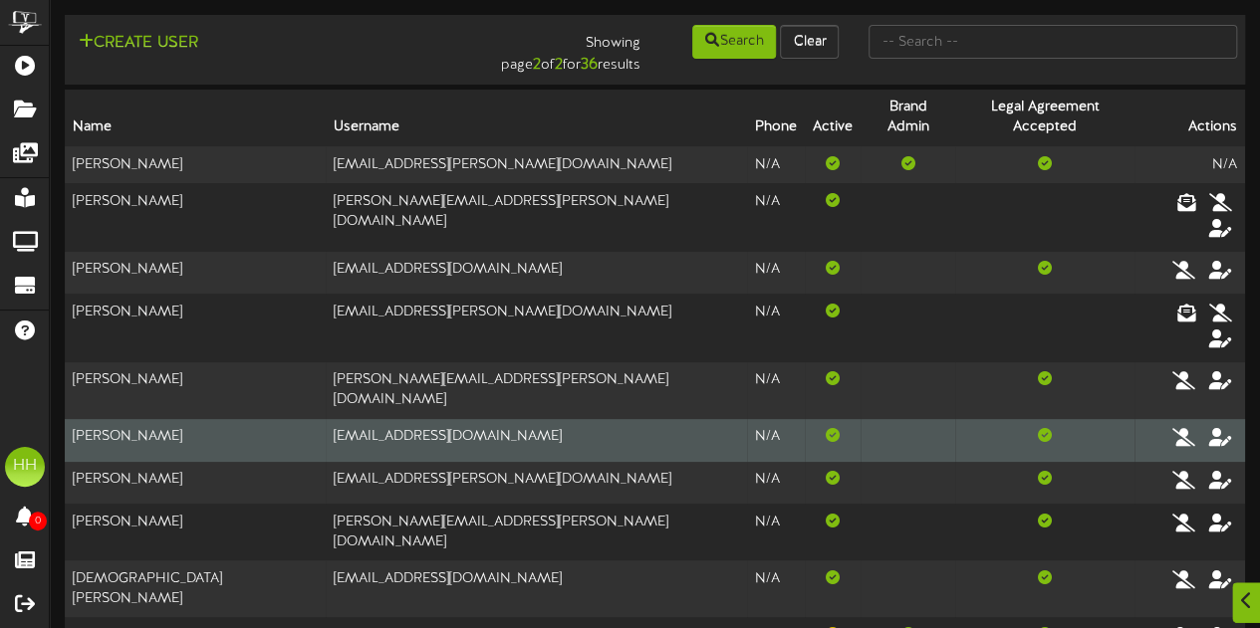
scroll to position [313, 0]
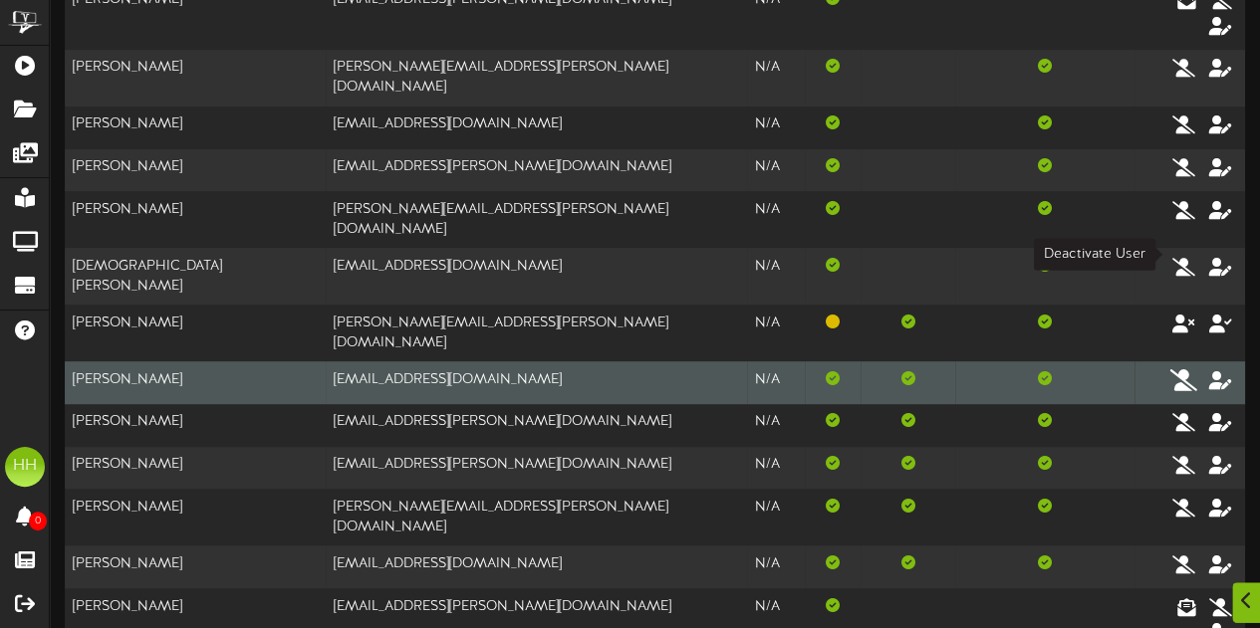
click at [1177, 368] on icon at bounding box center [1184, 379] width 28 height 22
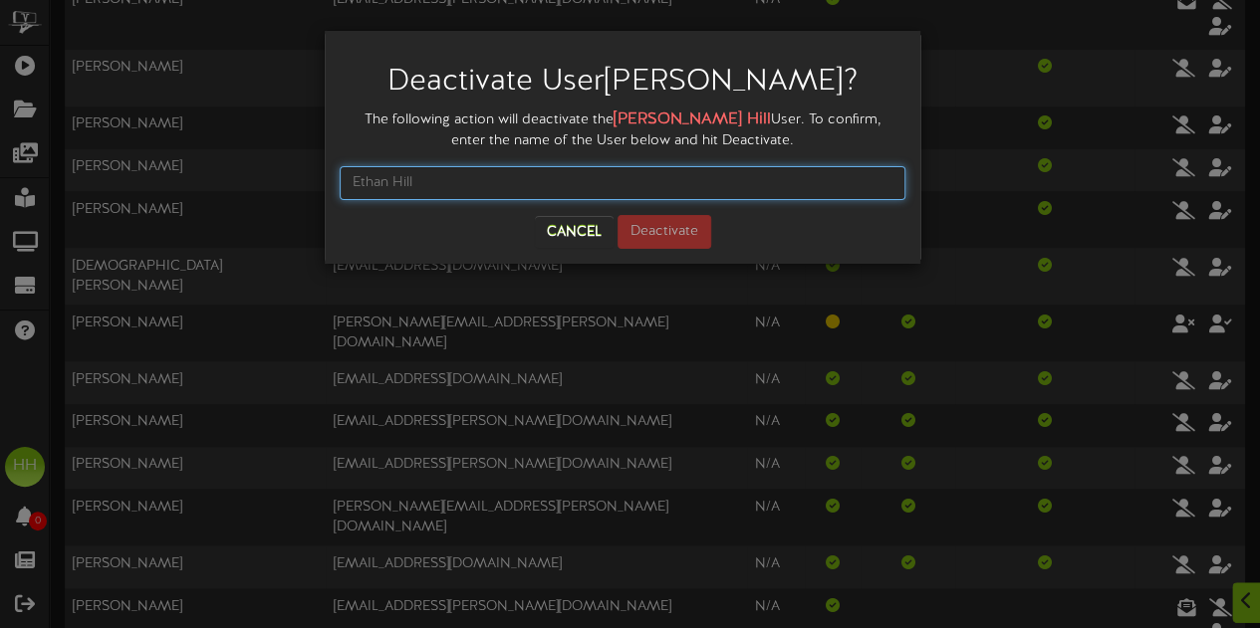
click at [530, 185] on input "text" at bounding box center [623, 183] width 566 height 34
type input "Ethan Hill"
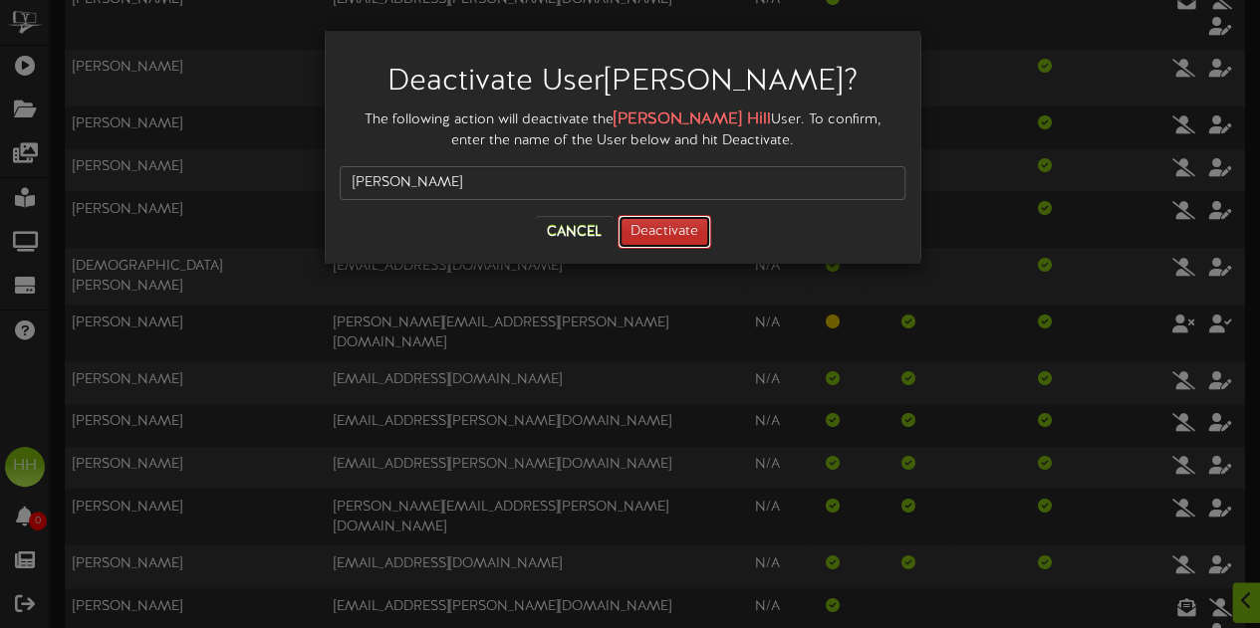
click at [679, 223] on button "Deactivate" at bounding box center [664, 232] width 94 height 34
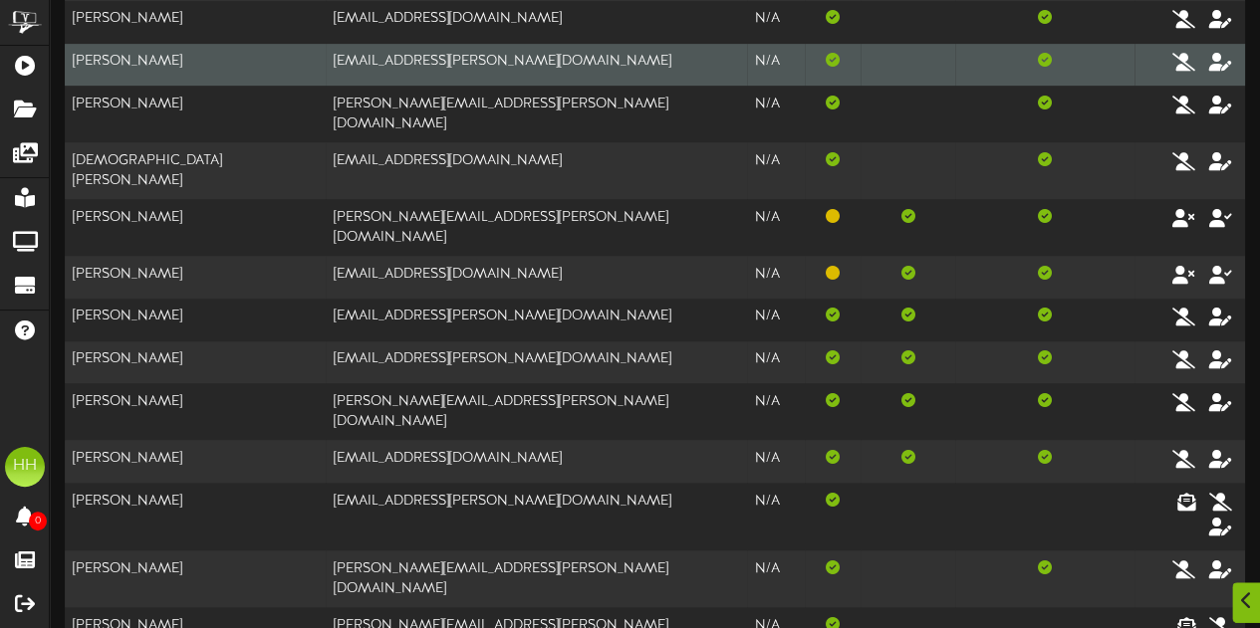
scroll to position [416, 0]
